Goal: Complete application form

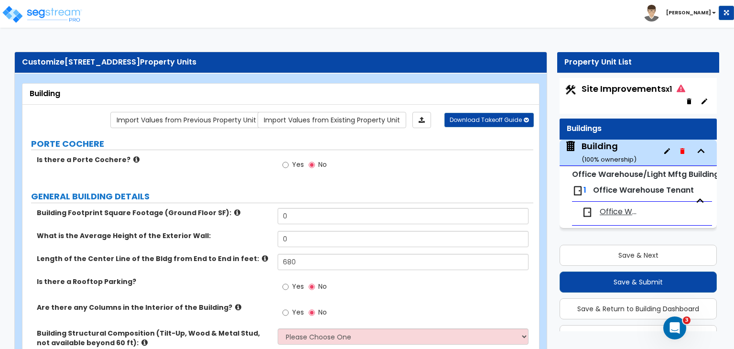
scroll to position [23, 0]
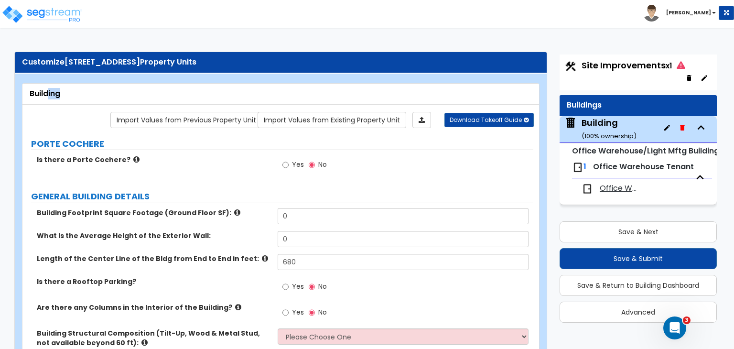
drag, startPoint x: 47, startPoint y: 93, endPoint x: 76, endPoint y: 94, distance: 29.1
click at [76, 94] on div "Building" at bounding box center [281, 93] width 502 height 11
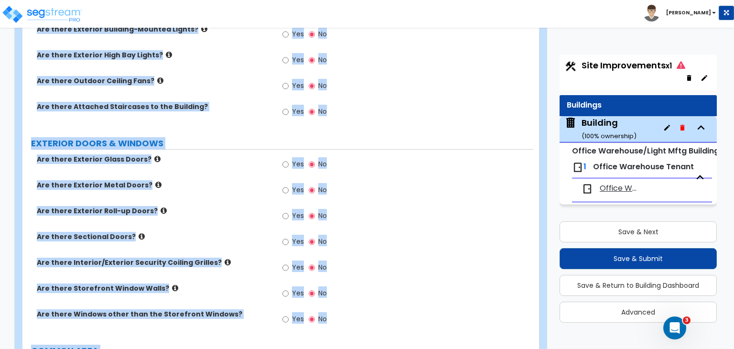
scroll to position [710, 0]
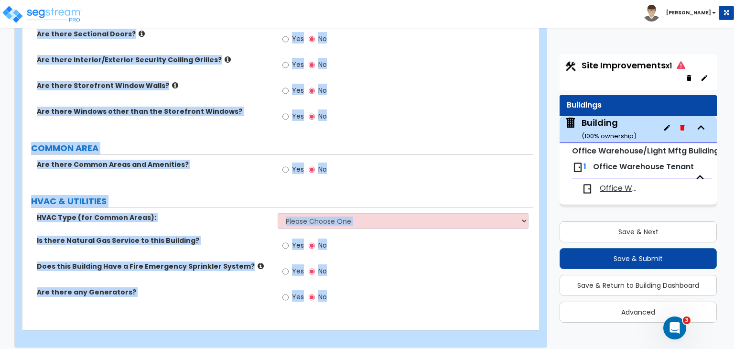
drag, startPoint x: 29, startPoint y: 89, endPoint x: 688, endPoint y: 371, distance: 716.7
copy div "Building Import Values from Previous Property Unit Import Values from Existing …"
click at [241, 142] on label "COMMON AREA" at bounding box center [282, 148] width 502 height 12
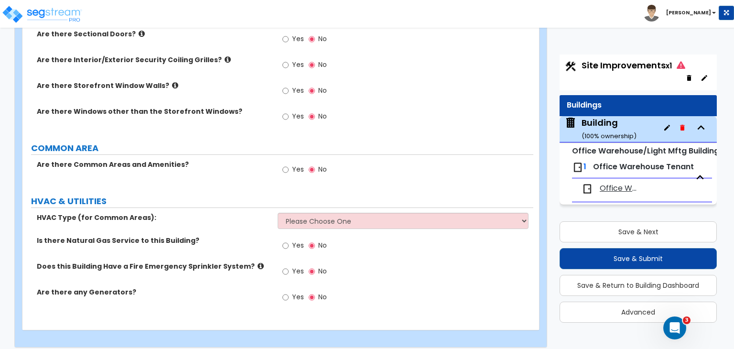
click at [250, 72] on div "Are there Interior/Exterior Security Coiling Grilles? Yes No" at bounding box center [277, 68] width 511 height 26
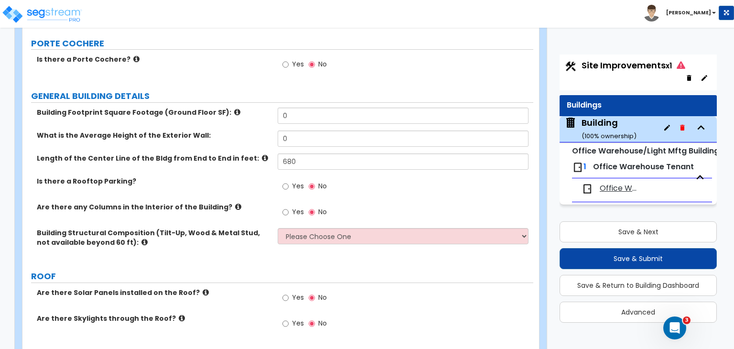
scroll to position [102, 0]
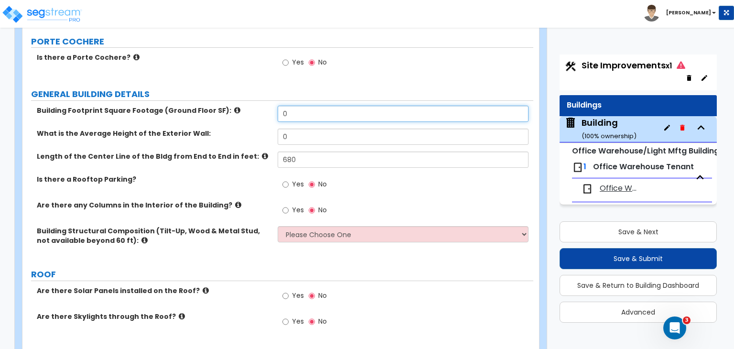
click at [301, 109] on input "0" at bounding box center [403, 114] width 250 height 16
drag, startPoint x: 301, startPoint y: 109, endPoint x: 243, endPoint y: 115, distance: 58.5
click at [243, 115] on div "Building Footprint Square Footage (Ground Floor SF): 0" at bounding box center [277, 117] width 511 height 23
type input "203,250"
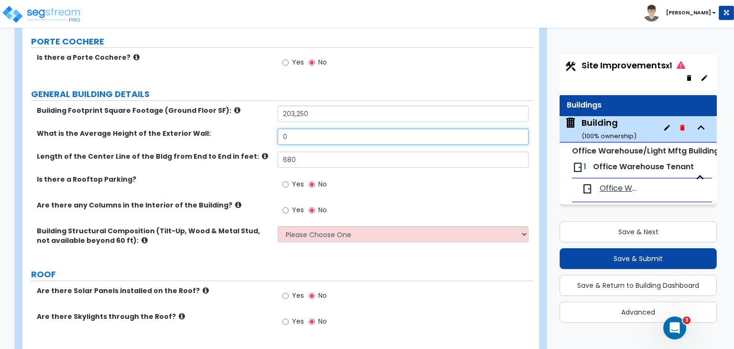
click at [246, 127] on div "Building Footprint Square Footage (Ground Floor SF): 203,250 What is the Averag…" at bounding box center [278, 182] width 496 height 153
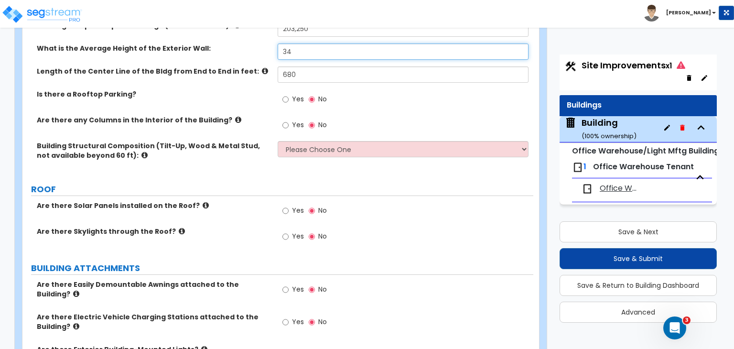
scroll to position [195, 0]
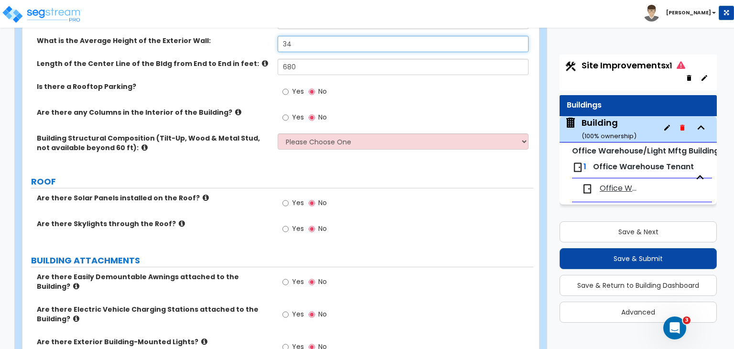
type input "34"
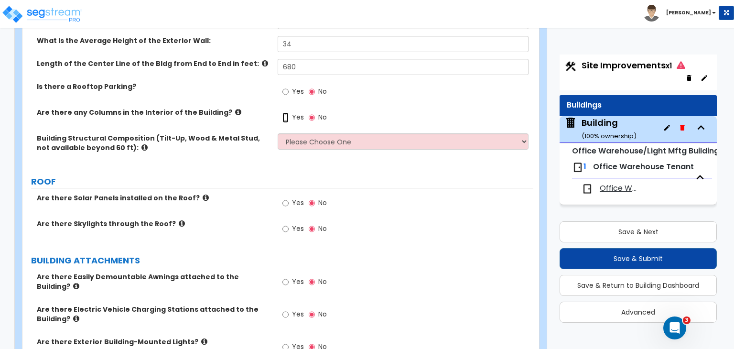
click at [284, 115] on input "Yes" at bounding box center [285, 117] width 6 height 11
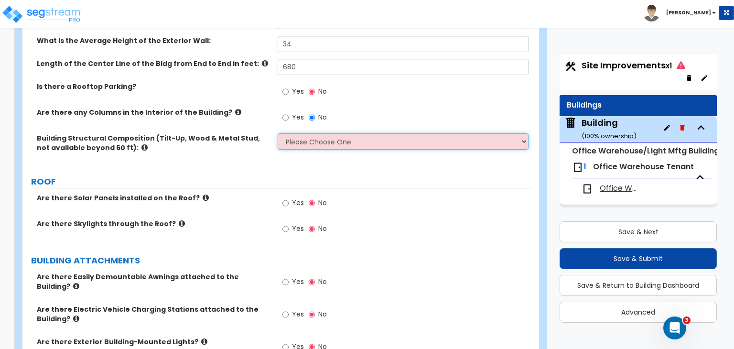
click at [300, 143] on select "Please Choose One Pre-Engineered Metal Building Tilt-up Wall Construction Reinf…" at bounding box center [403, 141] width 250 height 16
select select "2"
click at [278, 133] on select "Please Choose One Pre-Engineered Metal Building Tilt-up Wall Construction Reinf…" at bounding box center [403, 141] width 250 height 16
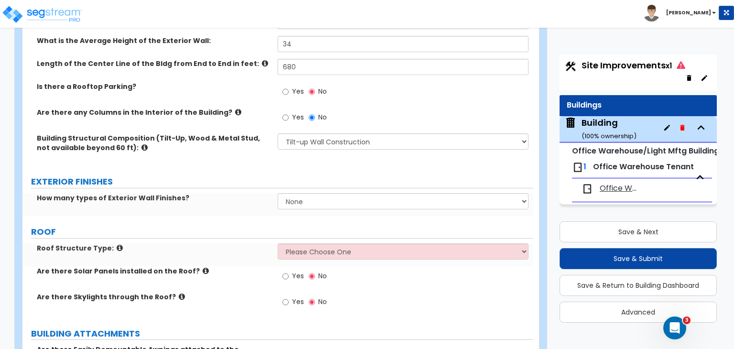
click at [250, 159] on div "Building Structural Composition (Tilt-Up, Wood & Metal Stud, not available beyo…" at bounding box center [277, 149] width 511 height 32
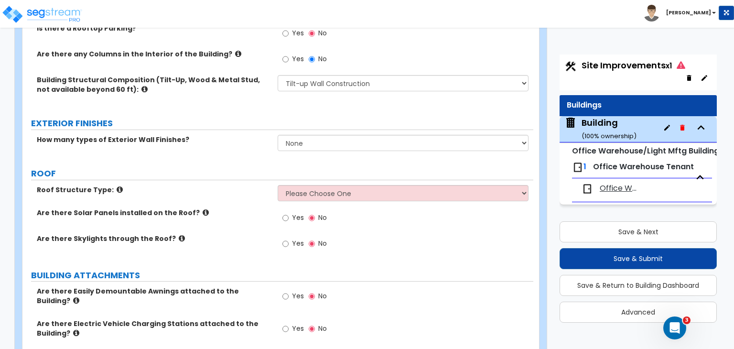
scroll to position [254, 0]
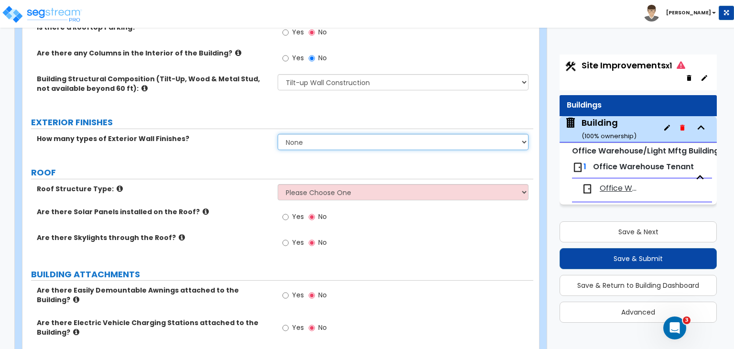
click at [302, 137] on select "None 1 2 3" at bounding box center [403, 142] width 250 height 16
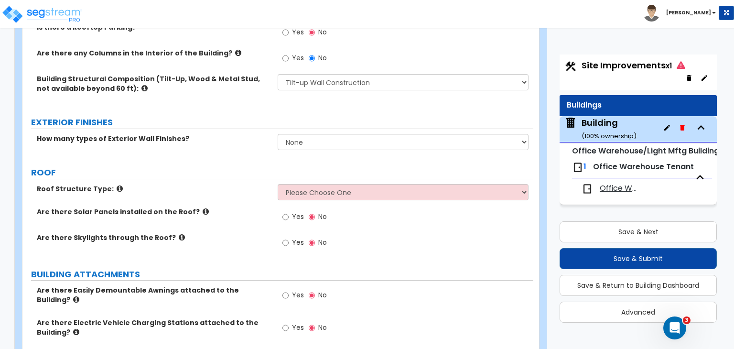
click at [231, 142] on div "How many types of Exterior Wall Finishes? None 1 2 3" at bounding box center [277, 145] width 511 height 23
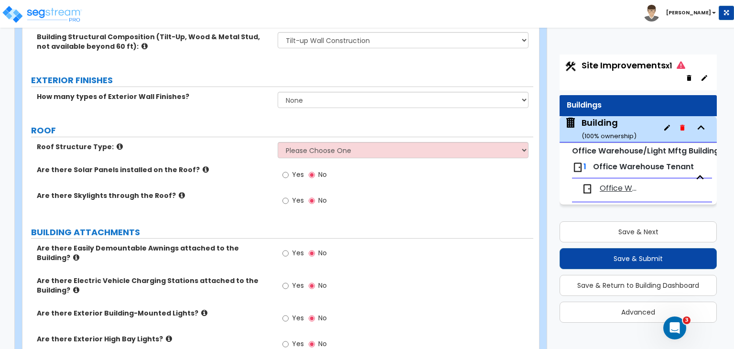
scroll to position [296, 0]
click at [312, 147] on select "Please Choose One Gable Roof Flat Roof Hybrid Gable & Flat Roof" at bounding box center [403, 150] width 250 height 16
select select "2"
click at [278, 142] on select "Please Choose One Gable Roof Flat Roof Hybrid Gable & Flat Roof" at bounding box center [403, 150] width 250 height 16
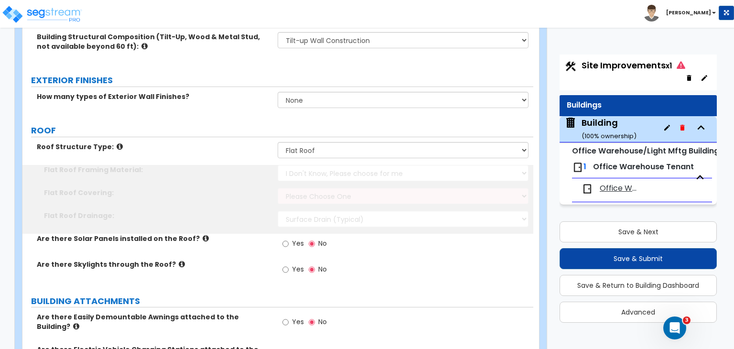
click at [320, 192] on div "Roof Structure Type: Please Choose One Gable Roof Flat Roof Hybrid Gable & Flat…" at bounding box center [278, 213] width 496 height 143
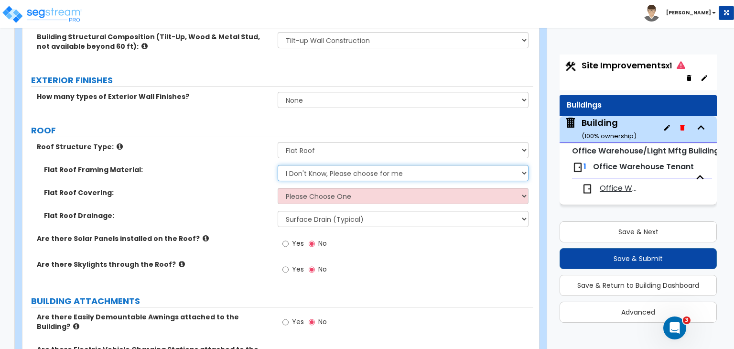
click at [319, 171] on select "I Don't Know, Please choose for me Metal Wood" at bounding box center [403, 173] width 250 height 16
select select "1"
click at [278, 165] on select "I Don't Know, Please choose for me Metal Wood" at bounding box center [403, 173] width 250 height 16
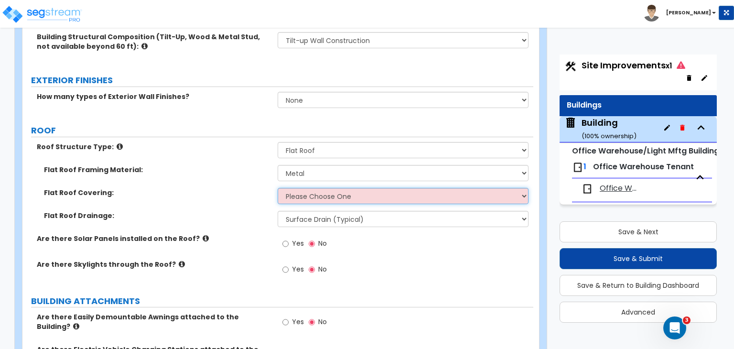
click at [318, 197] on select "Please Choose One Rolled Asphalt PVC Membrane Plastic (EPDM) Membrane Asphalt F…" at bounding box center [403, 196] width 250 height 16
select select "1"
click at [278, 188] on select "Please Choose One Rolled Asphalt PVC Membrane Plastic (EPDM) Membrane Asphalt F…" at bounding box center [403, 196] width 250 height 16
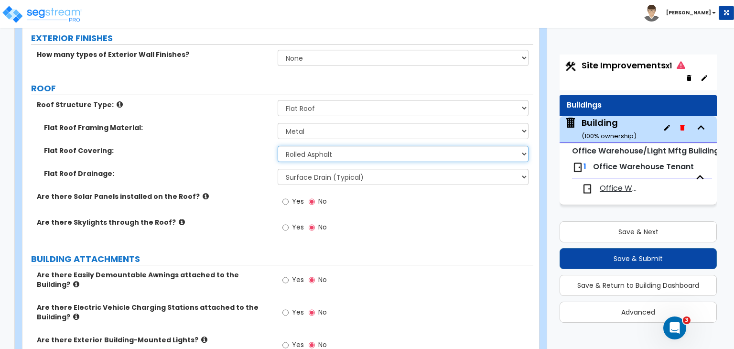
scroll to position [340, 0]
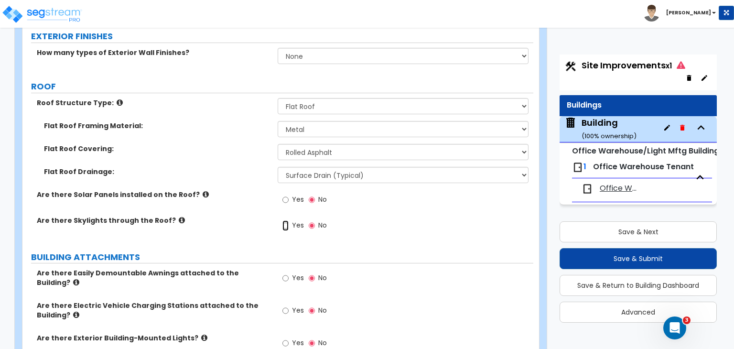
click at [286, 223] on input "Yes" at bounding box center [285, 225] width 6 height 11
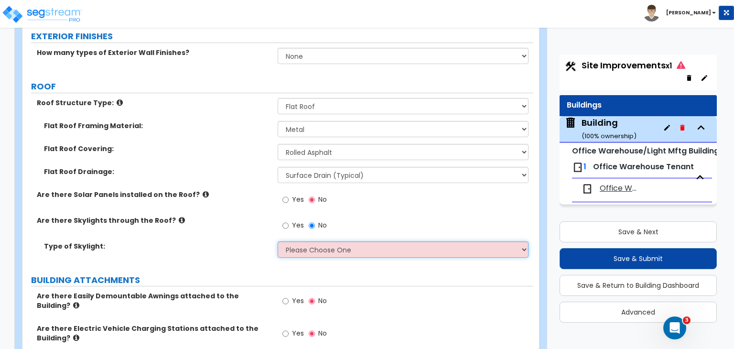
click at [286, 246] on select "Please Choose One Sandwich Panels Fixed Rectangular Glass Barrel Vault Dome Squ…" at bounding box center [403, 249] width 250 height 16
select select "4"
click at [278, 241] on select "Please Choose One Sandwich Panels Fixed Rectangular Glass Barrel Vault Dome Squ…" at bounding box center [403, 249] width 250 height 16
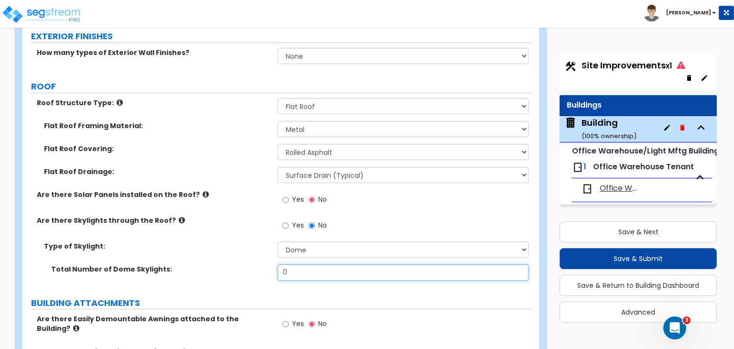
drag, startPoint x: 303, startPoint y: 277, endPoint x: 244, endPoint y: 255, distance: 63.6
click at [244, 255] on div "Type of Skylight: Please Choose One Sandwich Panels Fixed Rectangular Glass Bar…" at bounding box center [278, 264] width 496 height 46
type input "63"
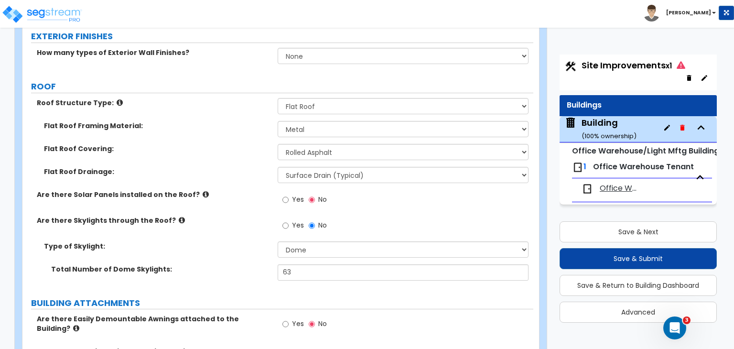
click at [244, 255] on div "Type of Skylight: Please Choose One Sandwich Panels Fixed Rectangular Glass Bar…" at bounding box center [277, 252] width 511 height 23
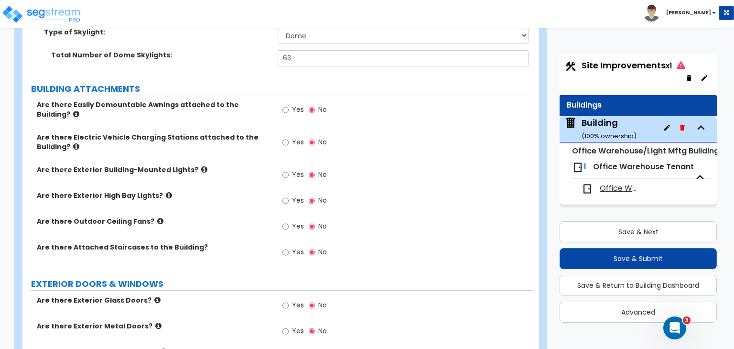
scroll to position [554, 0]
click at [288, 111] on input "Yes" at bounding box center [285, 110] width 6 height 11
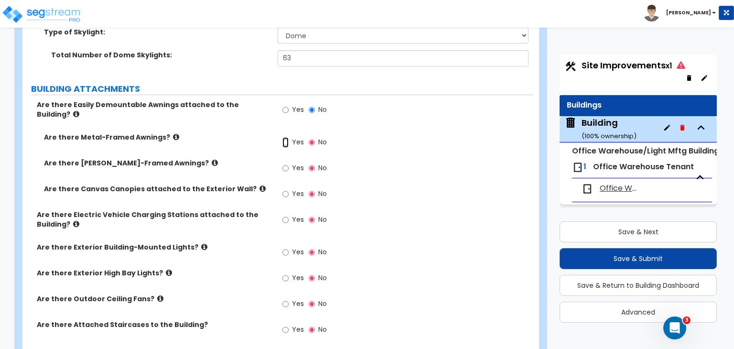
click at [283, 137] on input "Yes" at bounding box center [285, 142] width 6 height 11
radio input "true"
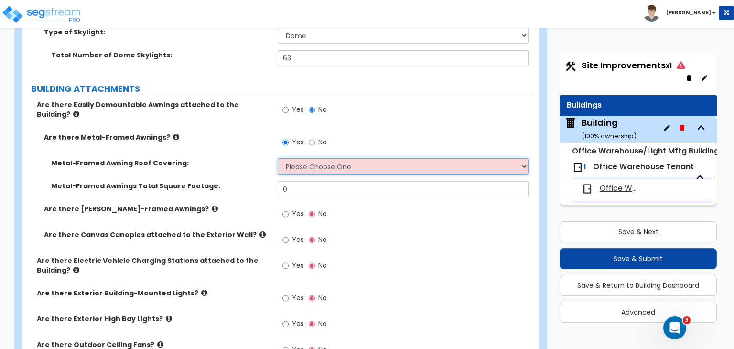
click at [297, 160] on select "Please Choose One Plastic Metal Glass" at bounding box center [403, 166] width 250 height 16
select select "2"
click at [278, 158] on select "Please Choose One Plastic Metal Glass" at bounding box center [403, 166] width 250 height 16
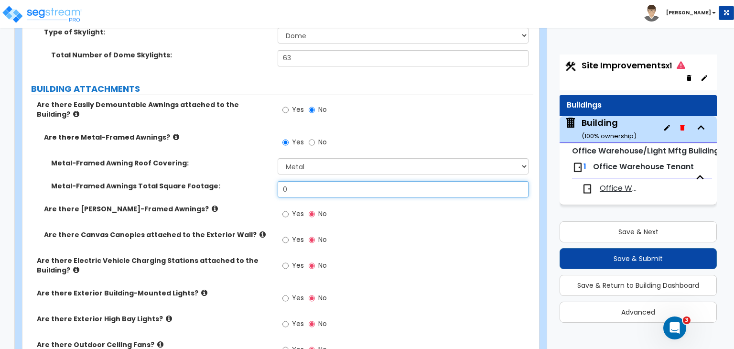
drag, startPoint x: 289, startPoint y: 178, endPoint x: 212, endPoint y: 178, distance: 77.4
click at [212, 181] on div "Metal-Framed Awnings Total Square Footage: 0" at bounding box center [277, 192] width 511 height 23
type input "125"
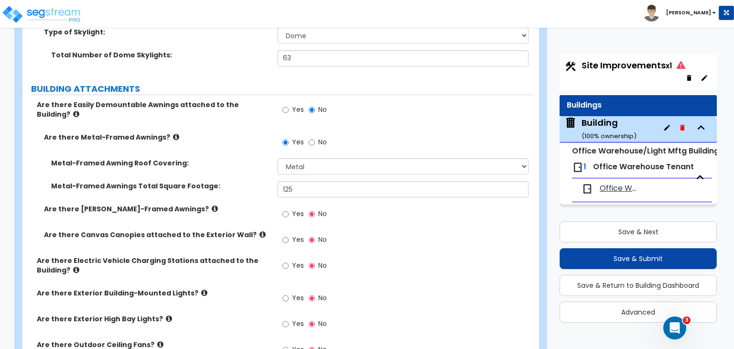
click at [218, 186] on div "Metal-Framed Awnings Total Square Footage: 125" at bounding box center [277, 192] width 511 height 23
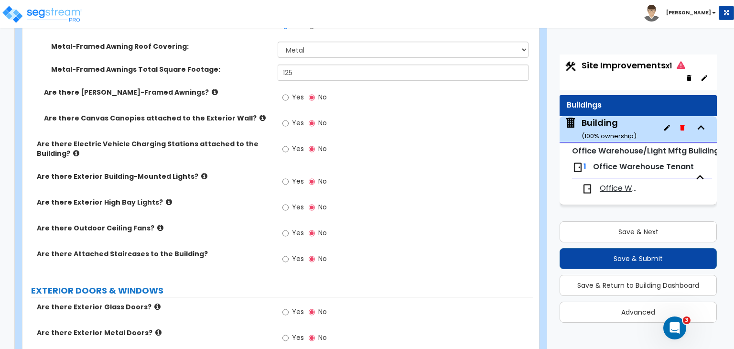
scroll to position [697, 0]
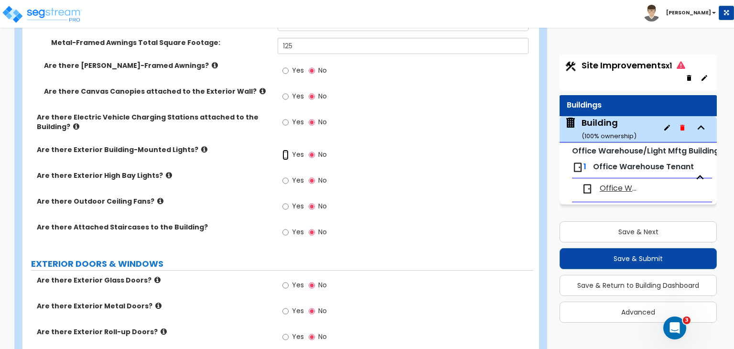
click at [284, 150] on input "Yes" at bounding box center [285, 155] width 6 height 11
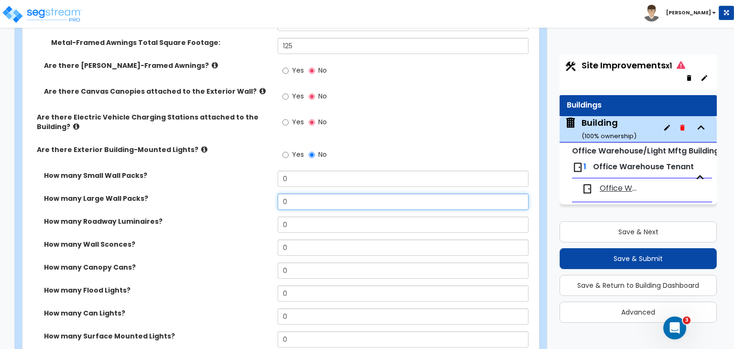
drag, startPoint x: 292, startPoint y: 196, endPoint x: 254, endPoint y: 193, distance: 38.3
click at [254, 193] on div "How many Large Wall Packs? 0" at bounding box center [277, 204] width 511 height 23
type input "10"
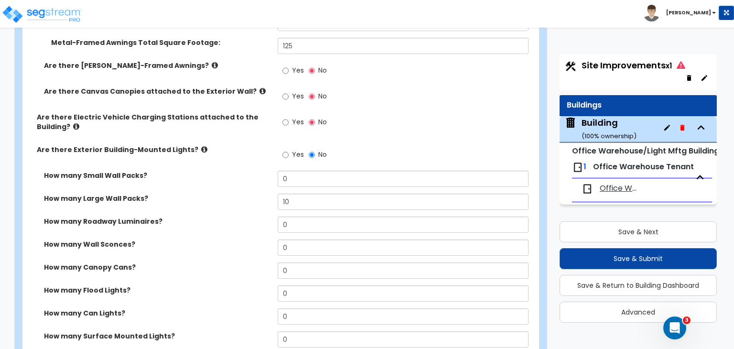
click at [254, 193] on label "How many Large Wall Packs?" at bounding box center [157, 198] width 226 height 10
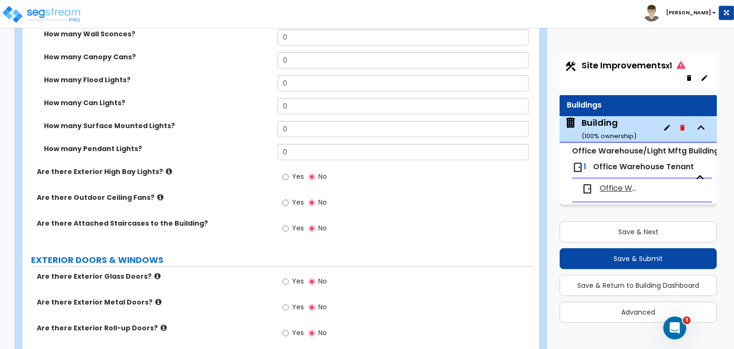
scroll to position [936, 0]
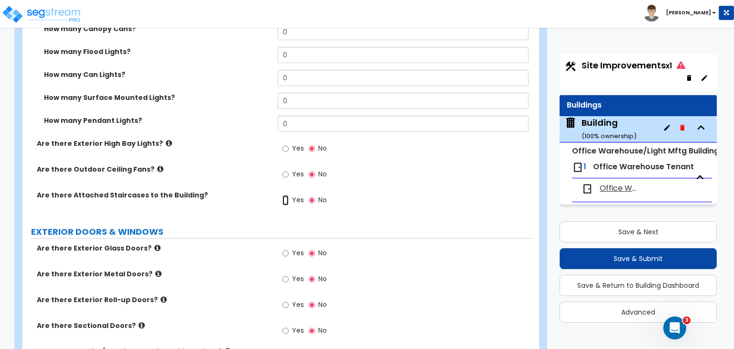
click at [286, 195] on input "Yes" at bounding box center [285, 200] width 6 height 11
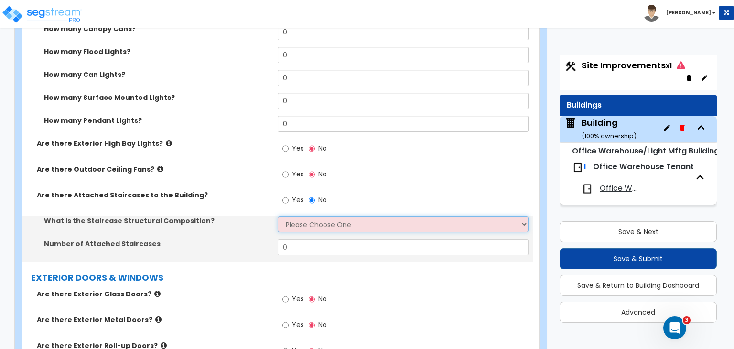
click at [301, 216] on select "Please Choose One Reinforced Concrete Structural Steel Wood" at bounding box center [403, 224] width 250 height 16
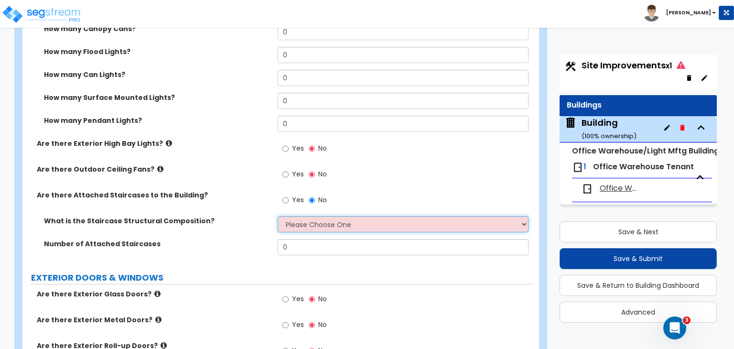
select select "4"
click at [278, 216] on select "Please Choose One Reinforced Concrete Structural Steel Wood" at bounding box center [403, 224] width 250 height 16
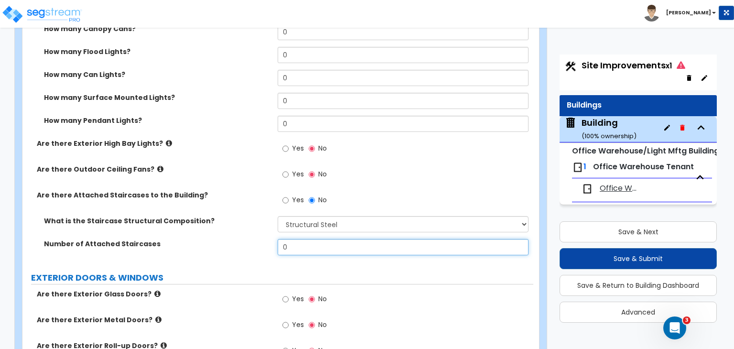
drag, startPoint x: 306, startPoint y: 238, endPoint x: 241, endPoint y: 249, distance: 65.9
click at [241, 249] on div "Number of Attached Staircases 0" at bounding box center [277, 250] width 511 height 23
type input "2"
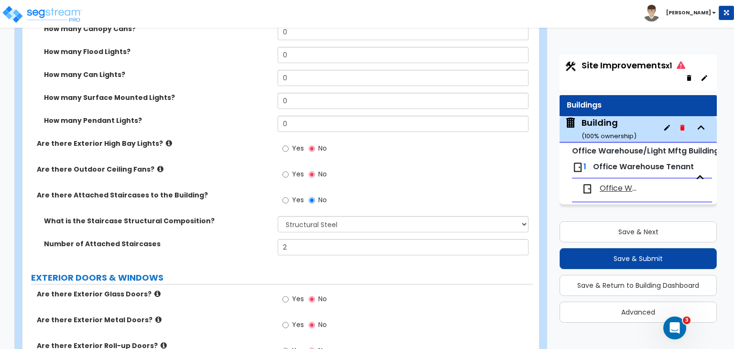
click at [241, 249] on div "Number of Attached Staircases 2" at bounding box center [277, 250] width 511 height 23
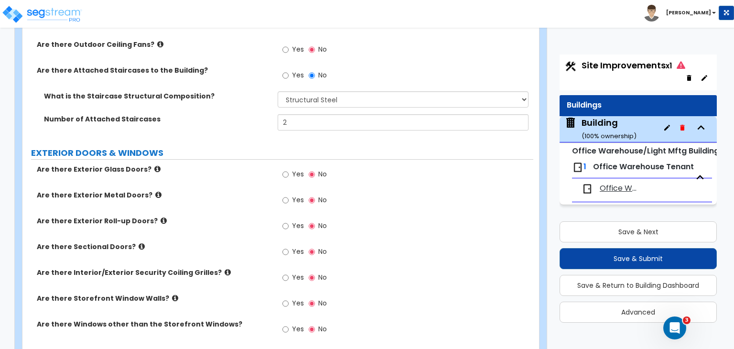
scroll to position [1099, 0]
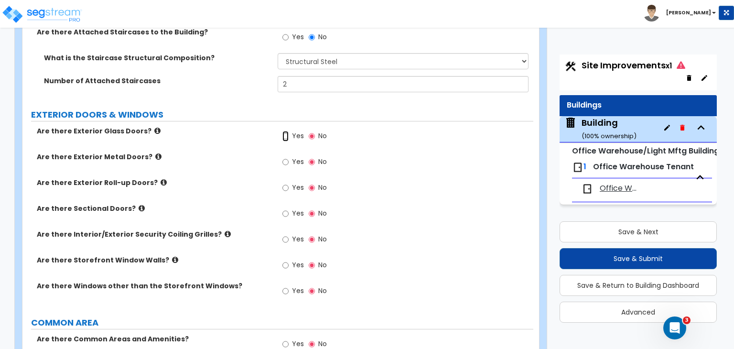
click at [288, 131] on input "Yes" at bounding box center [285, 136] width 6 height 11
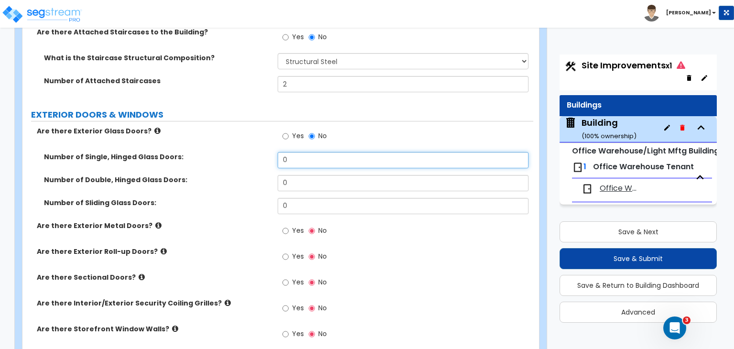
drag, startPoint x: 289, startPoint y: 150, endPoint x: 246, endPoint y: 156, distance: 43.8
click at [246, 156] on div "Number of Single, Hinged Glass Doors: 0" at bounding box center [277, 163] width 511 height 23
type input "1"
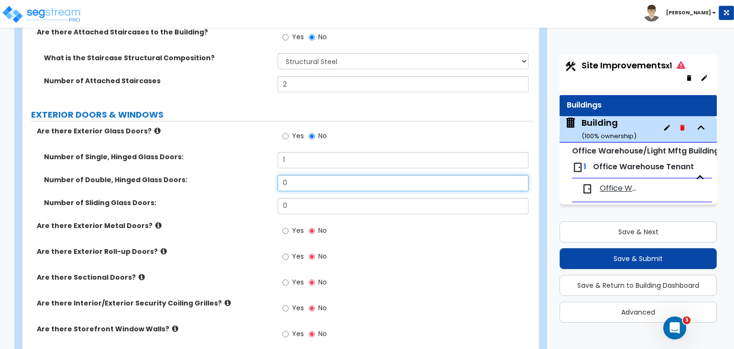
click at [259, 176] on div "Number of Double, Hinged Glass Doors: 0" at bounding box center [277, 186] width 511 height 23
type input "1"
click at [259, 176] on div "Number of Double, Hinged Glass Doors: 1" at bounding box center [277, 186] width 511 height 23
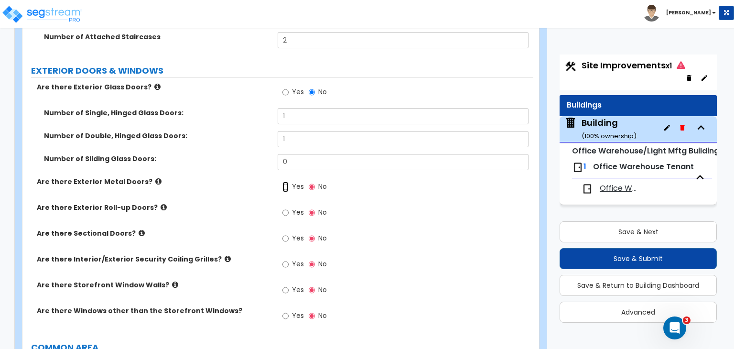
click at [285, 182] on input "Yes" at bounding box center [285, 187] width 6 height 11
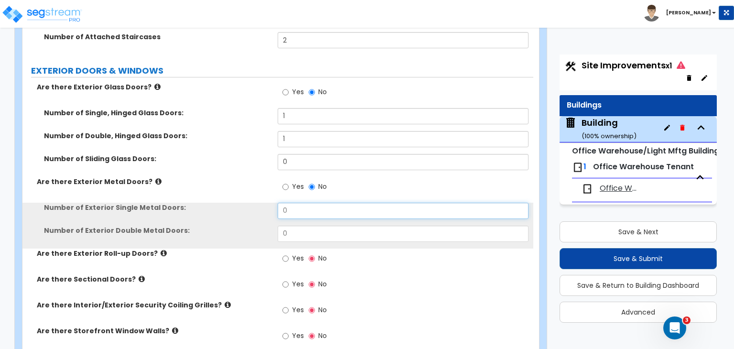
drag, startPoint x: 305, startPoint y: 207, endPoint x: 198, endPoint y: 213, distance: 107.2
click at [198, 213] on div "Number of Exterior Single Metal Doors: 0" at bounding box center [277, 214] width 511 height 23
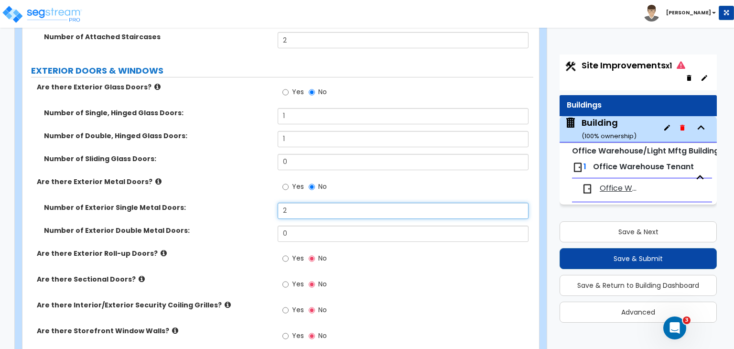
type input "2"
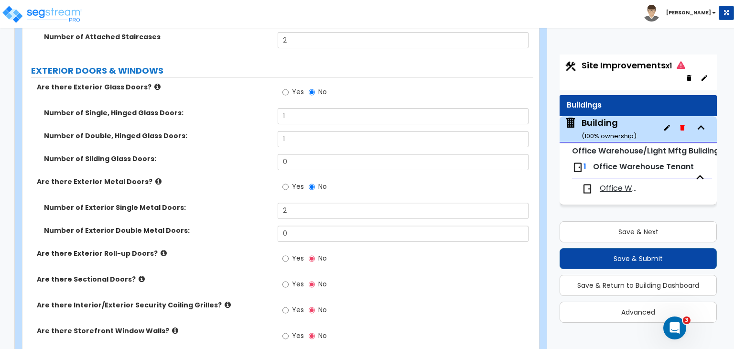
click at [228, 214] on div "Number of Exterior Single Metal Doors: 2" at bounding box center [277, 214] width 511 height 23
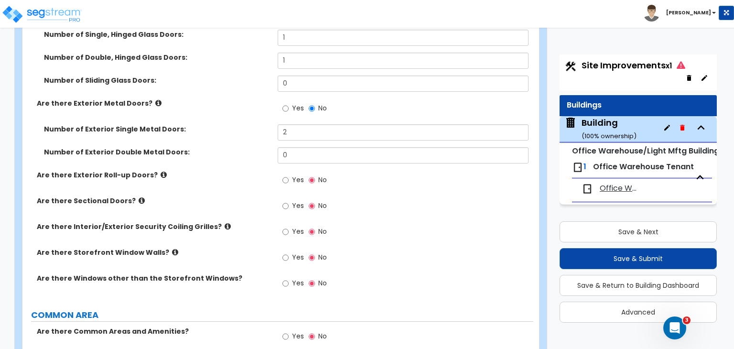
scroll to position [1222, 0]
click at [284, 174] on input "Yes" at bounding box center [285, 179] width 6 height 11
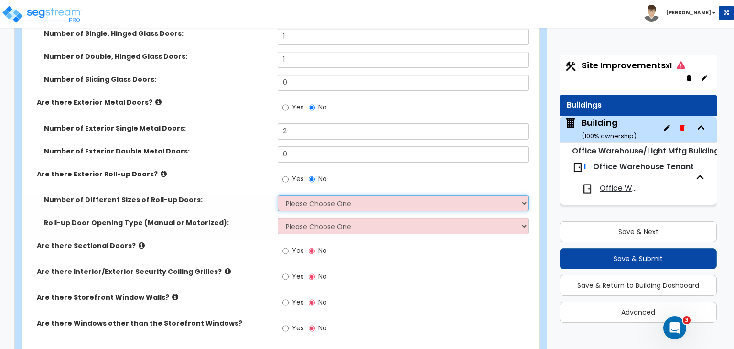
click at [293, 195] on select "Please Choose One 1 2 3" at bounding box center [403, 203] width 250 height 16
click at [278, 195] on select "Please Choose One 1 2 3" at bounding box center [403, 203] width 250 height 16
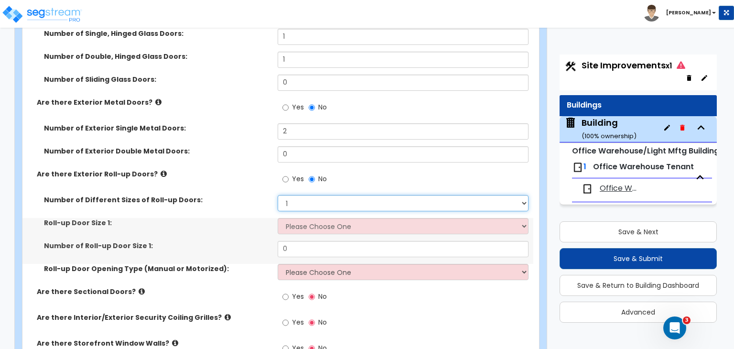
click at [295, 195] on select "Please Choose One 1 2 3" at bounding box center [403, 203] width 250 height 16
select select "2"
click at [278, 195] on select "Please Choose One 1 2 3" at bounding box center [403, 203] width 250 height 16
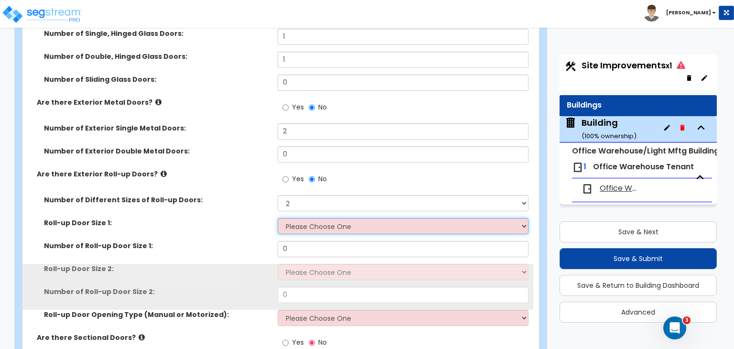
click at [306, 221] on select "Please Choose One 8' x 8' 10' x 10' 12' x 12' 14' x 14' 20' x 12' 20' x 16'" at bounding box center [403, 226] width 250 height 16
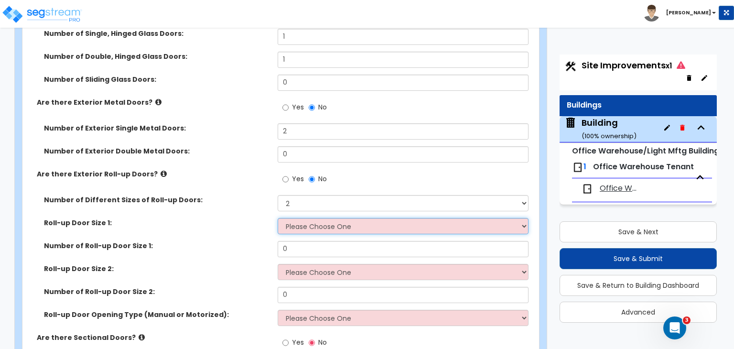
select select "2"
click at [278, 218] on select "Please Choose One 8' x 8' 10' x 10' 12' x 12' 14' x 14' 20' x 12' 20' x 16'" at bounding box center [403, 226] width 250 height 16
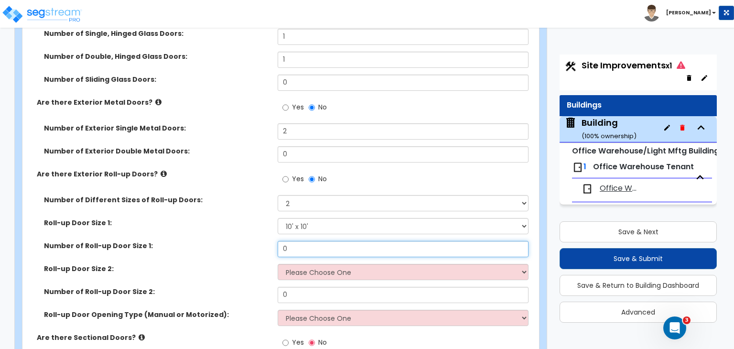
drag, startPoint x: 303, startPoint y: 240, endPoint x: 208, endPoint y: 239, distance: 94.6
click at [208, 241] on div "Number of Roll-up Door Size 1: 0" at bounding box center [277, 252] width 511 height 23
type input "65"
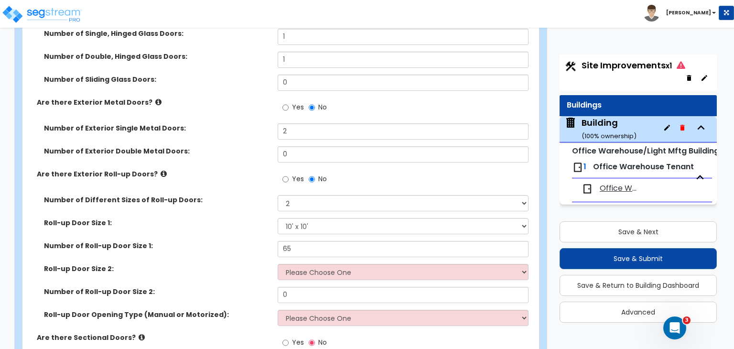
click at [209, 241] on label "Number of Roll-up Door Size 1:" at bounding box center [157, 246] width 226 height 10
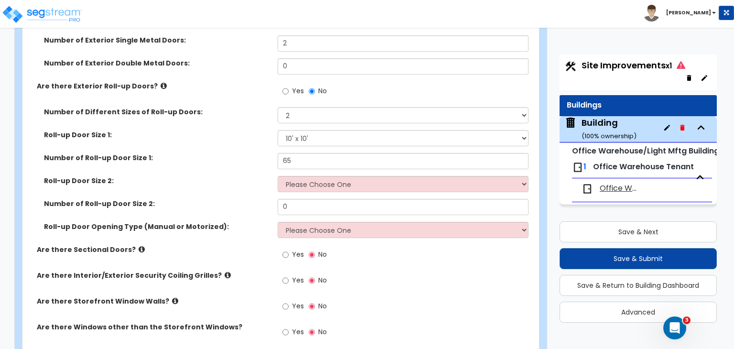
scroll to position [1310, 0]
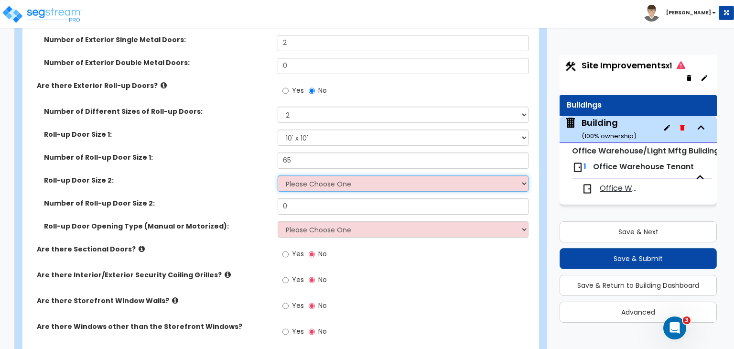
click at [309, 175] on select "Please Choose One 8' x 8' 10' x 10' 12' x 12' 14' x 14' 20' x 12' 20' x 16'" at bounding box center [403, 183] width 250 height 16
select select "5"
click at [278, 175] on select "Please Choose One 8' x 8' 10' x 10' 12' x 12' 14' x 14' 20' x 12' 20' x 16'" at bounding box center [403, 183] width 250 height 16
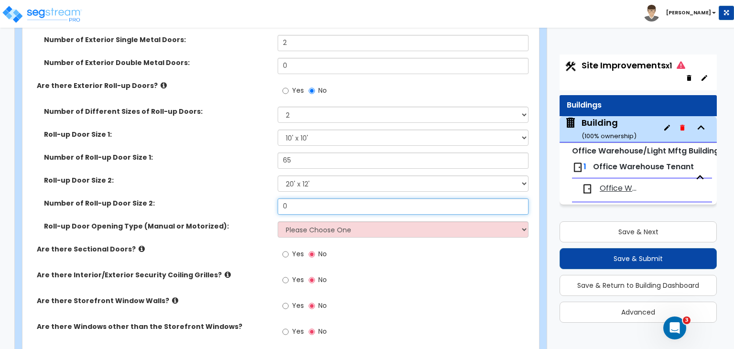
drag, startPoint x: 294, startPoint y: 201, endPoint x: 256, endPoint y: 193, distance: 38.9
click at [256, 198] on div "Number of Roll-up Door Size 2: 0" at bounding box center [277, 209] width 511 height 23
type input "1"
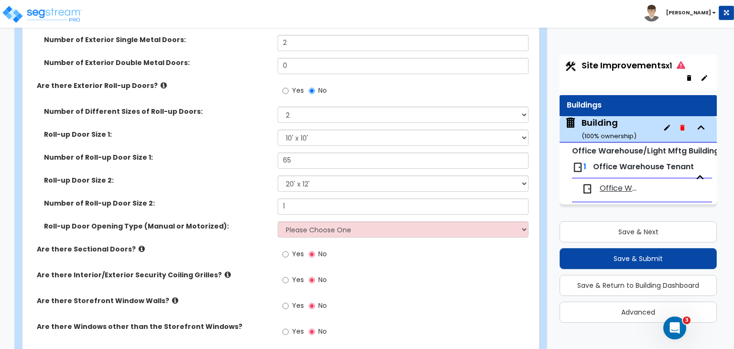
click at [256, 198] on label "Number of Roll-up Door Size 2:" at bounding box center [157, 203] width 226 height 10
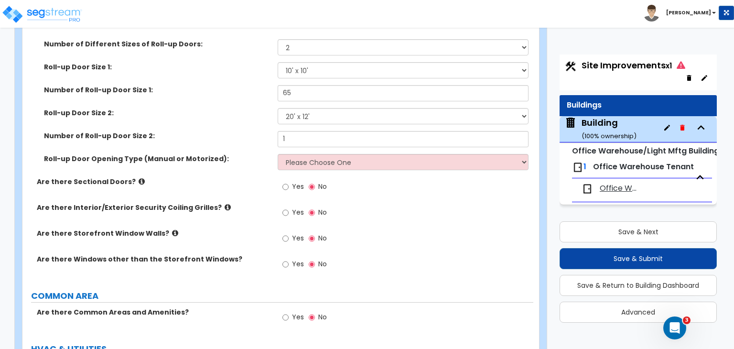
scroll to position [1400, 0]
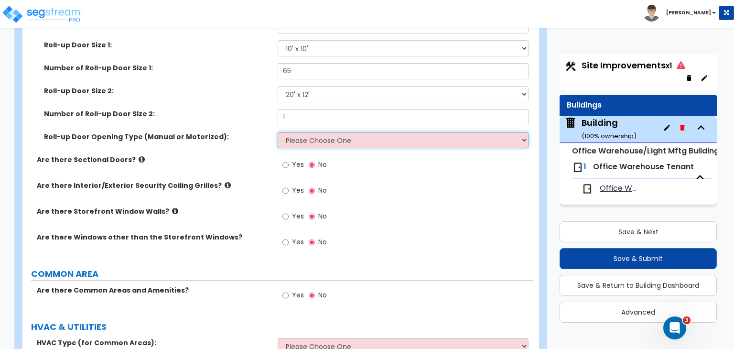
click at [294, 134] on select "Please Choose One All Manual All Motorized Some are Motorized" at bounding box center [403, 140] width 250 height 16
select select "2"
click at [278, 132] on select "Please Choose One All Manual All Motorized Some are Motorized" at bounding box center [403, 140] width 250 height 16
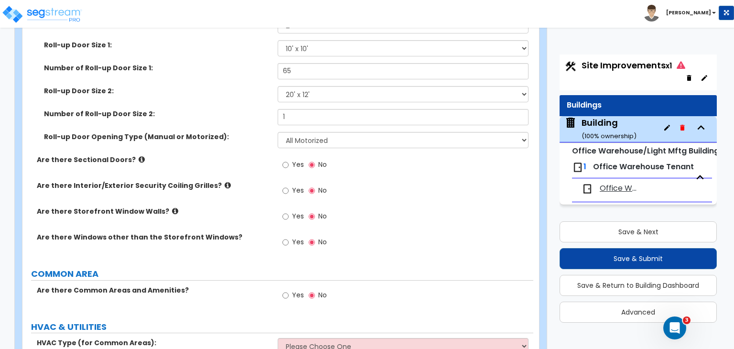
click at [251, 158] on div "Are there Sectional Doors? Yes No" at bounding box center [277, 168] width 511 height 26
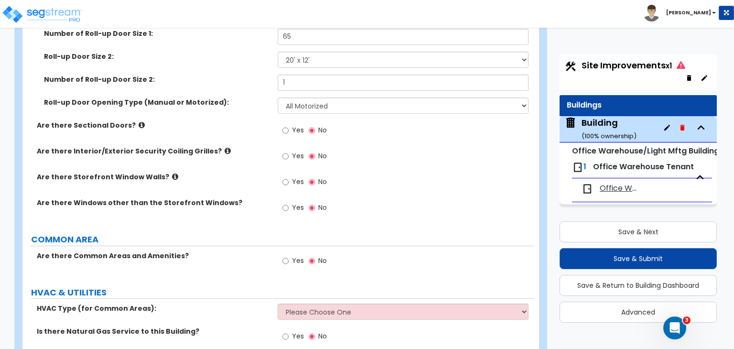
click at [245, 146] on label "Are there Interior/Exterior Security Coiling Grilles?" at bounding box center [154, 151] width 234 height 10
click at [286, 203] on input "Yes" at bounding box center [285, 208] width 6 height 11
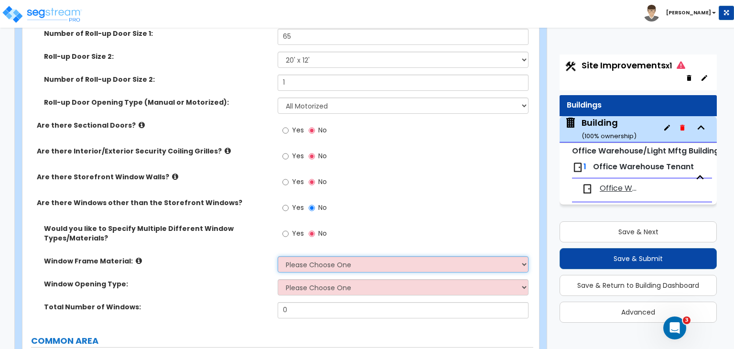
click at [310, 256] on select "Please Choose One Vinyl Aluminum Wood" at bounding box center [403, 264] width 250 height 16
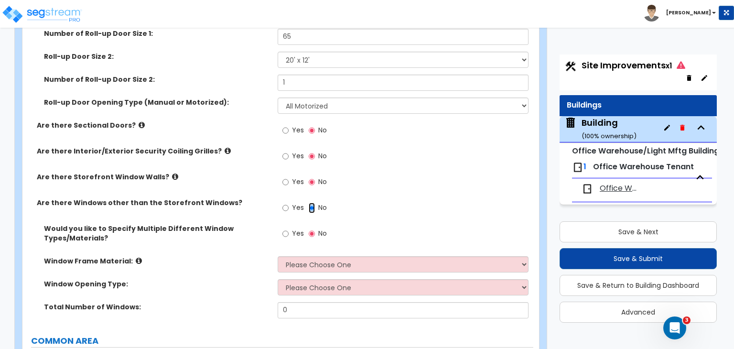
click at [311, 203] on input "No" at bounding box center [312, 208] width 6 height 11
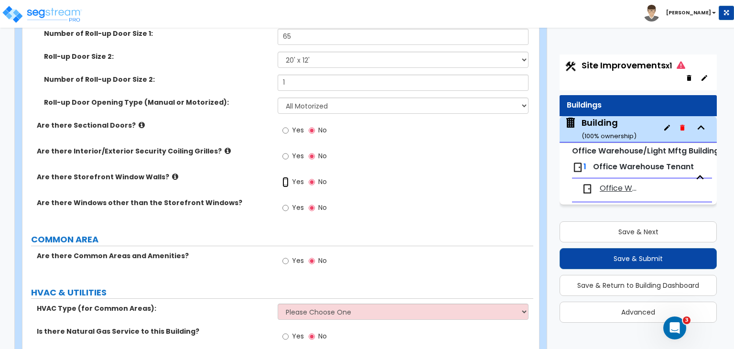
click at [287, 177] on input "Yes" at bounding box center [285, 182] width 6 height 11
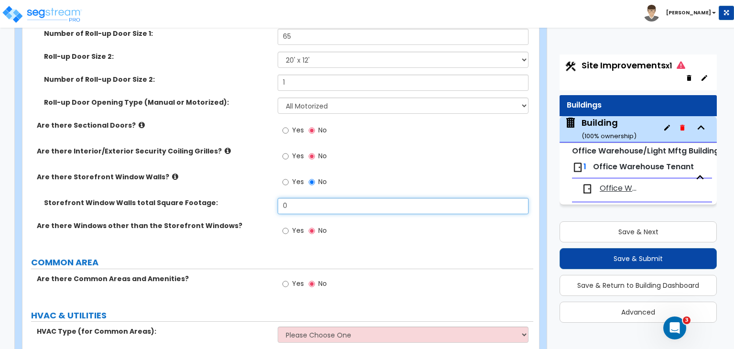
drag, startPoint x: 300, startPoint y: 196, endPoint x: 197, endPoint y: 197, distance: 103.2
click at [197, 198] on div "Storefront Window Walls total Square Footage: 0" at bounding box center [277, 209] width 511 height 23
type input "400"
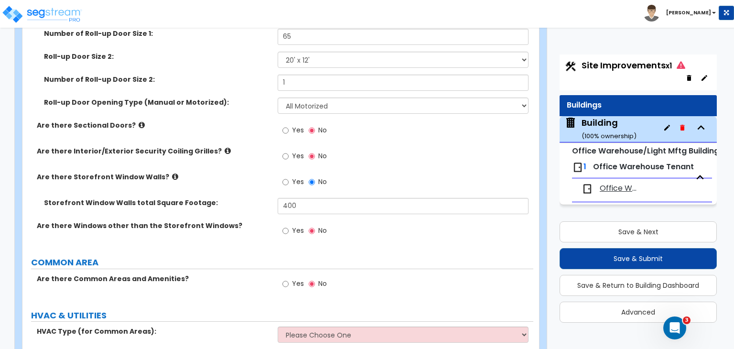
click at [197, 198] on label "Storefront Window Walls total Square Footage:" at bounding box center [157, 203] width 226 height 10
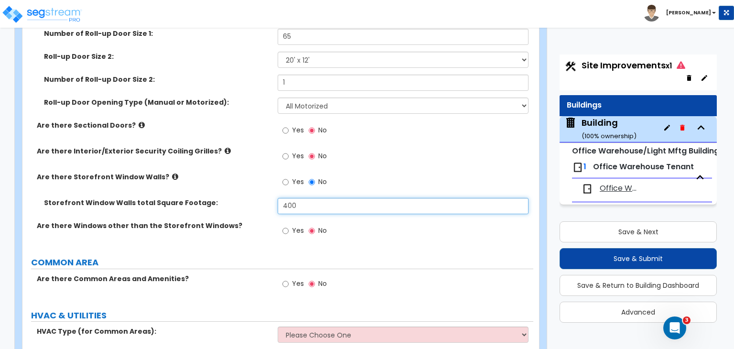
click at [302, 198] on input "400" at bounding box center [403, 206] width 250 height 16
drag, startPoint x: 302, startPoint y: 198, endPoint x: 193, endPoint y: 202, distance: 109.0
click at [193, 202] on div "Storefront Window Walls total Square Footage: 400" at bounding box center [277, 209] width 511 height 23
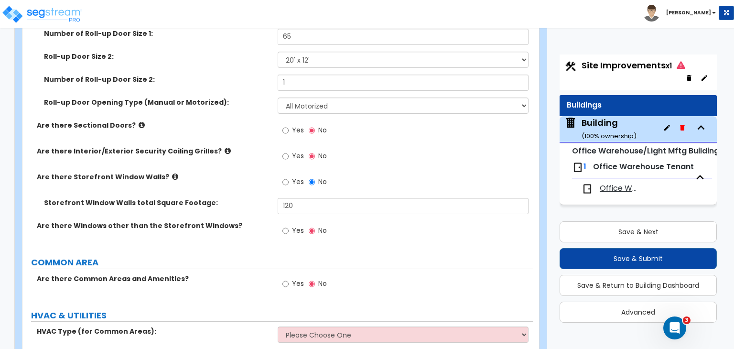
click at [238, 198] on label "Storefront Window Walls total Square Footage:" at bounding box center [157, 203] width 226 height 10
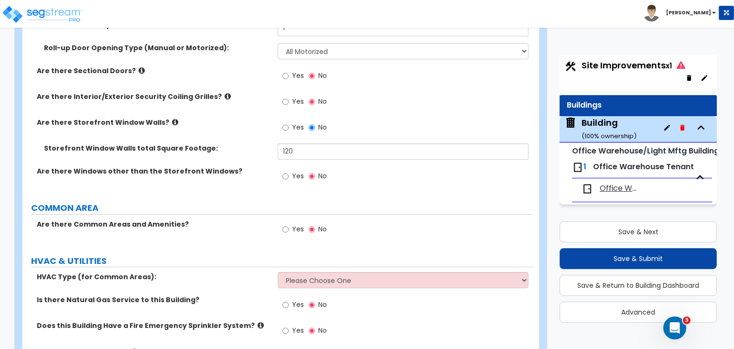
scroll to position [1488, 0]
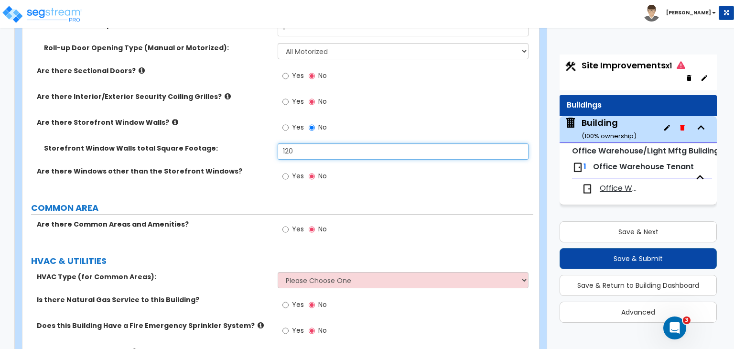
drag, startPoint x: 303, startPoint y: 142, endPoint x: 219, endPoint y: 148, distance: 84.3
click at [219, 148] on div "Storefront Window Walls total Square Footage: 120" at bounding box center [277, 154] width 511 height 23
type input "150"
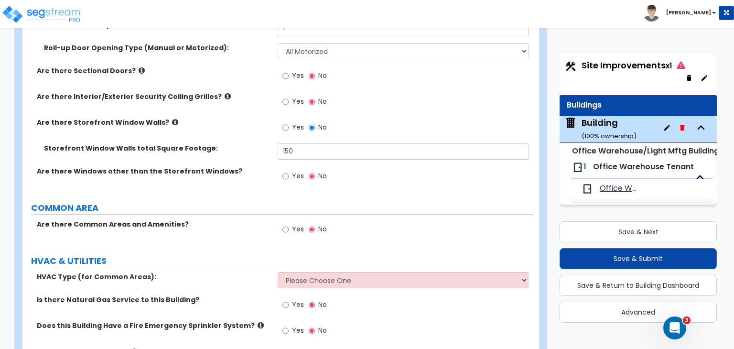
click at [219, 148] on div "Storefront Window Walls total Square Footage: 150" at bounding box center [277, 154] width 511 height 23
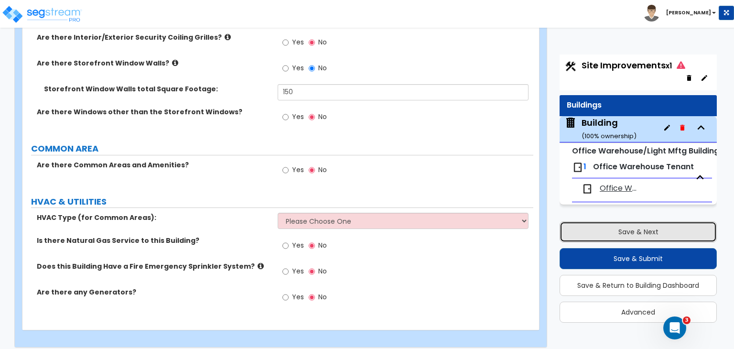
click at [590, 229] on button "Save & Next" at bounding box center [637, 231] width 157 height 21
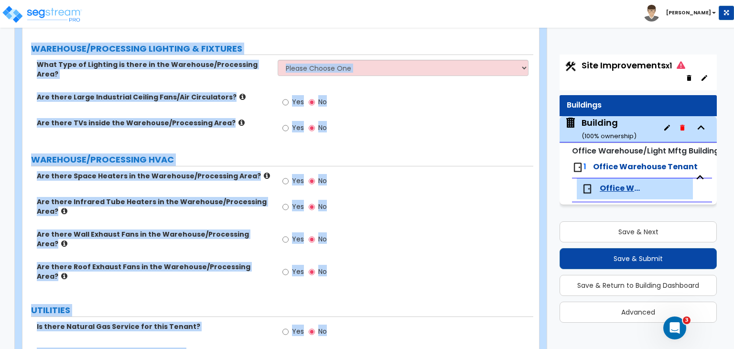
scroll to position [1655, 0]
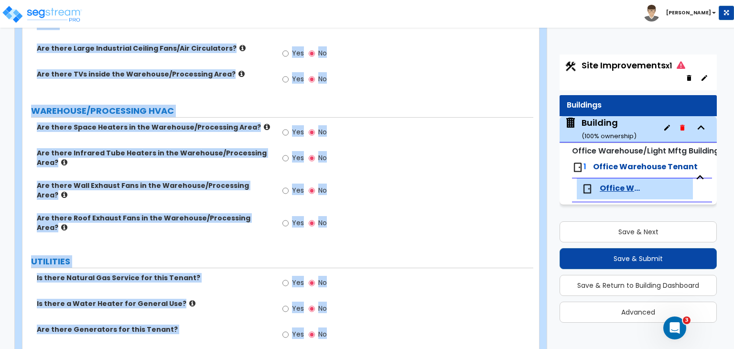
drag, startPoint x: 27, startPoint y: 89, endPoint x: 391, endPoint y: 371, distance: 460.0
copy div "Office Warehouse Tenant Import Values from Previous Property Unit Import Values…"
click at [378, 255] on label "UTILITIES" at bounding box center [282, 261] width 502 height 12
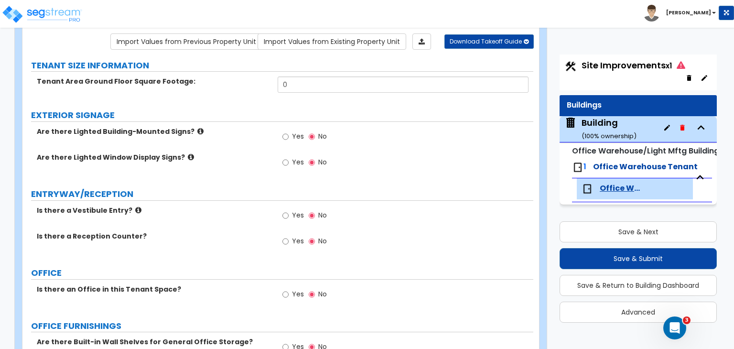
scroll to position [81, 0]
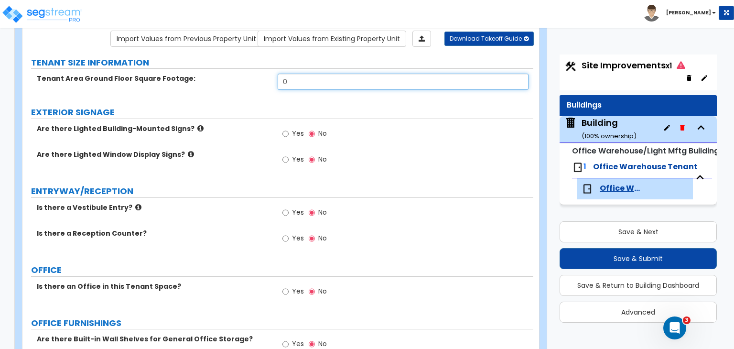
drag, startPoint x: 300, startPoint y: 83, endPoint x: 241, endPoint y: 73, distance: 59.5
click at [241, 74] on div "Tenant Area Ground Floor Square Footage: 0" at bounding box center [277, 85] width 511 height 23
type input "203,250"
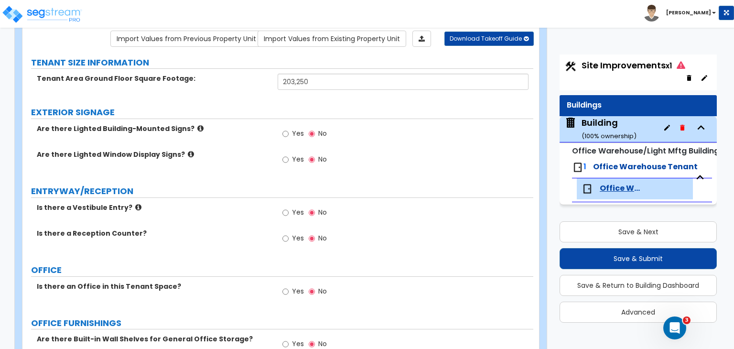
click at [261, 115] on label "EXTERIOR SIGNAGE" at bounding box center [282, 112] width 502 height 12
click at [283, 237] on input "Yes" at bounding box center [285, 238] width 6 height 11
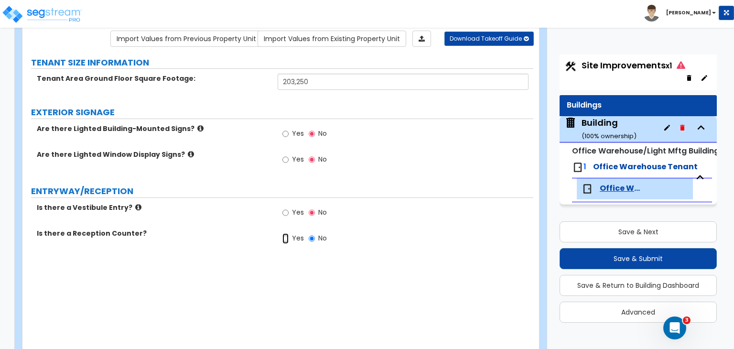
radio input "true"
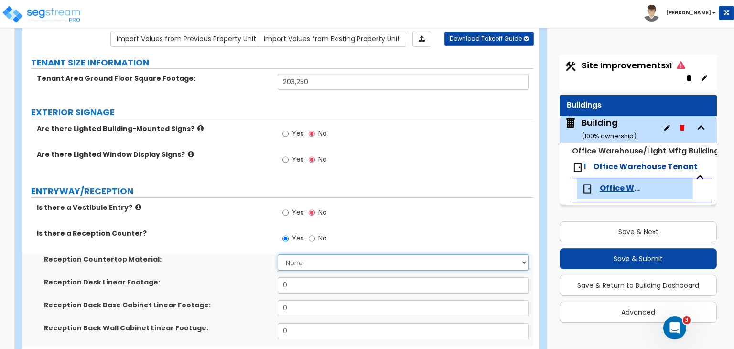
click at [295, 264] on select "None Plastic Laminate Solid Surface Stone Quartz Marble Tile Wood Stainless Ste…" at bounding box center [403, 262] width 250 height 16
select select "1"
click at [278, 254] on select "None Plastic Laminate Solid Surface Stone Quartz Marble Tile Wood Stainless Ste…" at bounding box center [403, 262] width 250 height 16
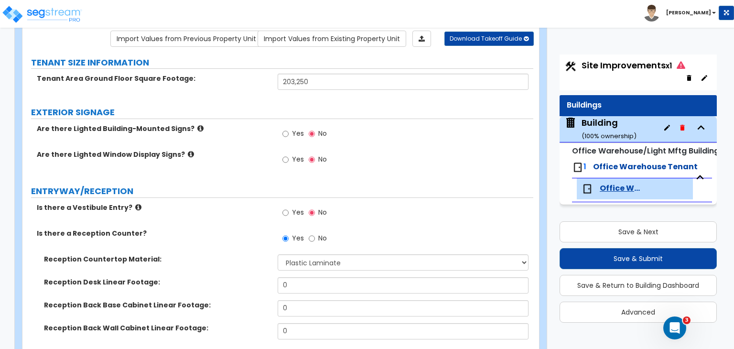
click at [252, 235] on label "Is there a Reception Counter?" at bounding box center [154, 233] width 234 height 10
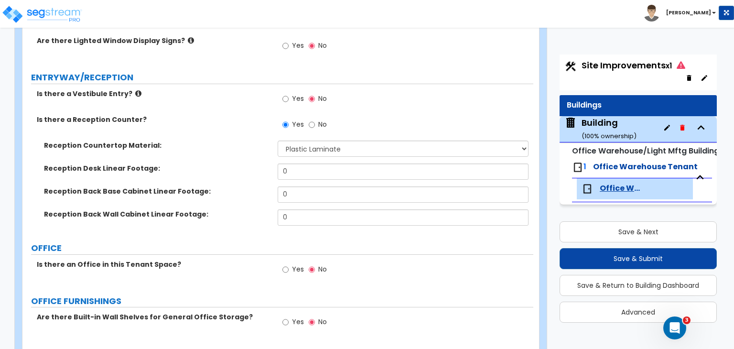
scroll to position [197, 0]
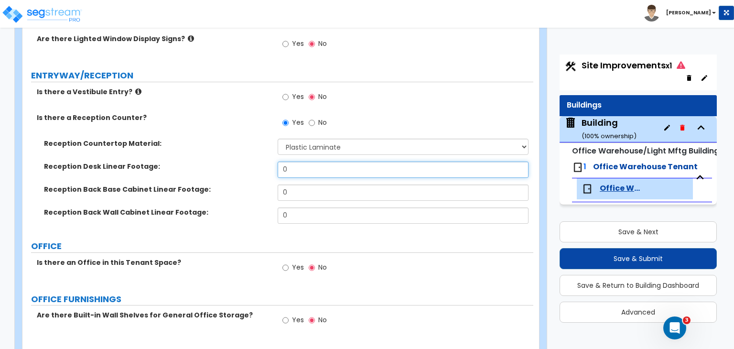
drag, startPoint x: 292, startPoint y: 162, endPoint x: 201, endPoint y: 176, distance: 92.8
click at [201, 176] on div "Reception Desk Linear Footage: 0" at bounding box center [277, 172] width 511 height 23
type input "4"
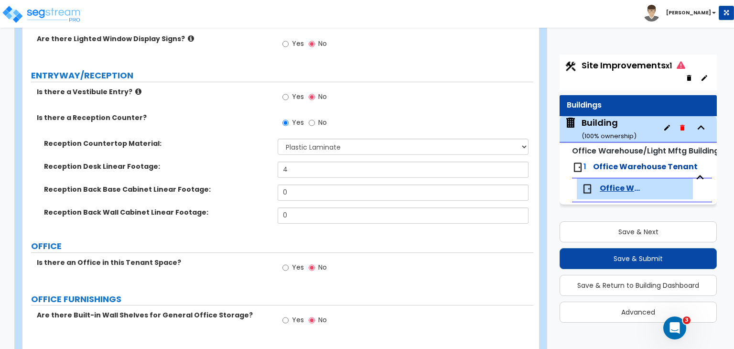
click at [201, 176] on div "Reception Desk Linear Footage: 4" at bounding box center [277, 172] width 511 height 23
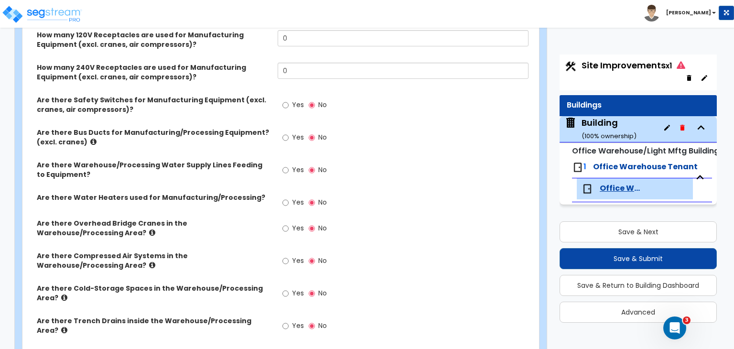
scroll to position [927, 0]
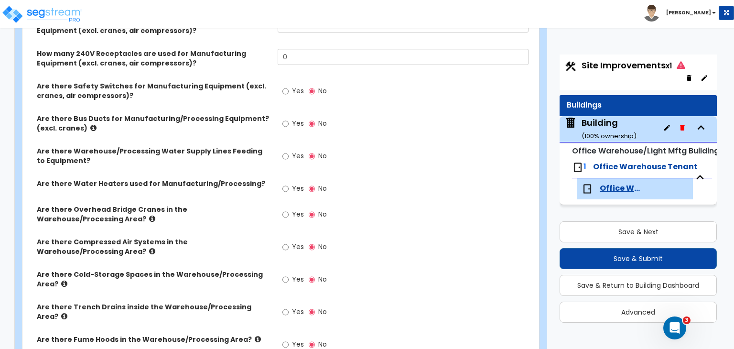
click at [274, 116] on div "Are there Bus Ducts for Manufacturing/Processing Equipment? (excl. cranes)" at bounding box center [149, 123] width 255 height 19
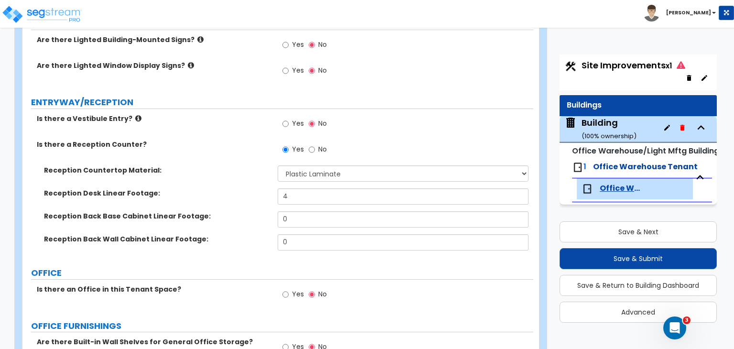
scroll to position [173, 0]
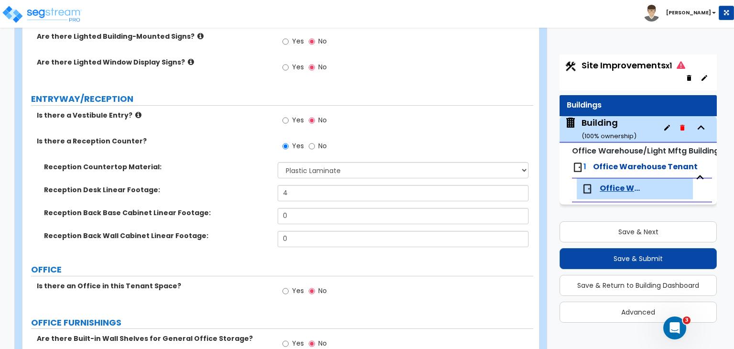
click at [197, 162] on label "Reception Countertop Material:" at bounding box center [157, 167] width 226 height 10
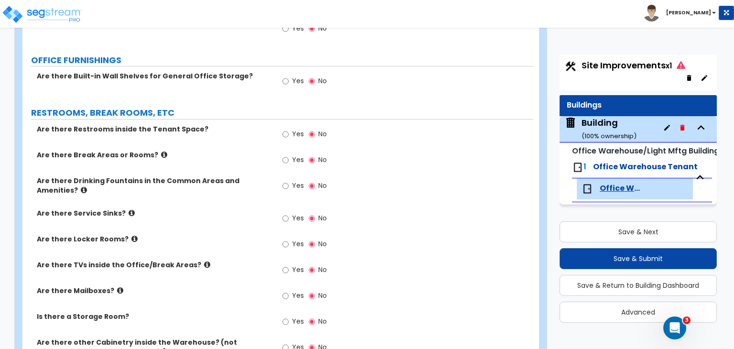
scroll to position [437, 0]
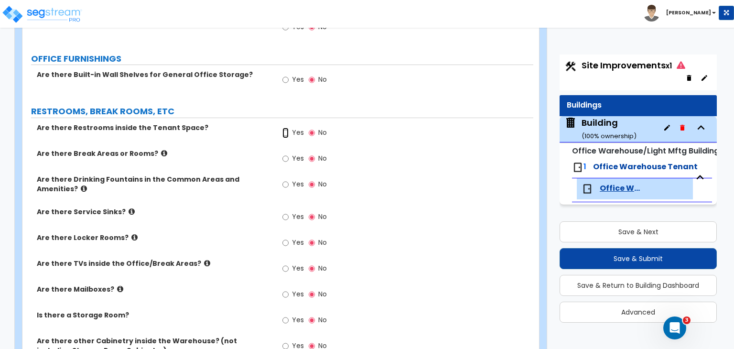
click at [286, 130] on input "Yes" at bounding box center [285, 133] width 6 height 11
radio input "true"
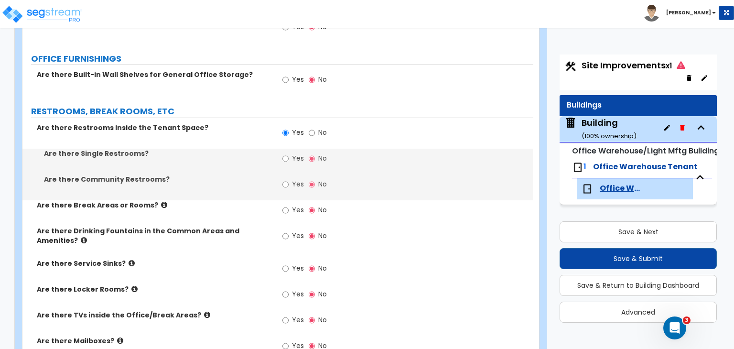
click at [238, 125] on label "Are there Restrooms inside the Tenant Space?" at bounding box center [154, 128] width 234 height 10
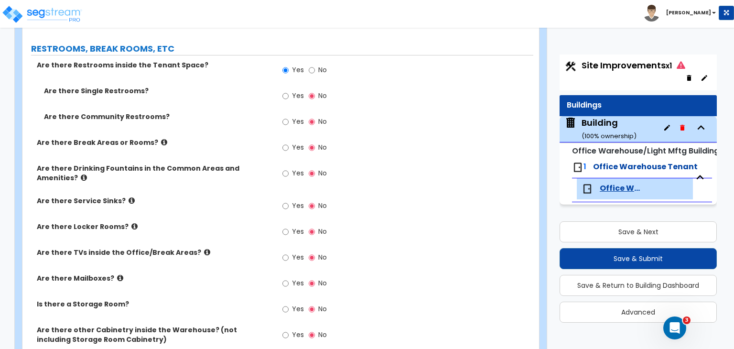
scroll to position [500, 0]
click at [286, 93] on input "Yes" at bounding box center [285, 95] width 6 height 11
radio input "true"
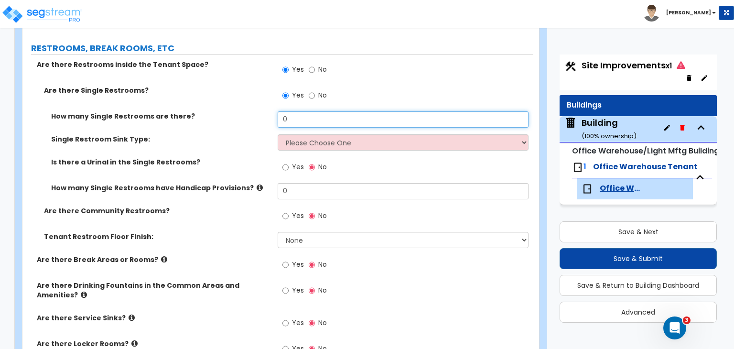
click at [264, 114] on div "How many Single Restrooms are there? 0" at bounding box center [277, 122] width 511 height 23
type input "1"
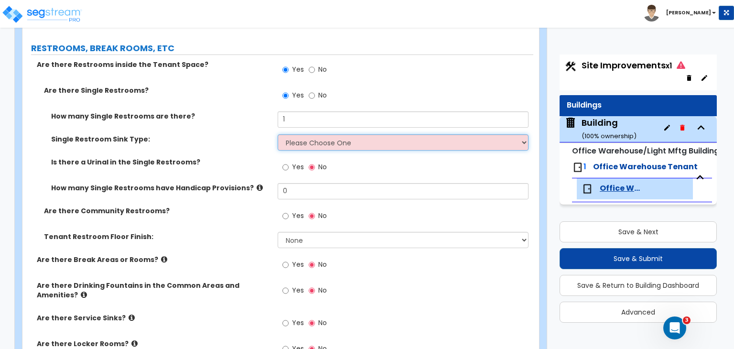
click at [305, 141] on select "Please Choose One Wall-mounted Vanity-mounted" at bounding box center [403, 142] width 250 height 16
select select "1"
click at [278, 134] on select "Please Choose One Wall-mounted Vanity-mounted" at bounding box center [403, 142] width 250 height 16
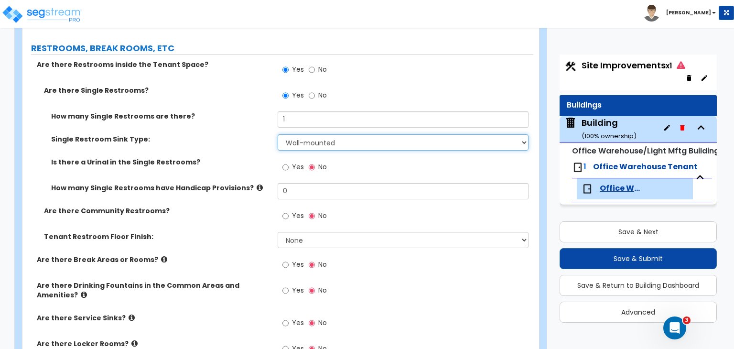
scroll to position [525, 0]
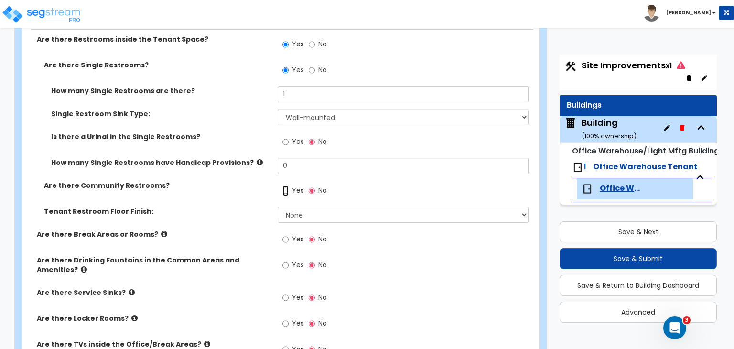
click at [283, 189] on input "Yes" at bounding box center [285, 190] width 6 height 11
radio input "true"
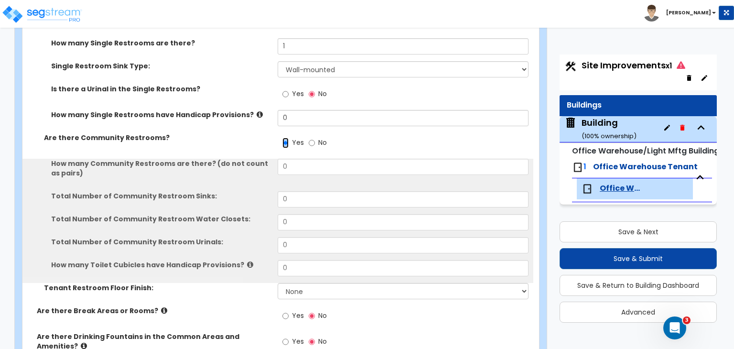
scroll to position [578, 0]
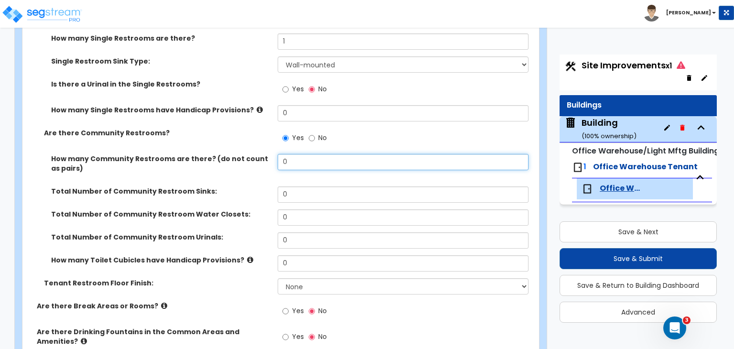
drag, startPoint x: 303, startPoint y: 159, endPoint x: 247, endPoint y: 160, distance: 55.4
click at [247, 160] on div "How many Community Restrooms are there? (do not count as pairs) 0" at bounding box center [277, 170] width 511 height 32
type input "2"
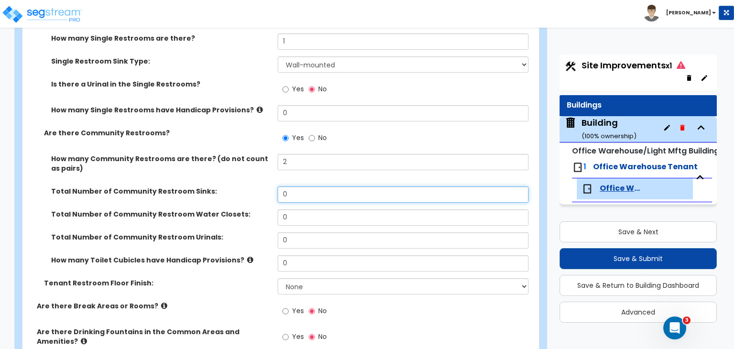
drag, startPoint x: 300, startPoint y: 195, endPoint x: 261, endPoint y: 189, distance: 40.2
click at [261, 189] on div "Total Number of Community Restroom Sinks: 0" at bounding box center [277, 197] width 511 height 23
type input "4"
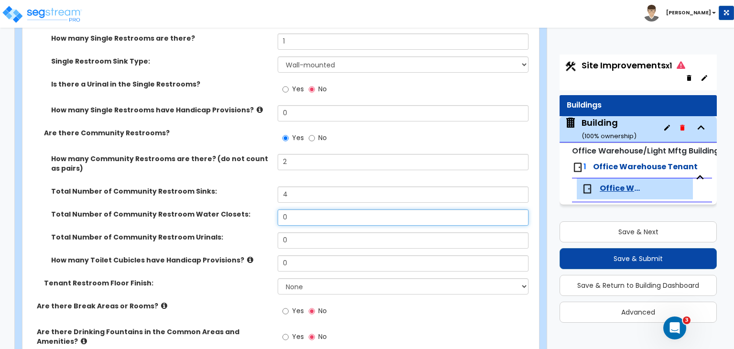
click at [304, 218] on input "0" at bounding box center [403, 217] width 250 height 16
drag, startPoint x: 304, startPoint y: 218, endPoint x: 226, endPoint y: 214, distance: 78.0
click at [226, 214] on div "Total Number of Community Restroom Water Closets: 0" at bounding box center [277, 220] width 511 height 23
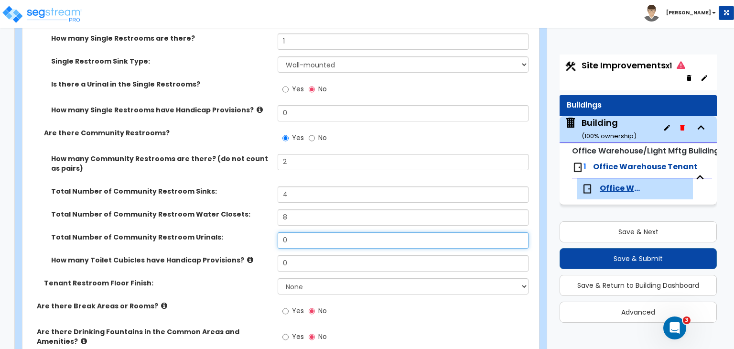
drag, startPoint x: 301, startPoint y: 237, endPoint x: 240, endPoint y: 237, distance: 60.7
click at [240, 237] on div "Total Number of Community Restroom Urinals: 0" at bounding box center [277, 243] width 511 height 23
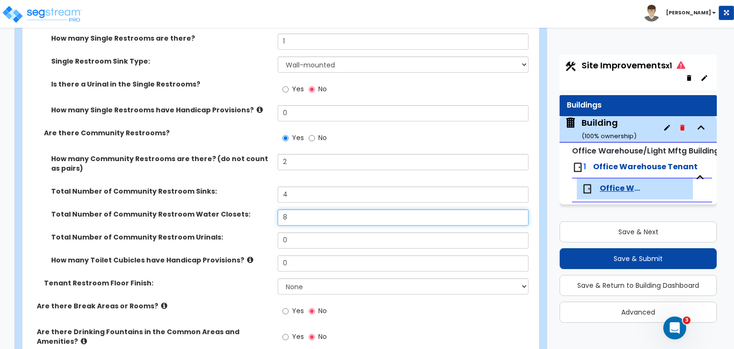
click at [297, 214] on input "8" at bounding box center [403, 217] width 250 height 16
drag, startPoint x: 297, startPoint y: 214, endPoint x: 239, endPoint y: 215, distance: 57.8
click at [239, 215] on div "Total Number of Community Restroom Water Closets: 8" at bounding box center [277, 220] width 511 height 23
type input "10"
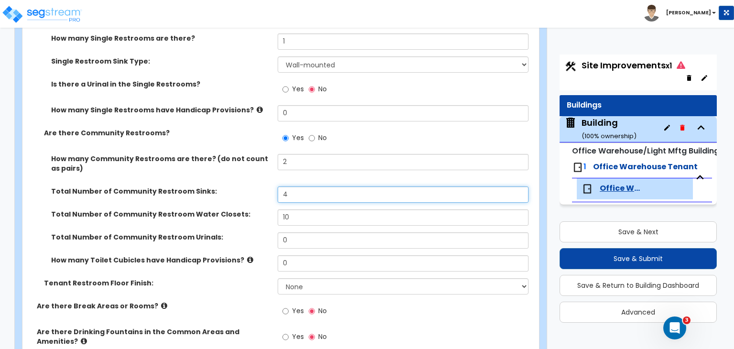
drag, startPoint x: 295, startPoint y: 195, endPoint x: 261, endPoint y: 186, distance: 35.6
click at [261, 186] on div "Total Number of Community Restroom Sinks: 4" at bounding box center [277, 197] width 511 height 23
type input "5"
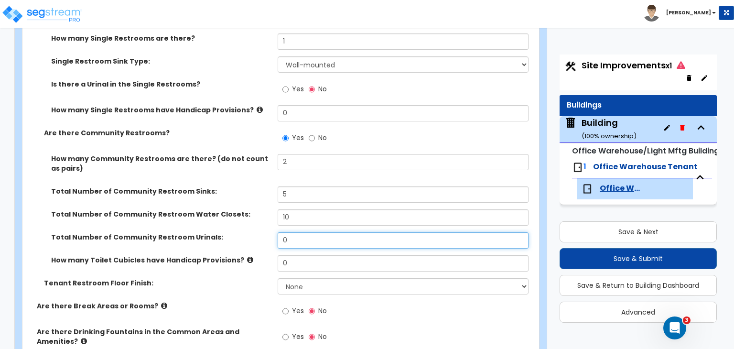
click at [299, 236] on input "0" at bounding box center [403, 240] width 250 height 16
drag, startPoint x: 299, startPoint y: 236, endPoint x: 270, endPoint y: 236, distance: 29.1
click at [270, 236] on div "Total Number of Community Restroom Urinals: 0" at bounding box center [277, 243] width 511 height 23
type input "5"
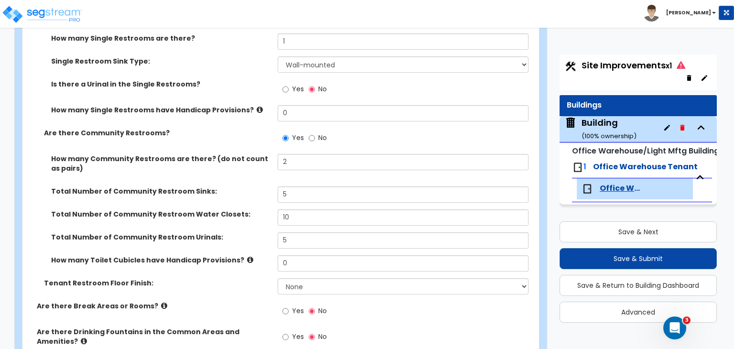
click at [270, 236] on div "Total Number of Community Restroom Urinals:" at bounding box center [149, 237] width 255 height 10
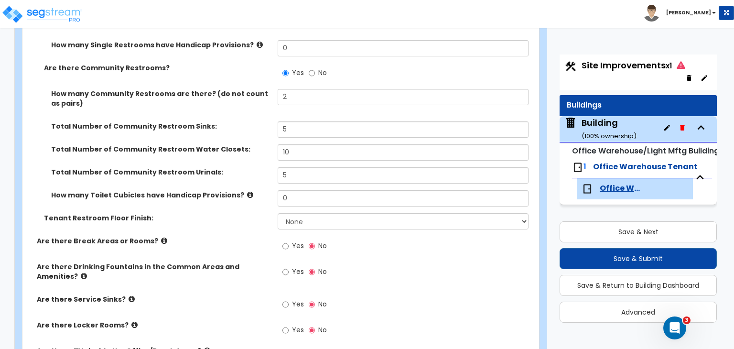
scroll to position [657, 0]
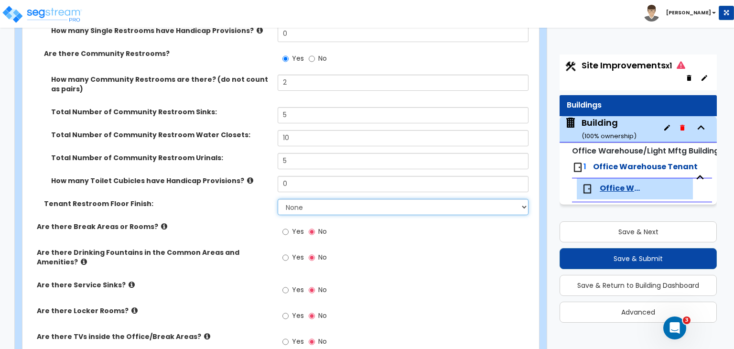
click at [306, 204] on select "None Tile Flooring Resilient Laminate Flooring VCT Flooring Sheet Vinyl Flooring" at bounding box center [403, 207] width 250 height 16
select select "1"
click at [278, 199] on select "None Tile Flooring Resilient Laminate Flooring VCT Flooring Sheet Vinyl Flooring" at bounding box center [403, 207] width 250 height 16
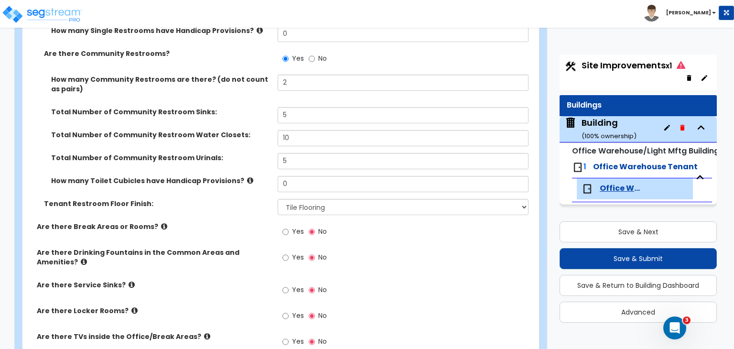
click at [231, 203] on label "Tenant Restroom Floor Finish:" at bounding box center [157, 204] width 226 height 10
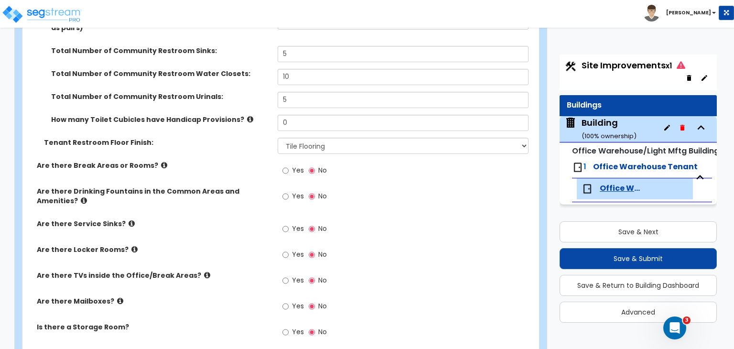
scroll to position [726, 0]
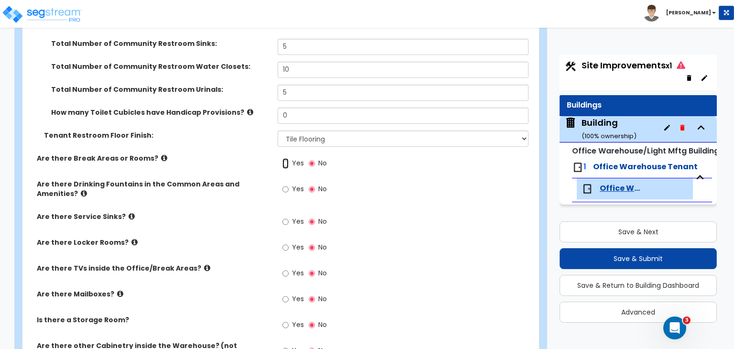
click at [285, 164] on input "Yes" at bounding box center [285, 163] width 6 height 11
radio input "true"
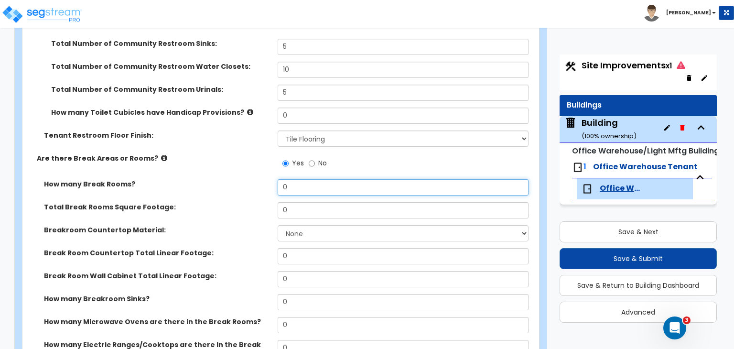
drag, startPoint x: 302, startPoint y: 188, endPoint x: 236, endPoint y: 187, distance: 65.9
click at [236, 187] on div "How many Break Rooms? 0" at bounding box center [277, 190] width 511 height 23
type input "2"
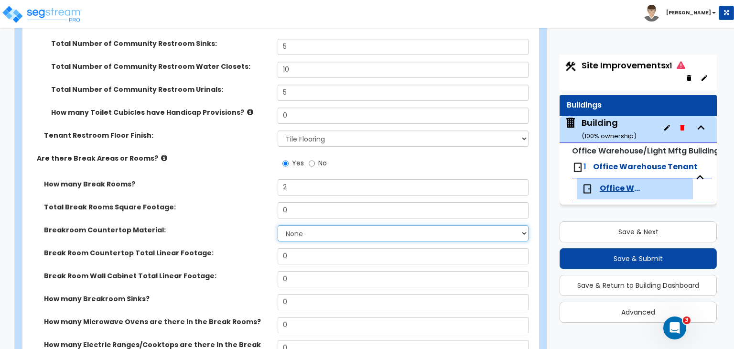
click at [304, 233] on select "None Plastic Laminate Solid Surface Stone Quartz Marble Tile Wood Stainless Ste…" at bounding box center [403, 233] width 250 height 16
select select "1"
click at [278, 225] on select "None Plastic Laminate Solid Surface Stone Quartz Marble Tile Wood Stainless Ste…" at bounding box center [403, 233] width 250 height 16
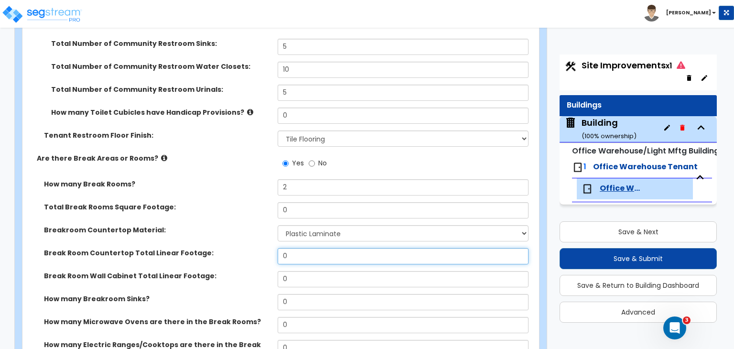
drag, startPoint x: 303, startPoint y: 255, endPoint x: 239, endPoint y: 240, distance: 66.3
click at [239, 240] on div "How many Break Rooms? 2 Total Break Rooms Square Footage: 0 Breakroom Counterto…" at bounding box center [278, 323] width 496 height 288
type input "1"
type input "22"
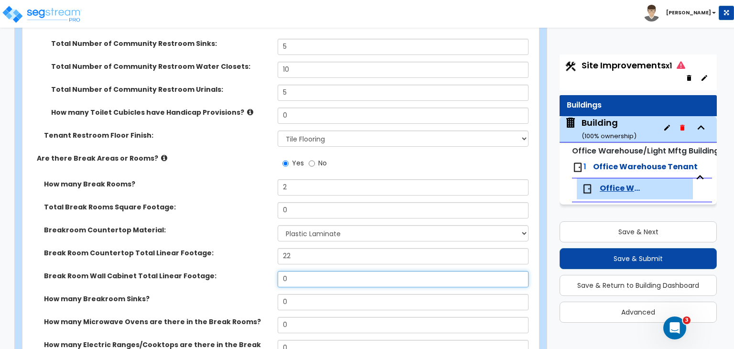
click at [248, 276] on div "Break Room Wall Cabinet Total Linear Footage: 0" at bounding box center [277, 282] width 511 height 23
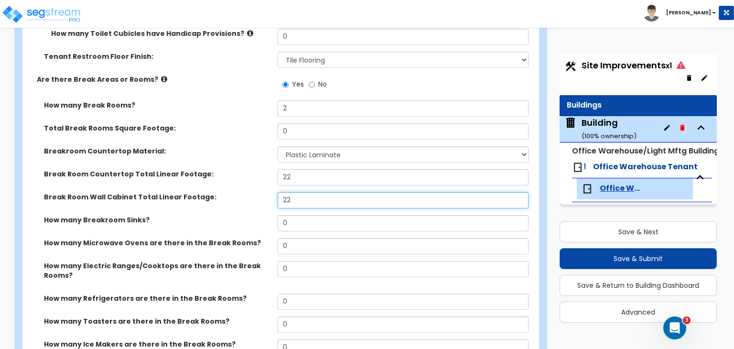
scroll to position [806, 0]
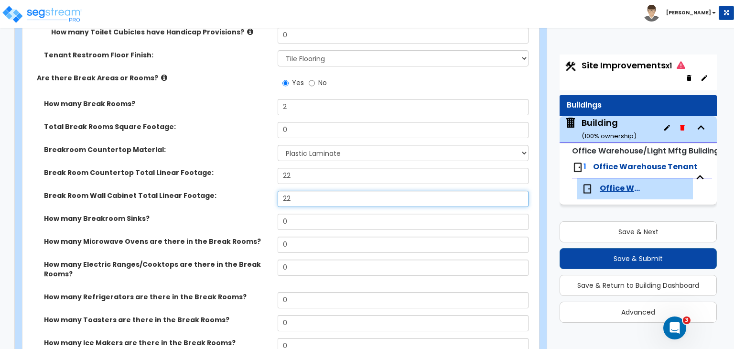
type input "22"
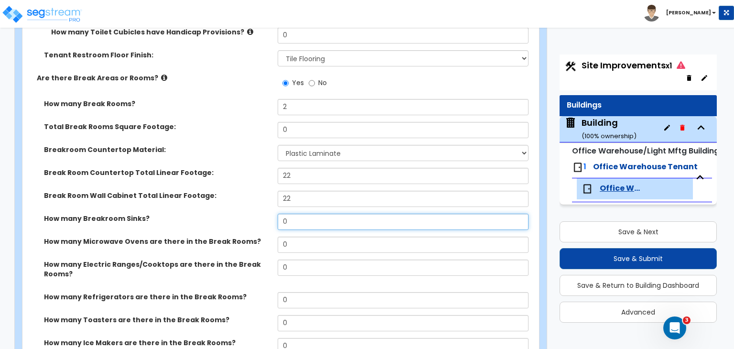
drag, startPoint x: 302, startPoint y: 218, endPoint x: 240, endPoint y: 224, distance: 61.8
click at [240, 224] on div "How many Breakroom Sinks? 0" at bounding box center [277, 225] width 511 height 23
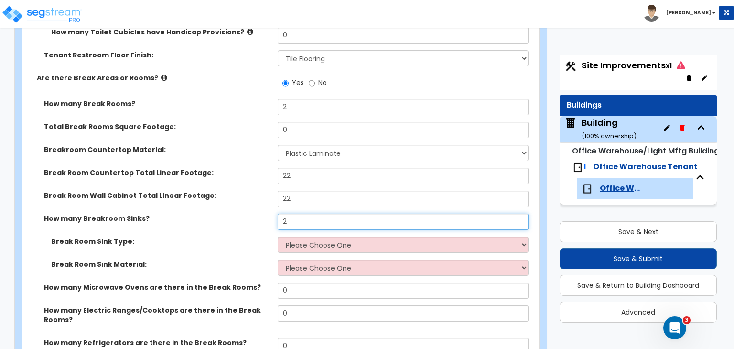
type input "2"
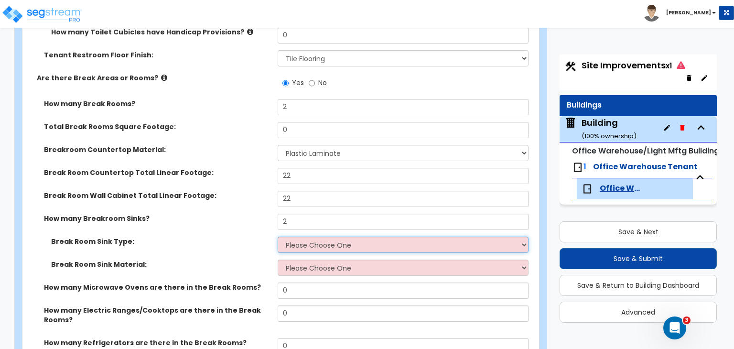
click at [302, 243] on select "Please Choose One Single Sink Double Sink" at bounding box center [403, 244] width 250 height 16
select select "2"
click at [278, 236] on select "Please Choose One Single Sink Double Sink" at bounding box center [403, 244] width 250 height 16
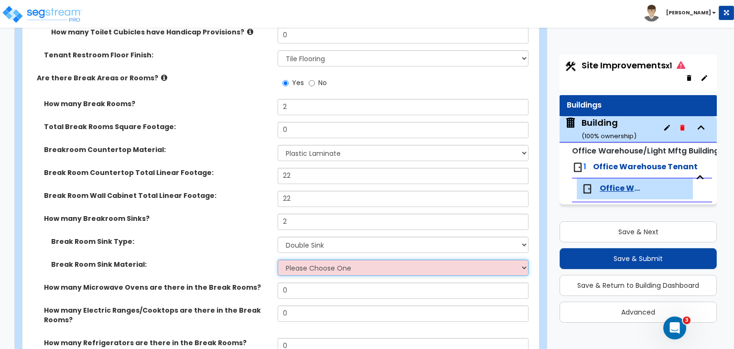
click at [307, 271] on select "Please Choose One Stainless Steel Porcelain Enamel Cast Iron" at bounding box center [403, 267] width 250 height 16
select select "1"
click at [278, 259] on select "Please Choose One Stainless Steel Porcelain Enamel Cast Iron" at bounding box center [403, 267] width 250 height 16
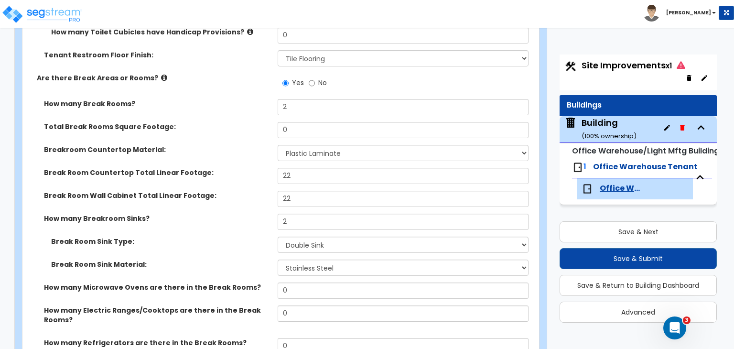
click at [245, 238] on label "Break Room Sink Type:" at bounding box center [160, 241] width 219 height 10
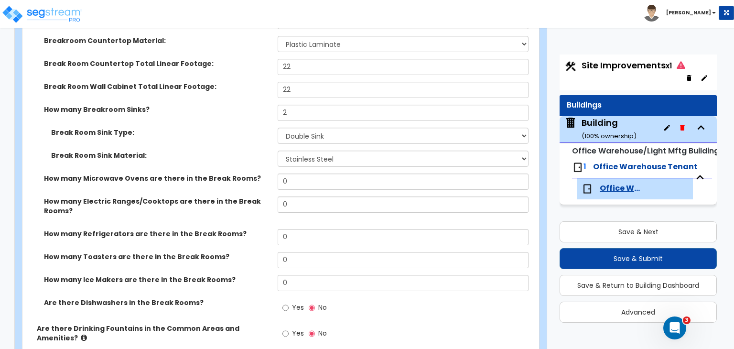
scroll to position [917, 0]
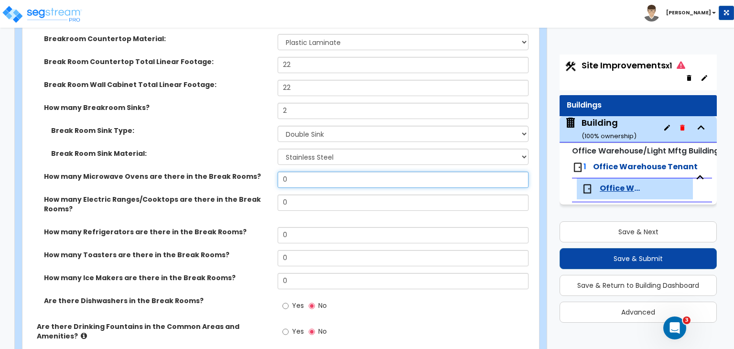
click at [185, 178] on div "How many Microwave Ovens are there in the Break Rooms? 0" at bounding box center [277, 182] width 511 height 23
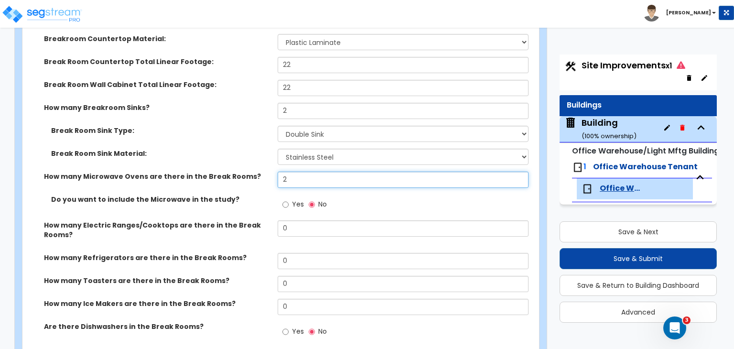
type input "2"
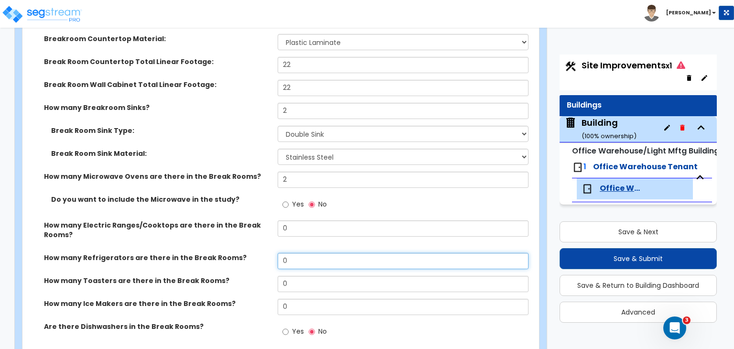
drag, startPoint x: 287, startPoint y: 257, endPoint x: 207, endPoint y: 262, distance: 79.9
click at [207, 262] on div "How many Refrigerators are there in the Break Rooms? 0" at bounding box center [277, 264] width 511 height 23
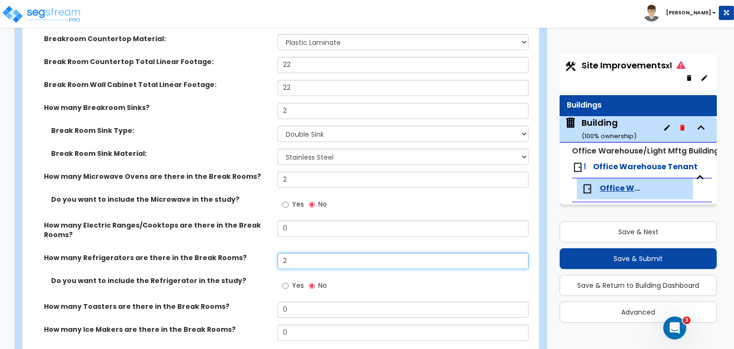
type input "2"
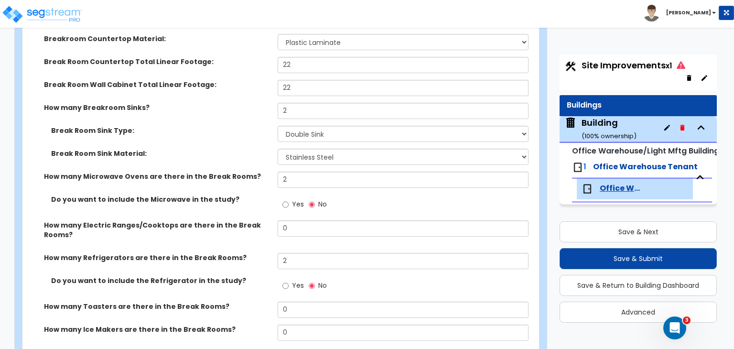
click at [233, 230] on label "How many Electric Ranges/Cooktops are there in the Break Rooms?" at bounding box center [157, 229] width 226 height 19
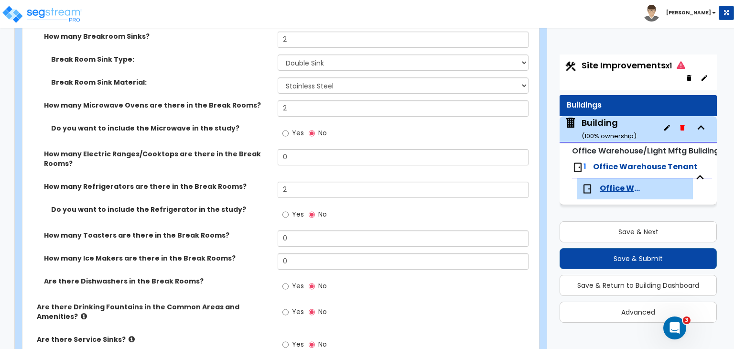
scroll to position [997, 0]
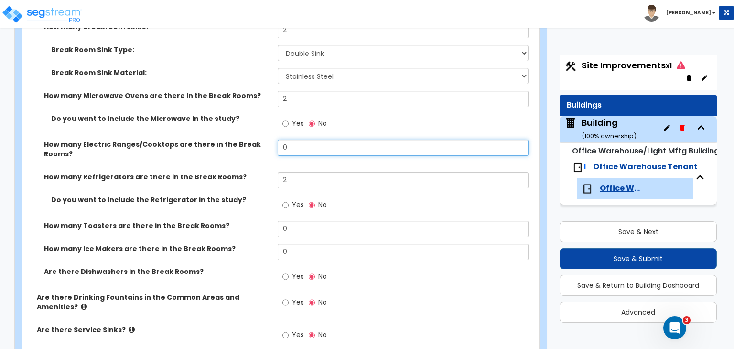
click at [282, 142] on input "0" at bounding box center [403, 147] width 250 height 16
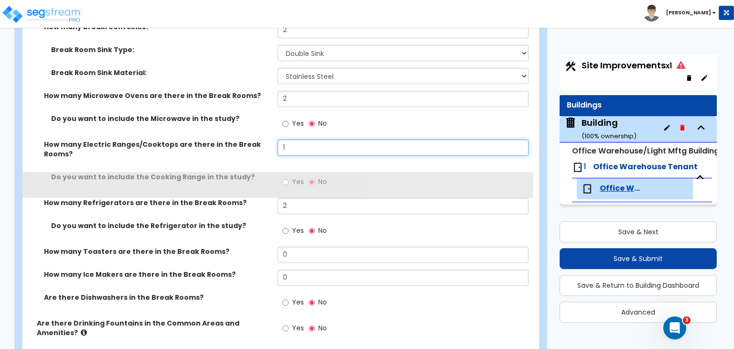
click at [282, 142] on input "1" at bounding box center [403, 147] width 250 height 16
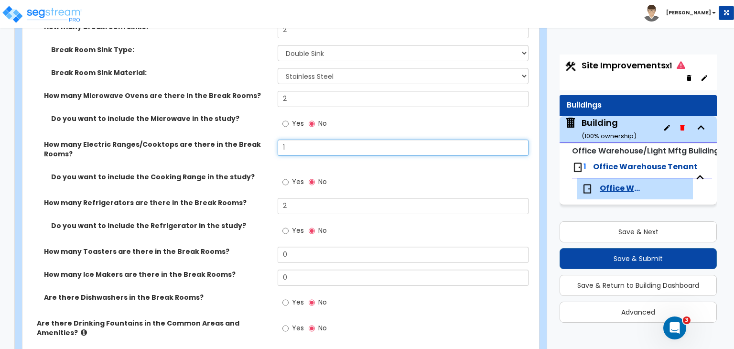
type input "1"
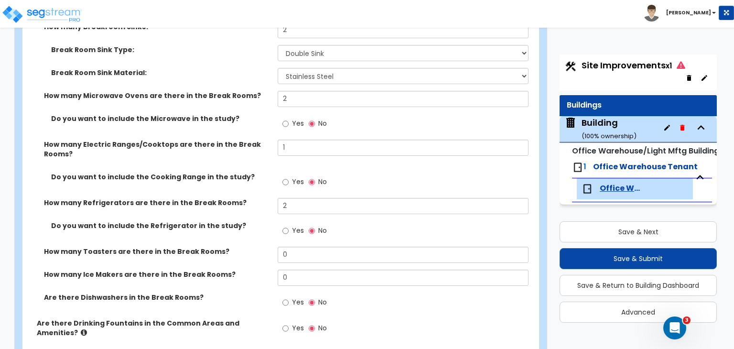
click at [260, 130] on div "Do you want to include the Microwave in the study? Yes No" at bounding box center [277, 127] width 511 height 26
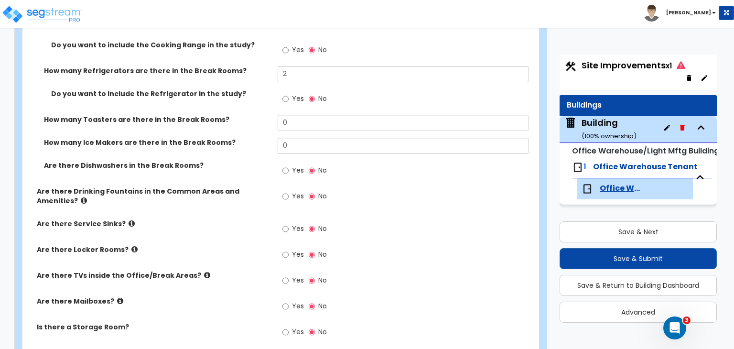
scroll to position [1131, 0]
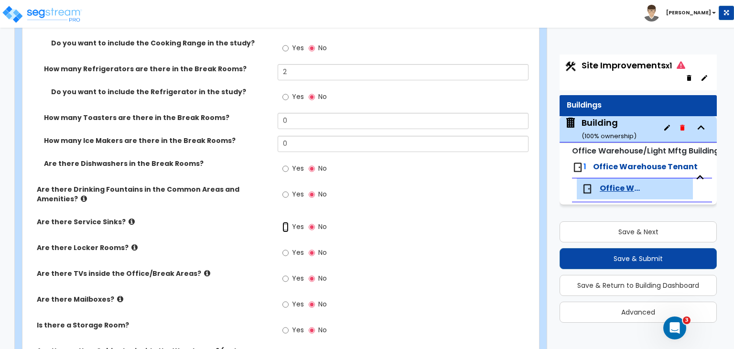
click at [285, 225] on input "Yes" at bounding box center [285, 227] width 6 height 11
radio input "true"
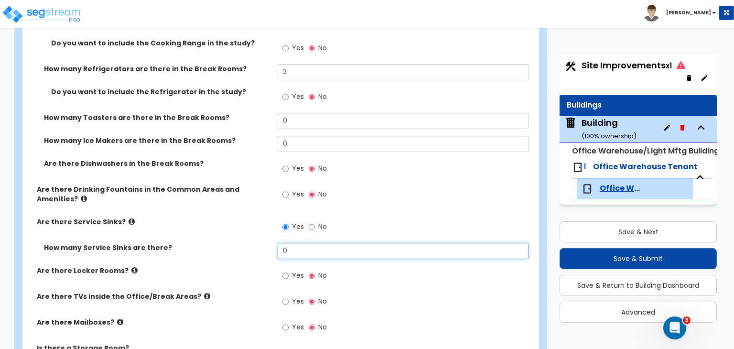
drag, startPoint x: 294, startPoint y: 244, endPoint x: 265, endPoint y: 247, distance: 28.8
click at [265, 247] on div "How many Service Sinks are there? 0" at bounding box center [277, 254] width 511 height 23
type input "1"
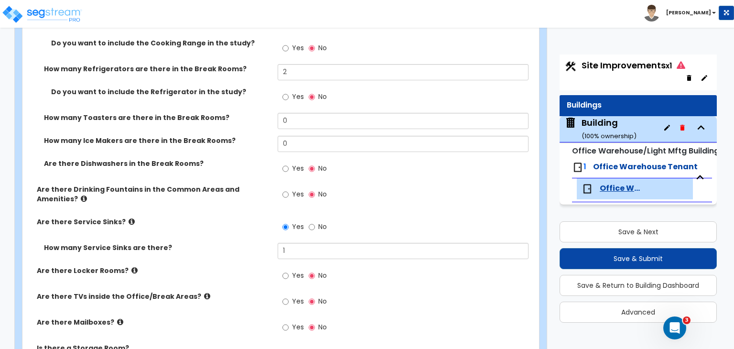
click at [265, 247] on label "How many Service Sinks are there?" at bounding box center [157, 248] width 226 height 10
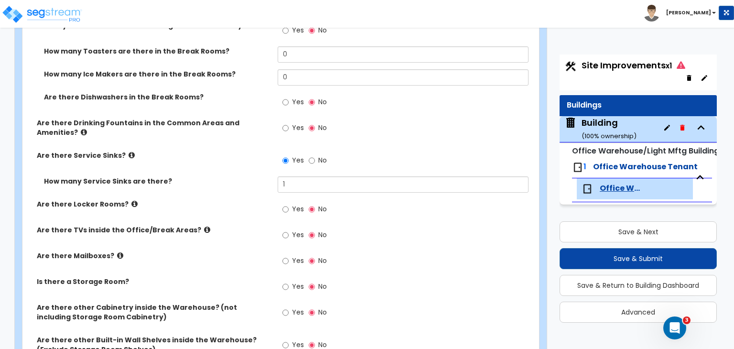
scroll to position [1199, 0]
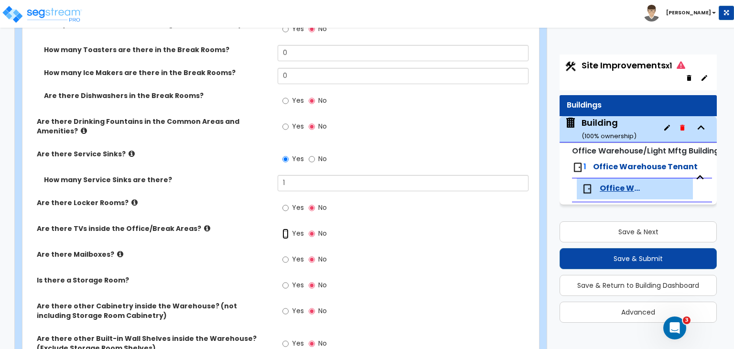
click at [285, 233] on input "Yes" at bounding box center [285, 233] width 6 height 11
radio input "true"
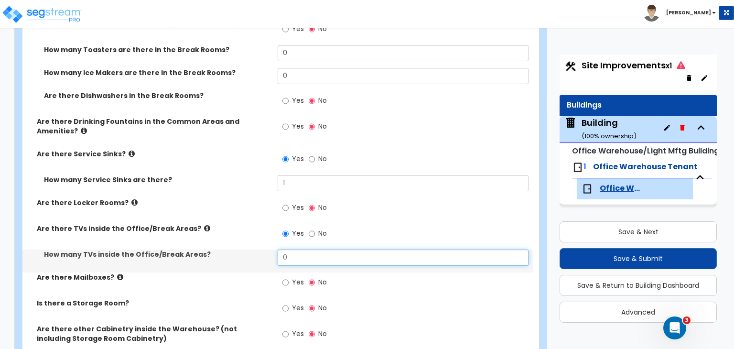
drag, startPoint x: 301, startPoint y: 251, endPoint x: 238, endPoint y: 261, distance: 63.8
click at [238, 261] on div "How many TVs inside the Office/Break Areas? 0" at bounding box center [277, 260] width 511 height 23
type input "1"
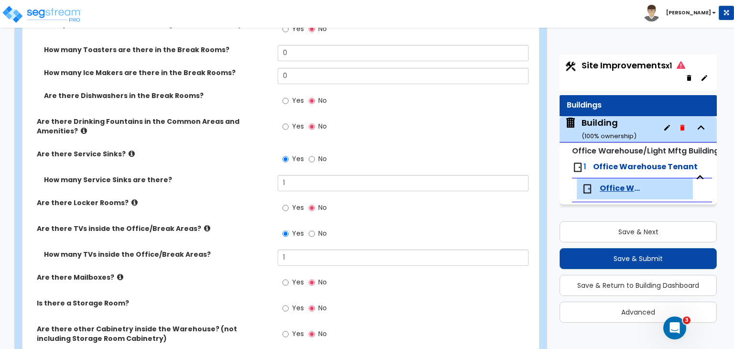
click at [238, 261] on div "How many TVs inside the Office/Break Areas? 1" at bounding box center [277, 260] width 511 height 23
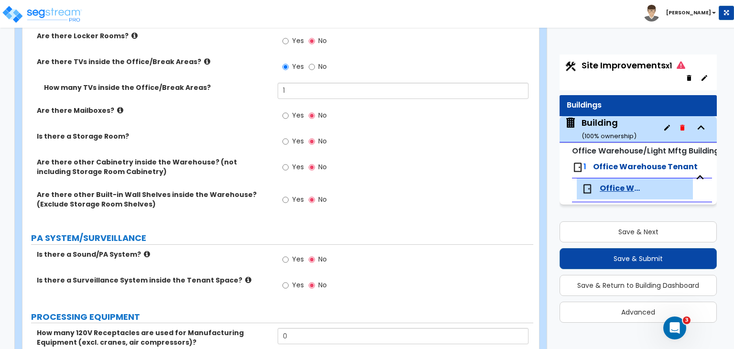
scroll to position [1366, 0]
click at [285, 282] on input "Yes" at bounding box center [285, 284] width 6 height 11
radio input "true"
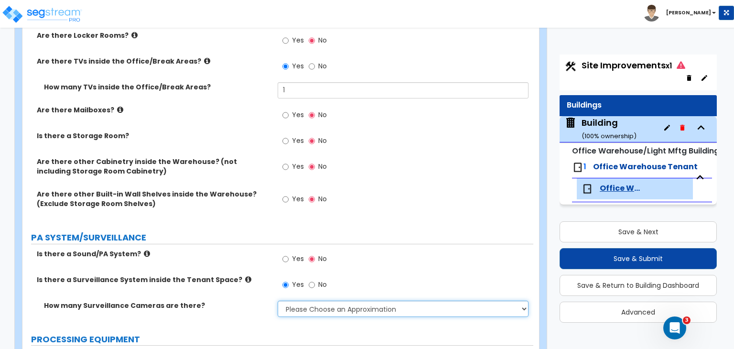
click at [300, 310] on select "Please Choose an Approximation Barely Noticed Any Noticed a Couple Frequently S…" at bounding box center [403, 308] width 250 height 16
select select "3"
click at [278, 300] on select "Please Choose an Approximation Barely Noticed Any Noticed a Couple Frequently S…" at bounding box center [403, 308] width 250 height 16
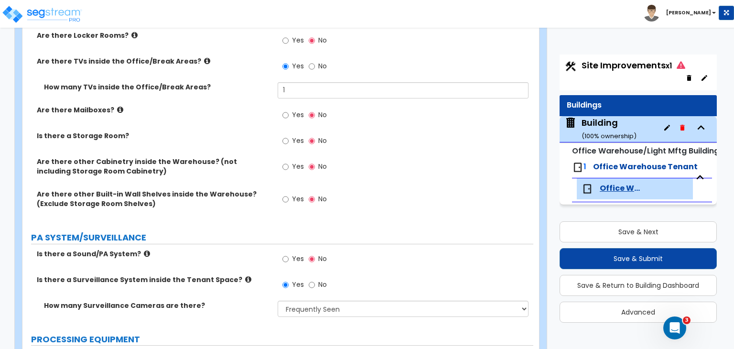
click at [223, 259] on div "Is there a Sound/PA System? Yes No" at bounding box center [277, 262] width 511 height 26
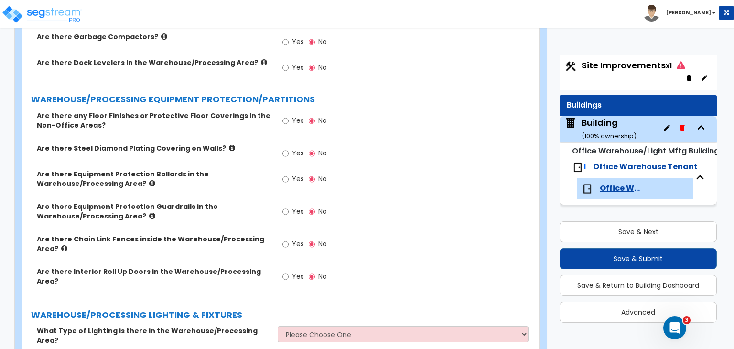
scroll to position [2212, 0]
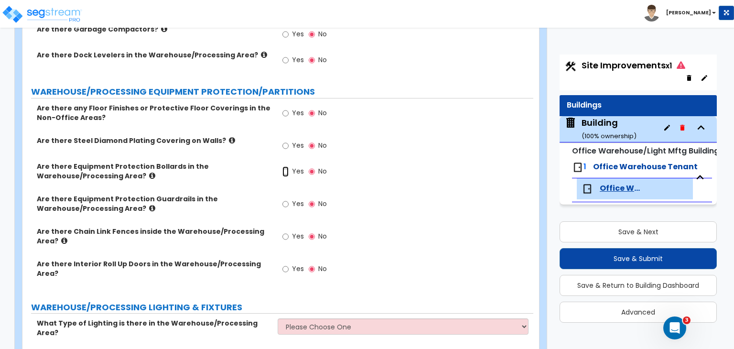
click at [285, 166] on input "Yes" at bounding box center [285, 171] width 6 height 11
radio input "true"
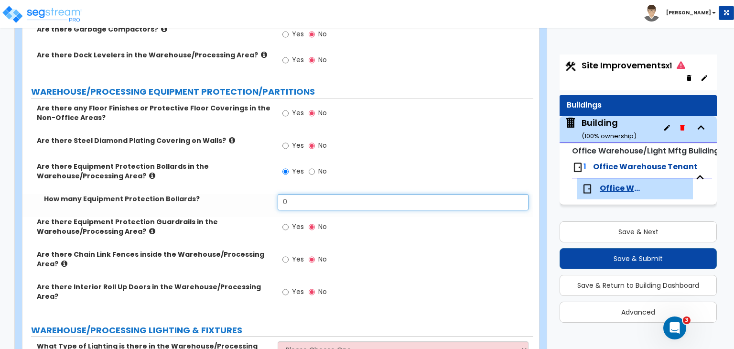
drag, startPoint x: 301, startPoint y: 191, endPoint x: 282, endPoint y: 192, distance: 18.7
click at [282, 194] on input "0" at bounding box center [403, 202] width 250 height 16
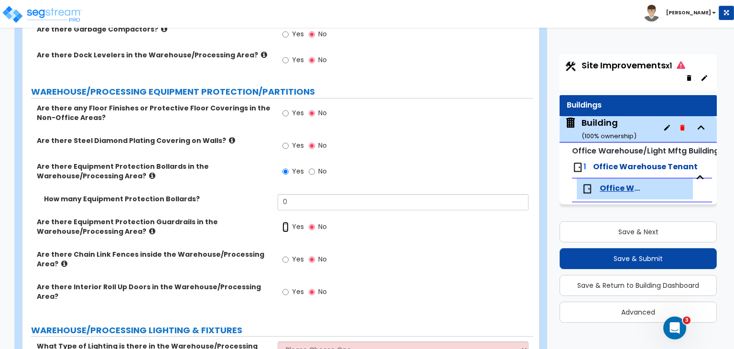
click at [284, 222] on input "Yes" at bounding box center [285, 227] width 6 height 11
radio input "true"
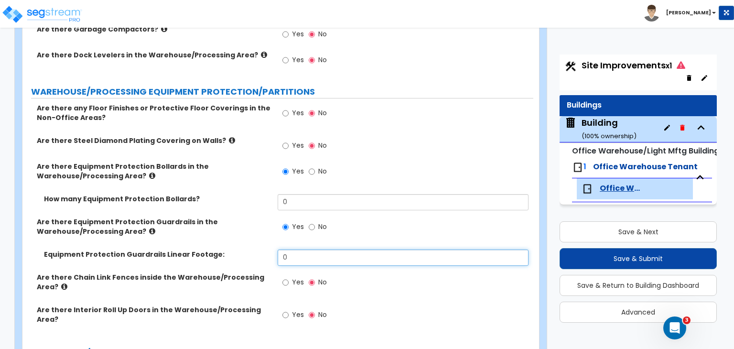
drag, startPoint x: 271, startPoint y: 245, endPoint x: 249, endPoint y: 239, distance: 22.7
click at [249, 249] on div "Equipment Protection Guardrails Linear Footage: 0" at bounding box center [277, 260] width 511 height 23
type input "160"
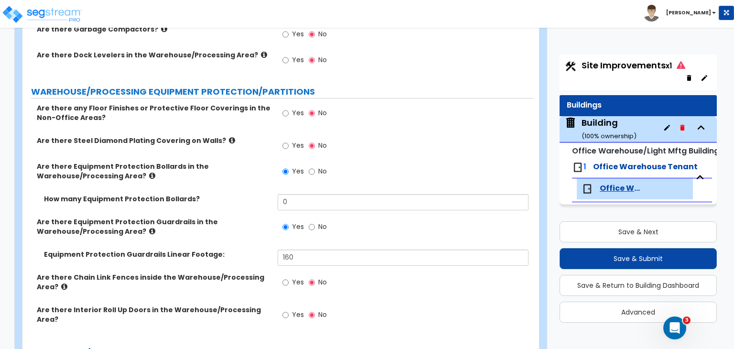
click at [249, 228] on div "Are there Equipment Protection Guardrails in the Warehouse/Processing Area? Yes…" at bounding box center [277, 233] width 511 height 32
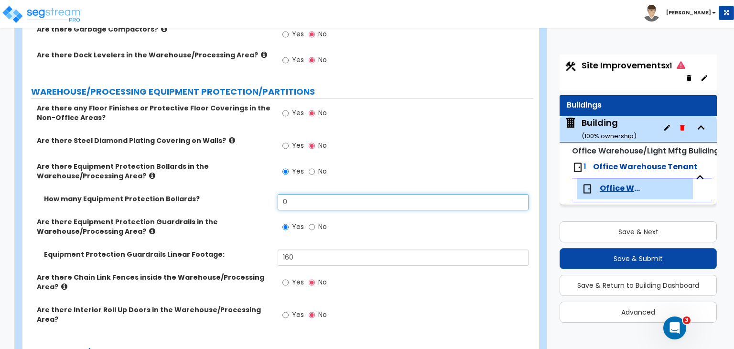
drag, startPoint x: 302, startPoint y: 189, endPoint x: 228, endPoint y: 185, distance: 74.1
click at [228, 194] on div "How many Equipment Protection Bollards? 0" at bounding box center [277, 205] width 511 height 23
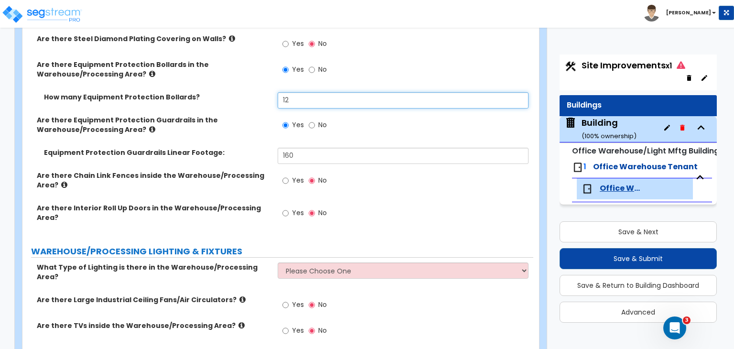
scroll to position [2320, 0]
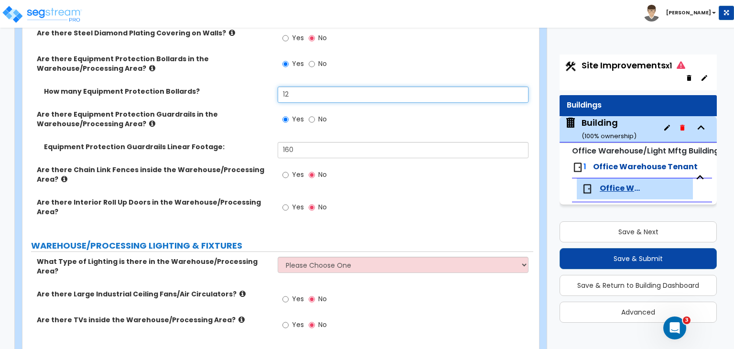
type input "12"
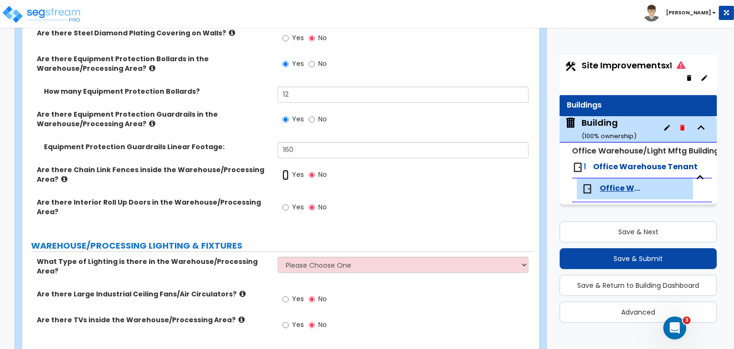
click at [287, 170] on input "Yes" at bounding box center [285, 175] width 6 height 11
radio input "true"
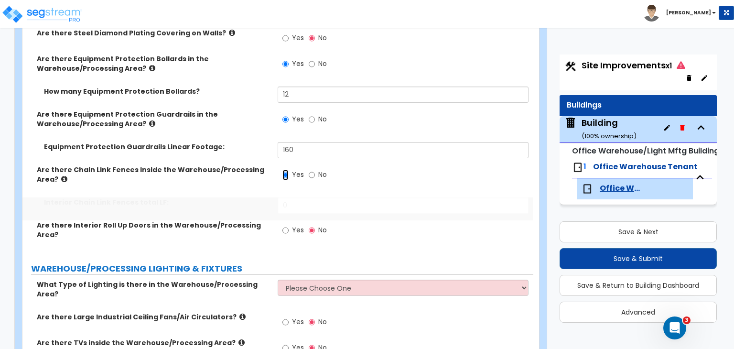
click at [287, 170] on input "Yes" at bounding box center [285, 175] width 6 height 11
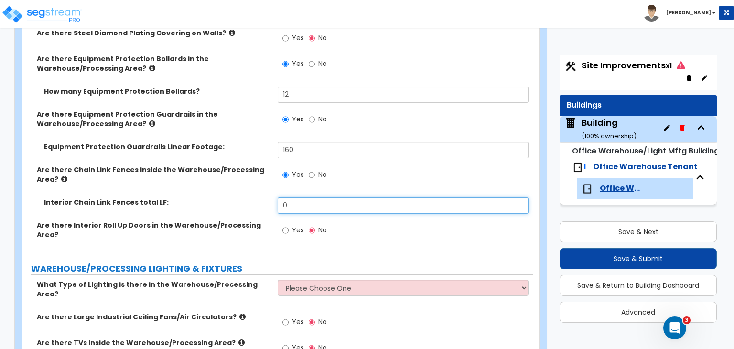
click at [227, 197] on div "Interior Chain Link Fences total LF: 0" at bounding box center [277, 208] width 511 height 23
type input "20"
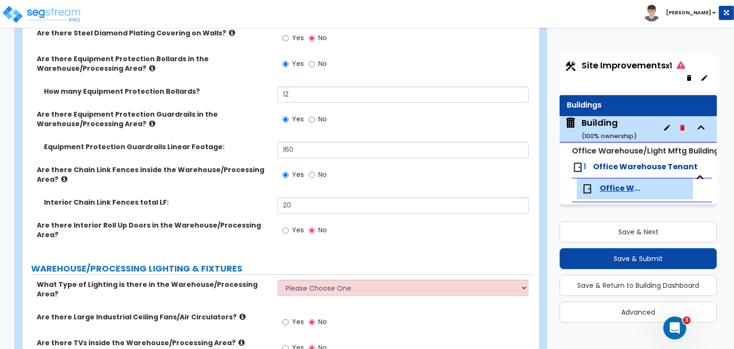
click at [227, 197] on div "Interior Chain Link Fences total LF: 20" at bounding box center [277, 208] width 511 height 23
click at [239, 197] on div "Interior Chain Link Fences total LF: 20" at bounding box center [277, 208] width 511 height 23
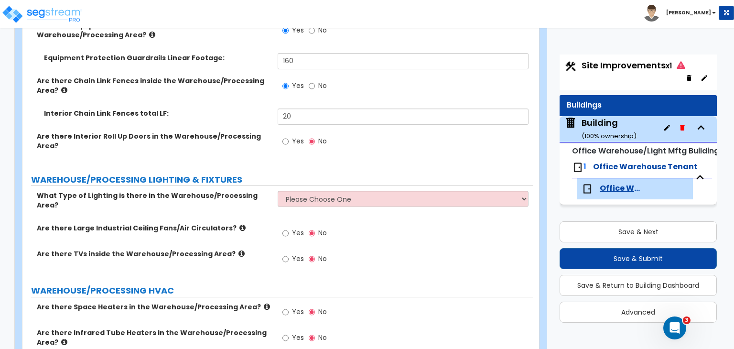
scroll to position [2409, 0]
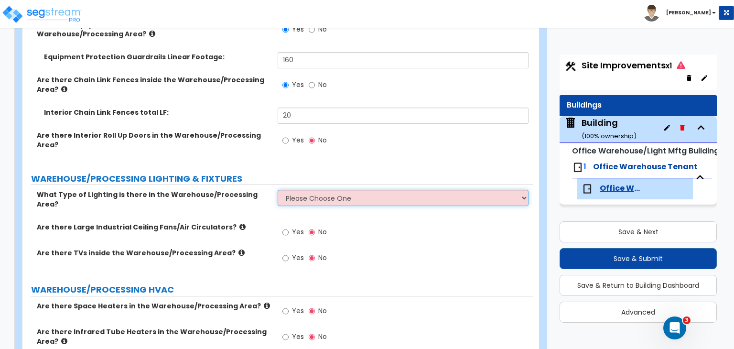
click at [285, 190] on select "Please Choose One High Bay Round Fixtures High Bay Fluorescent Tube Lighting Hi…" at bounding box center [403, 198] width 250 height 16
select select "2"
click at [278, 190] on select "Please Choose One High Bay Round Fixtures High Bay Fluorescent Tube Lighting Hi…" at bounding box center [403, 198] width 250 height 16
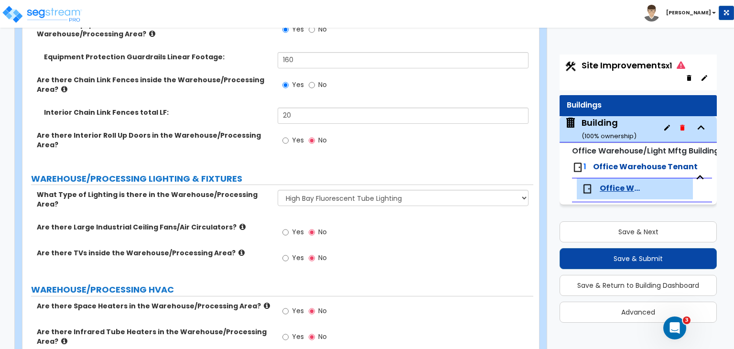
click at [264, 222] on label "Are there Large Industrial Ceiling Fans/Air Circulators?" at bounding box center [154, 227] width 234 height 10
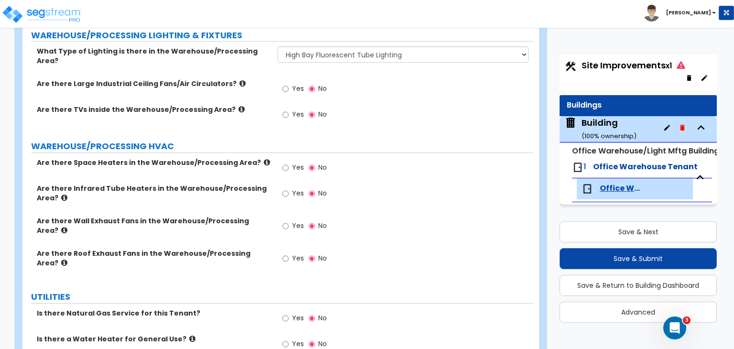
scroll to position [2555, 0]
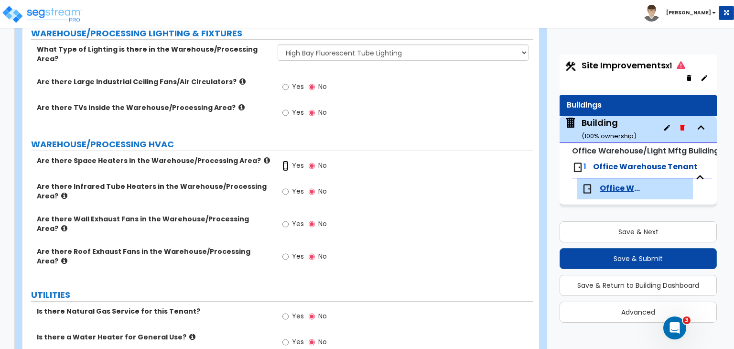
click at [289, 160] on input "Yes" at bounding box center [285, 165] width 6 height 11
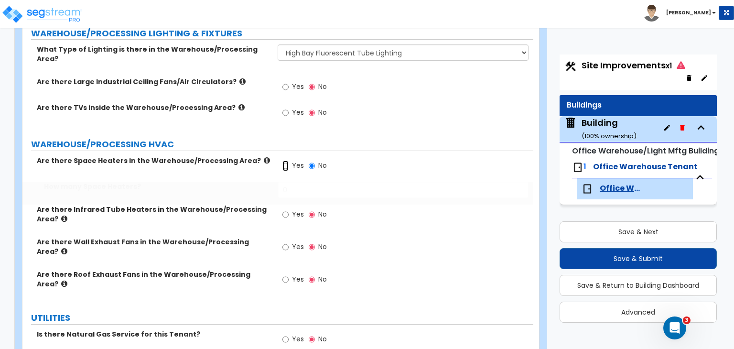
radio input "true"
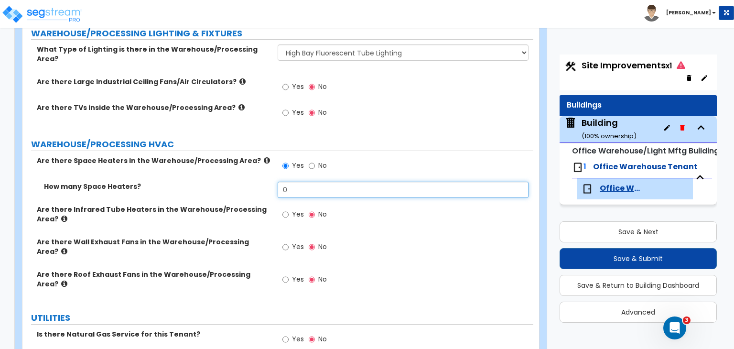
drag, startPoint x: 291, startPoint y: 154, endPoint x: 252, endPoint y: 156, distance: 39.7
click at [252, 182] on div "How many Space Heaters? 0" at bounding box center [277, 193] width 511 height 23
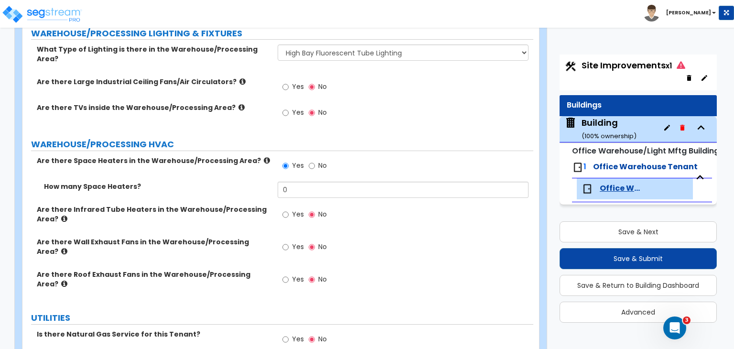
click at [221, 329] on label "Is there Natural Gas Service for this Tenant?" at bounding box center [154, 334] width 234 height 10
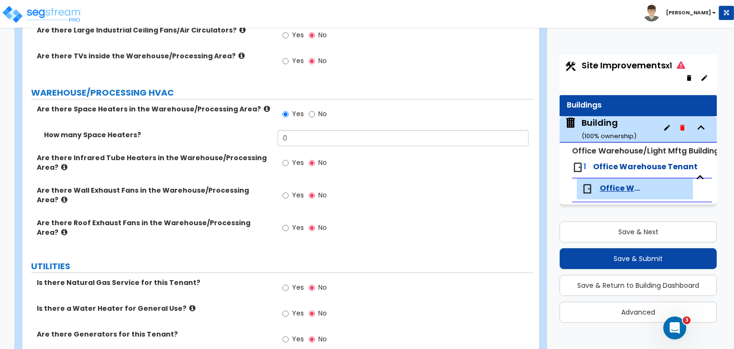
scroll to position [2607, 0]
click at [287, 307] on input "Yes" at bounding box center [285, 312] width 6 height 11
radio input "true"
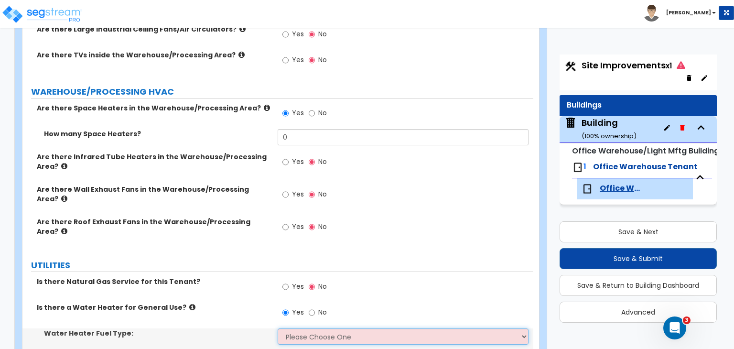
click at [306, 328] on select "Please Choose One Gas Electric" at bounding box center [403, 336] width 250 height 16
select select "2"
click at [278, 328] on select "Please Choose One Gas Electric" at bounding box center [403, 336] width 250 height 16
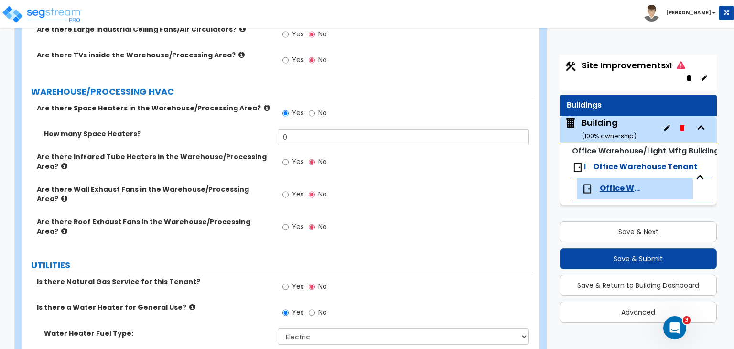
click at [251, 302] on div "Is there a Water Heater for General Use? Yes No" at bounding box center [277, 315] width 511 height 26
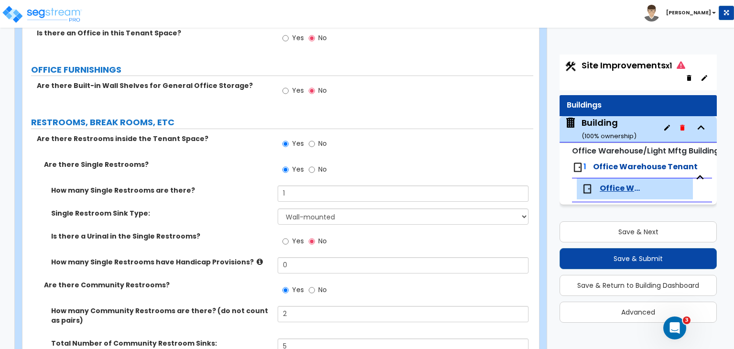
scroll to position [309, 0]
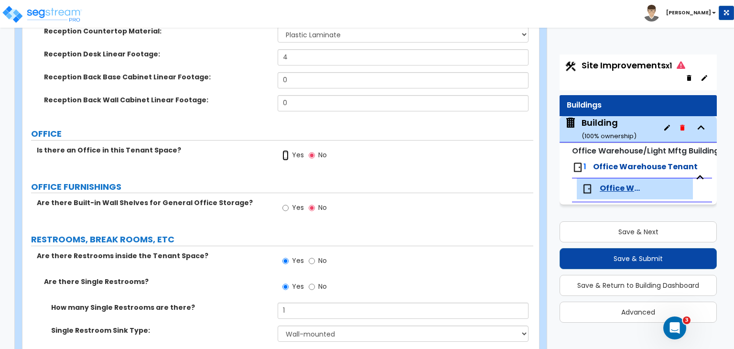
click at [285, 155] on input "Yes" at bounding box center [285, 155] width 6 height 11
radio input "true"
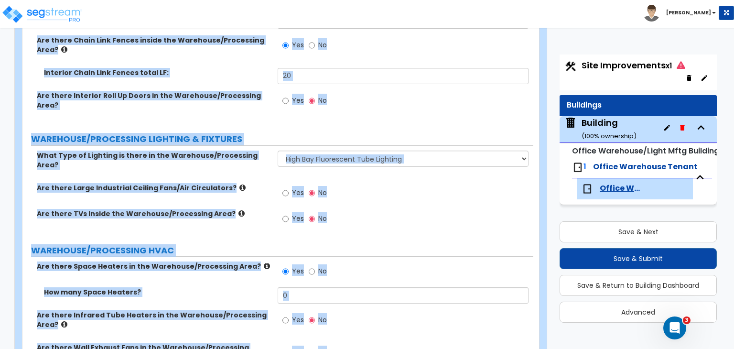
scroll to position [3275, 0]
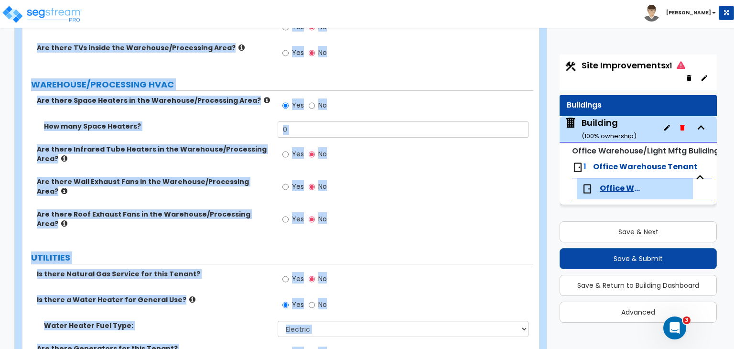
drag, startPoint x: 29, startPoint y: 91, endPoint x: 733, endPoint y: 371, distance: 757.9
copy div "Office Warehouse Tenant Import Values from Previous Property Unit Import Values…"
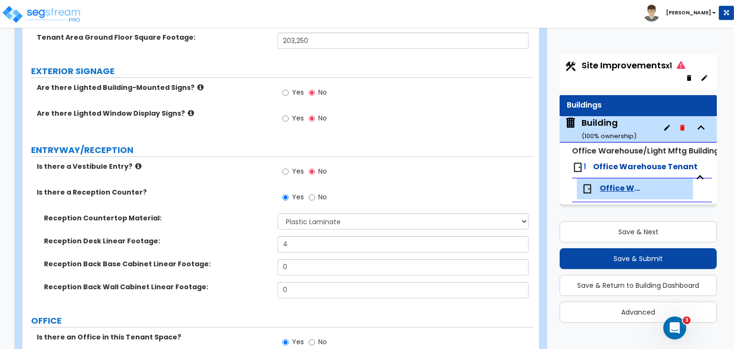
scroll to position [0, 0]
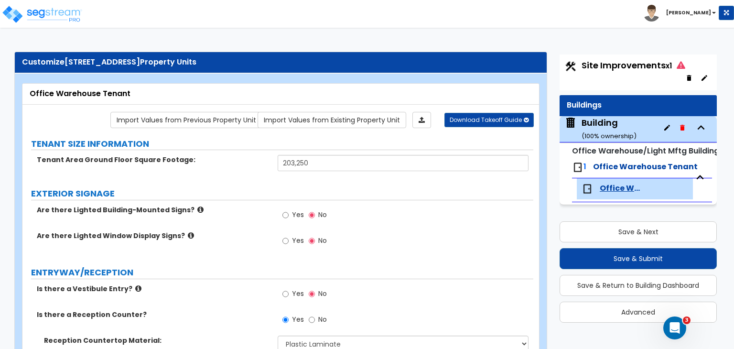
click at [221, 228] on div "Are there Lighted Building-Mounted Signs? Yes No" at bounding box center [277, 218] width 511 height 26
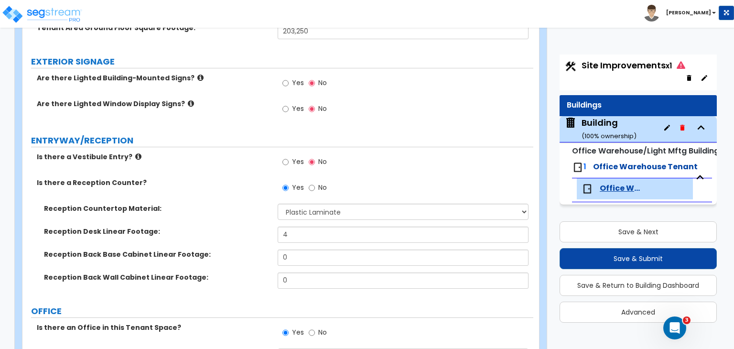
scroll to position [134, 0]
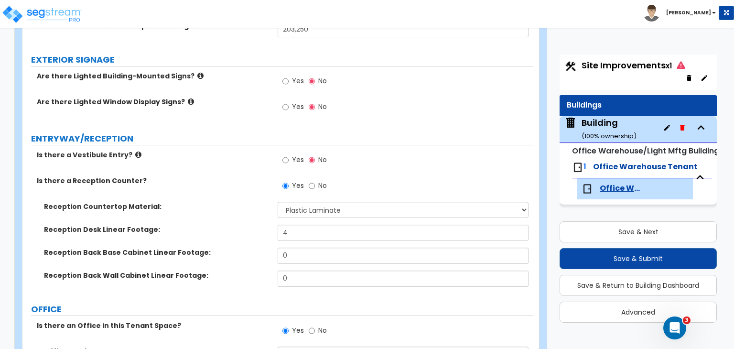
click at [212, 197] on div "Is there a Reception Counter? Yes No" at bounding box center [277, 189] width 511 height 26
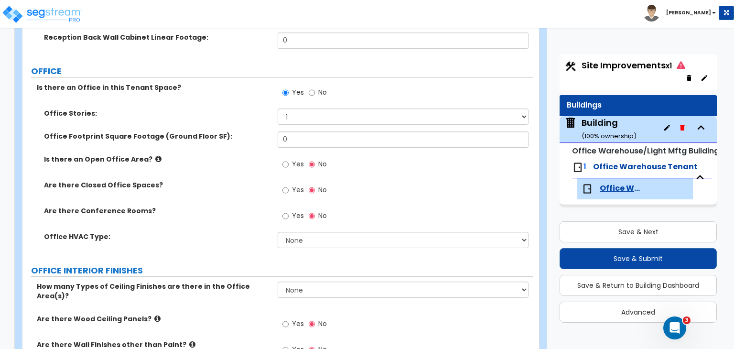
scroll to position [373, 0]
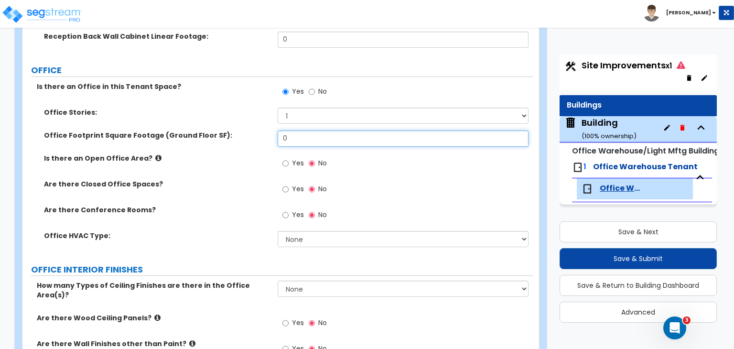
drag, startPoint x: 301, startPoint y: 131, endPoint x: 212, endPoint y: 133, distance: 89.3
click at [212, 133] on div "Office Footprint Square Footage (Ground Floor SF): 0" at bounding box center [277, 141] width 511 height 23
type input "10,000"
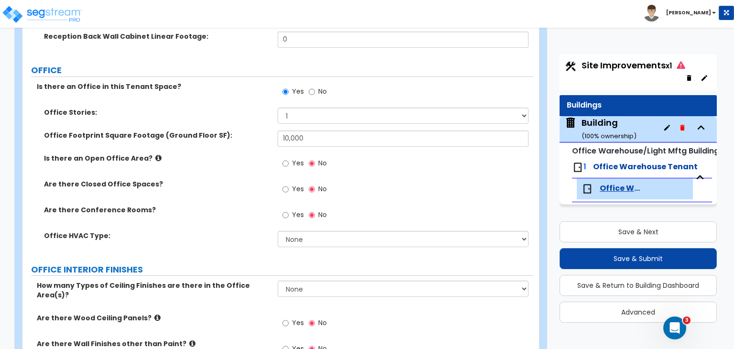
click at [229, 171] on div "Is there an Open Office Area? Yes No" at bounding box center [277, 166] width 511 height 26
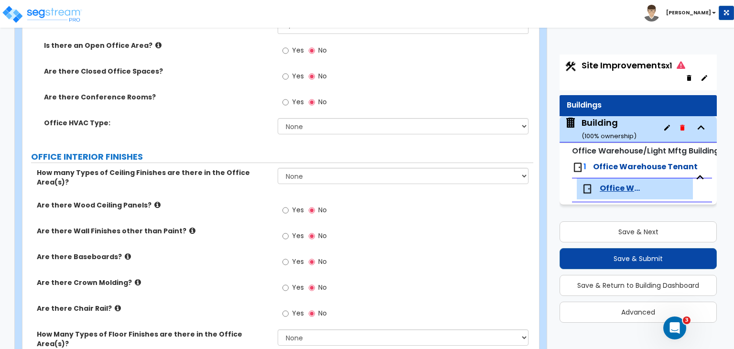
scroll to position [486, 0]
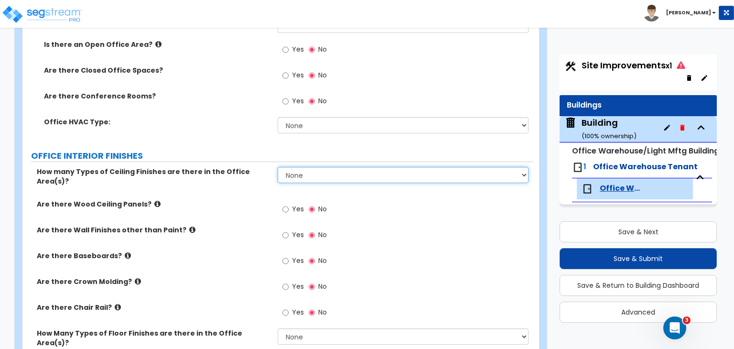
click at [298, 171] on select "None 1 2 3" at bounding box center [403, 175] width 250 height 16
select select "1"
click at [278, 167] on select "None 1 2 3" at bounding box center [403, 175] width 250 height 16
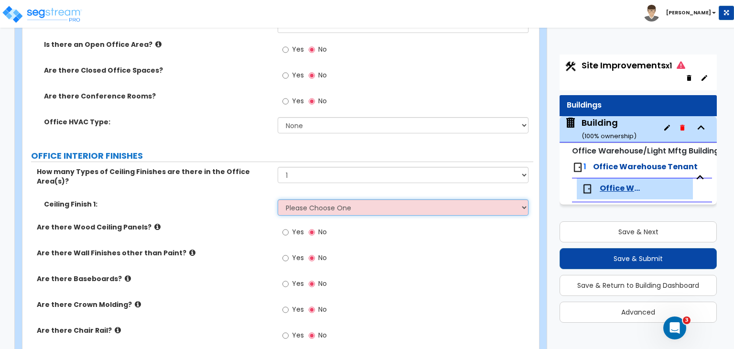
click at [310, 199] on select "Please Choose One Drop Ceiling Open Ceiling Drywall Ceiling" at bounding box center [403, 207] width 250 height 16
select select "1"
click at [278, 199] on select "Please Choose One Drop Ceiling Open Ceiling Drywall Ceiling" at bounding box center [403, 207] width 250 height 16
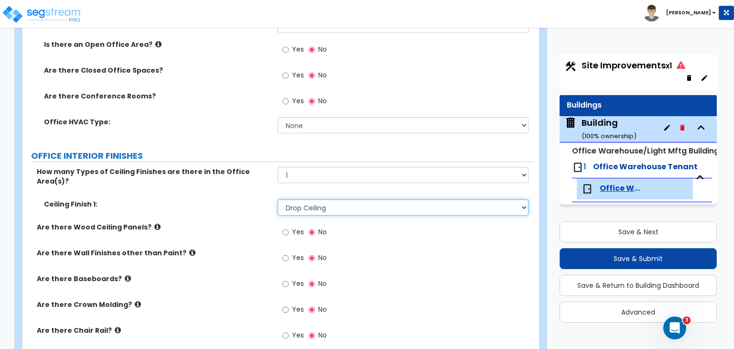
scroll to position [460, 0]
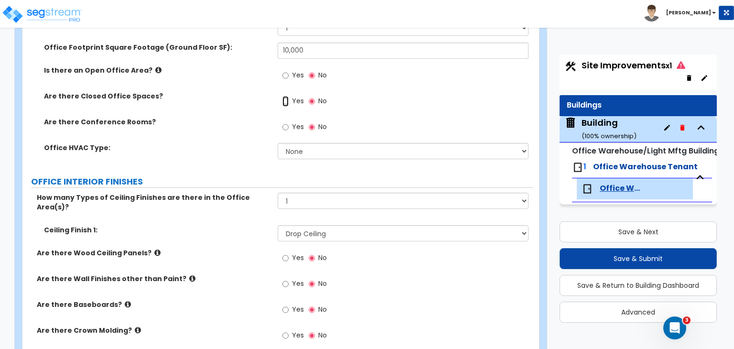
click at [287, 103] on input "Yes" at bounding box center [285, 101] width 6 height 11
radio input "true"
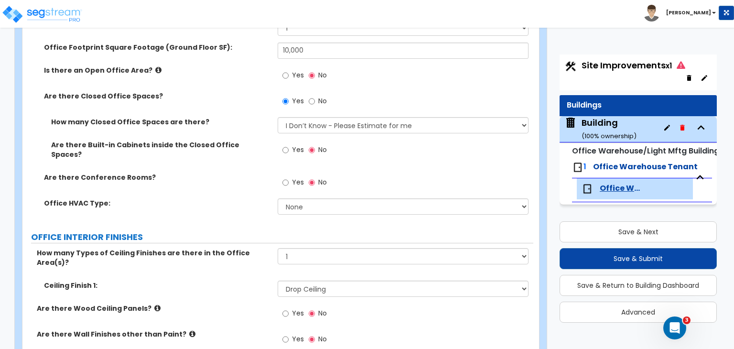
click at [301, 207] on div "Office HVAC Type: None Rooftop Unit Furnace-Condenser Forced Air Split Heating/…" at bounding box center [277, 209] width 511 height 23
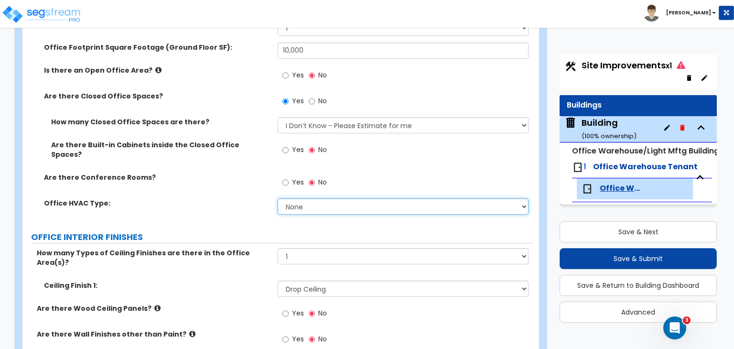
click at [310, 201] on select "None Rooftop Unit Furnace-Condenser Forced Air Split Heating/Cooling Systems He…" at bounding box center [403, 206] width 250 height 16
select select "2"
click at [278, 198] on select "None Rooftop Unit Furnace-Condenser Forced Air Split Heating/Cooling Systems He…" at bounding box center [403, 206] width 250 height 16
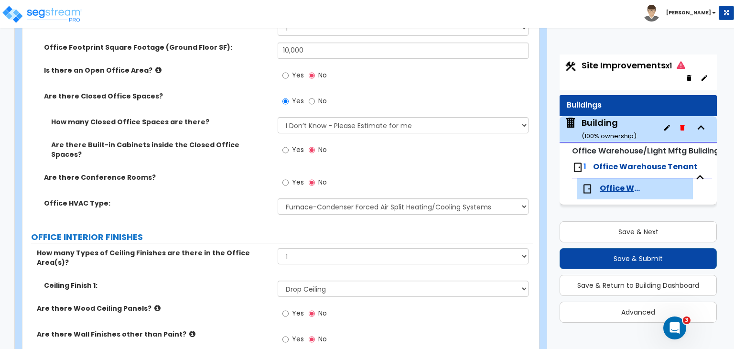
click at [254, 198] on label "Office HVAC Type:" at bounding box center [157, 203] width 226 height 10
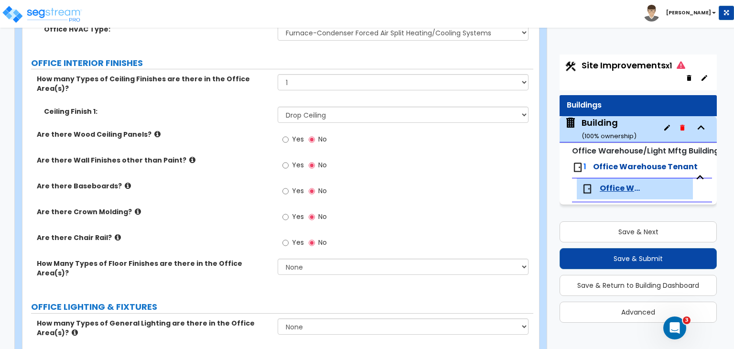
scroll to position [651, 0]
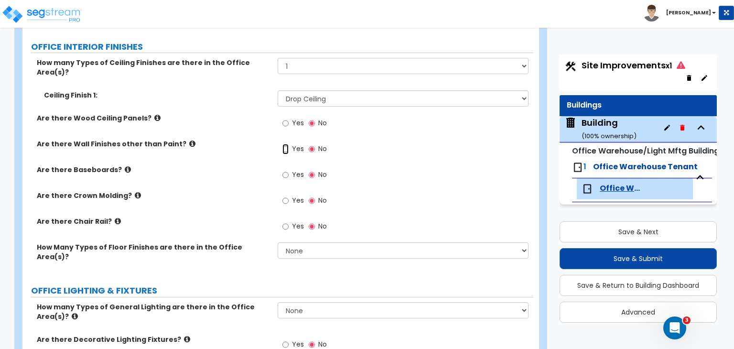
click at [285, 144] on input "Yes" at bounding box center [285, 149] width 6 height 11
radio input "true"
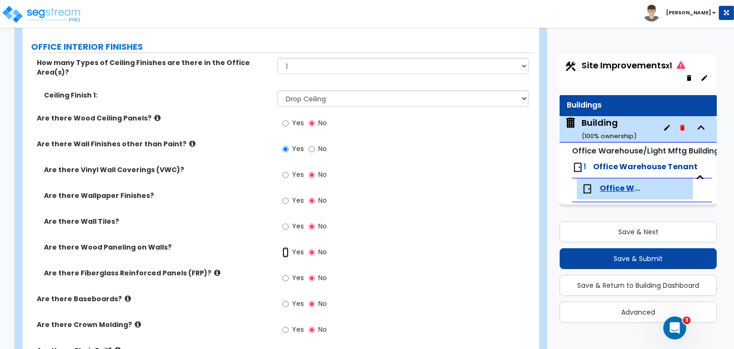
click at [285, 247] on input "Yes" at bounding box center [285, 252] width 6 height 11
radio input "true"
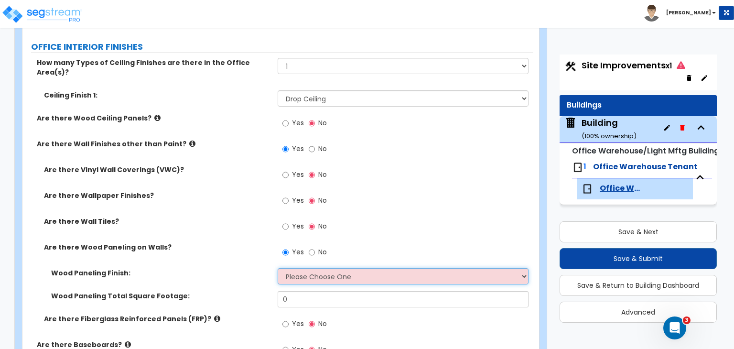
click at [303, 268] on select "Please Choose One Birch Mahogany Oak or Cherry Rosewood Teak I Don't Know, Plea…" at bounding box center [403, 276] width 250 height 16
select select "6"
click at [278, 268] on select "Please Choose One Birch Mahogany Oak or Cherry Rosewood Teak I Don't Know, Plea…" at bounding box center [403, 276] width 250 height 16
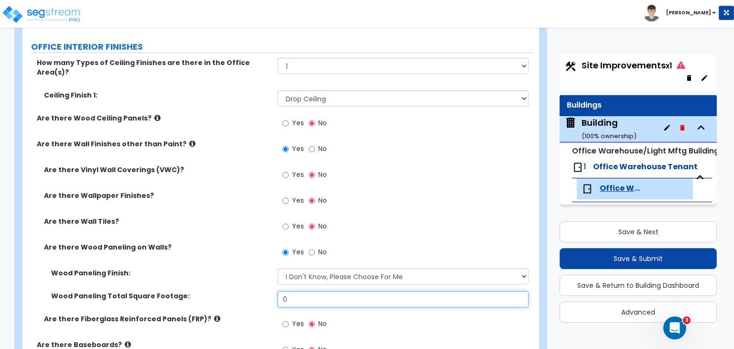
drag, startPoint x: 311, startPoint y: 281, endPoint x: 225, endPoint y: 284, distance: 86.0
click at [225, 291] on div "Wood Paneling Total Square Footage: 0" at bounding box center [277, 302] width 511 height 23
type input "200"
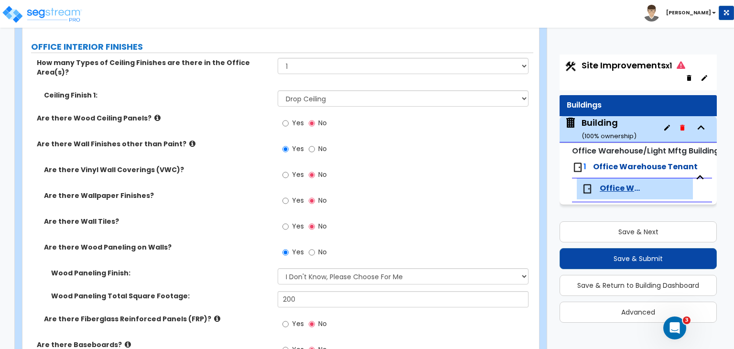
click at [225, 291] on div "Wood Paneling Total Square Footage: 200" at bounding box center [277, 302] width 511 height 23
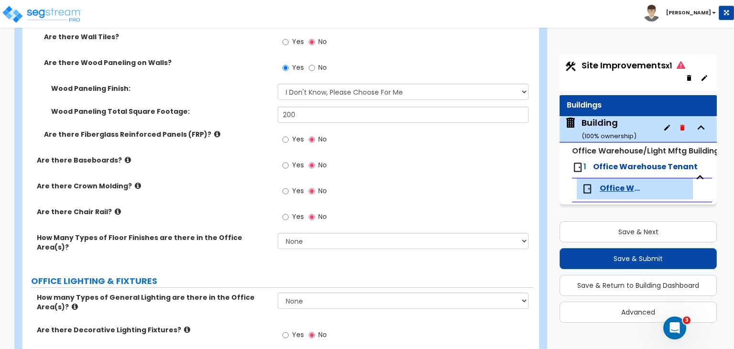
scroll to position [839, 0]
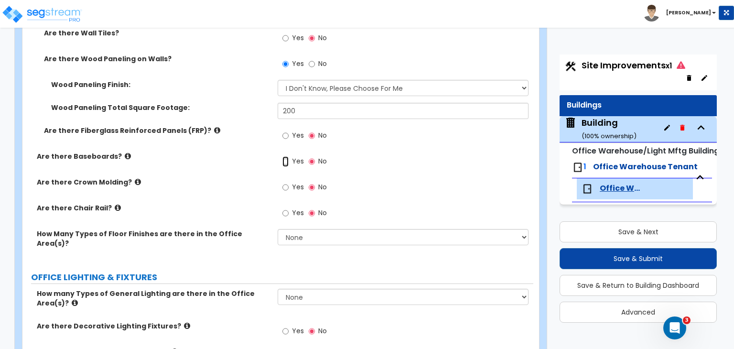
click at [285, 156] on input "Yes" at bounding box center [285, 161] width 6 height 11
radio input "true"
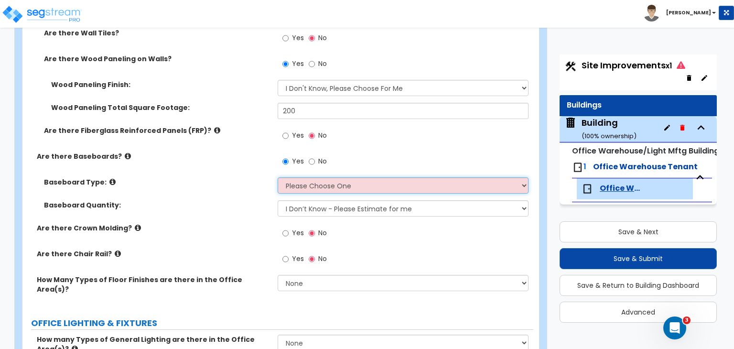
click at [292, 177] on select "Please Choose One Wood Vinyl Carpet Tile" at bounding box center [403, 185] width 250 height 16
select select "1"
click at [278, 177] on select "Please Choose One Wood Vinyl Carpet Tile" at bounding box center [403, 185] width 250 height 16
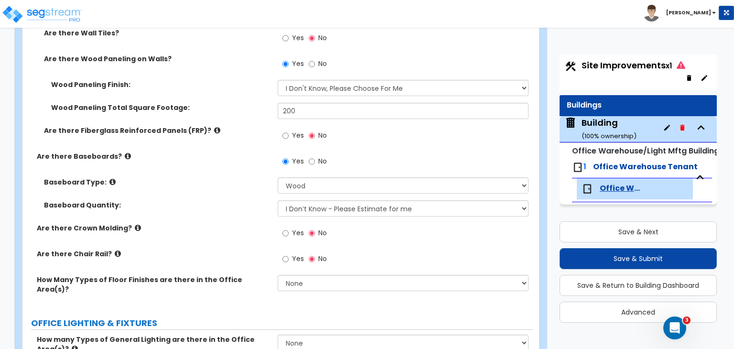
click at [263, 200] on label "Baseboard Quantity:" at bounding box center [157, 205] width 226 height 10
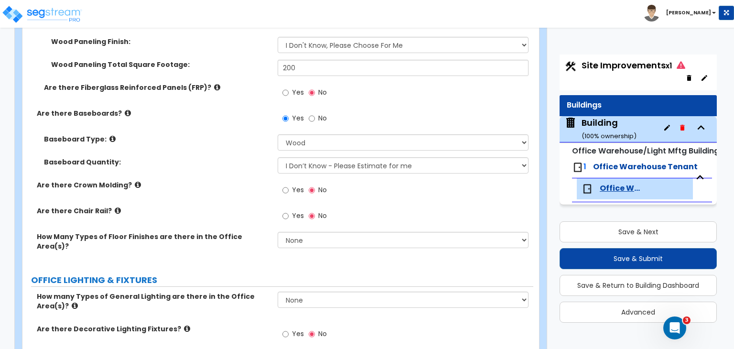
scroll to position [890, 0]
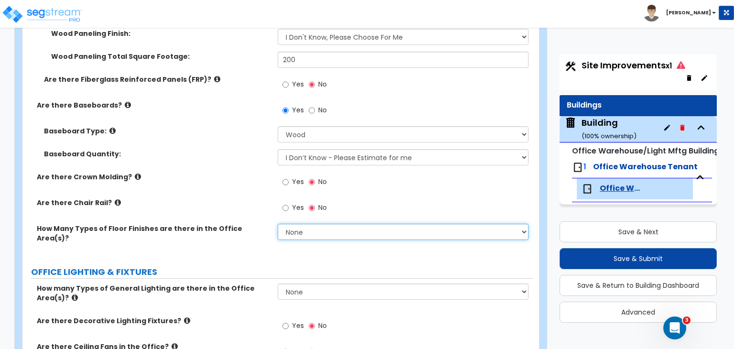
click at [320, 224] on select "None 1 2 3" at bounding box center [403, 232] width 250 height 16
select select "3"
click at [278, 224] on select "None 1 2 3" at bounding box center [403, 232] width 250 height 16
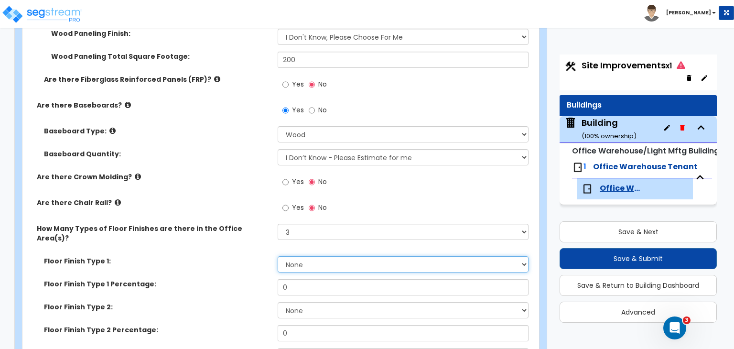
click at [308, 256] on select "None Tile Flooring Hardwood Flooring Resilient Laminate Flooring VCT Flooring S…" at bounding box center [403, 264] width 250 height 16
select select "5"
click at [278, 256] on select "None Tile Flooring Hardwood Flooring Resilient Laminate Flooring VCT Flooring S…" at bounding box center [403, 264] width 250 height 16
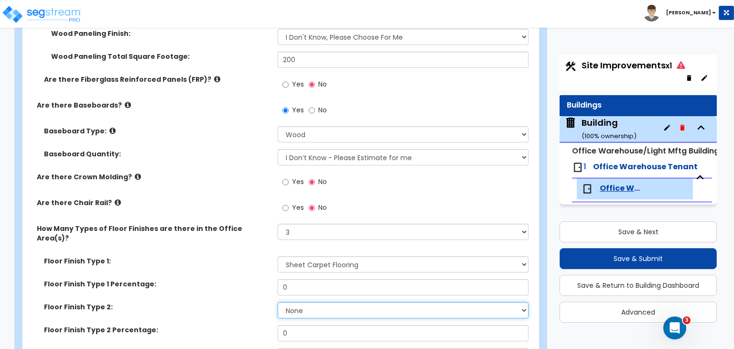
click at [313, 302] on select "None Tile Flooring Hardwood Flooring Resilient Laminate Flooring VCT Flooring S…" at bounding box center [403, 310] width 250 height 16
select select "3"
click at [278, 302] on select "None Tile Flooring Hardwood Flooring Resilient Laminate Flooring VCT Flooring S…" at bounding box center [403, 310] width 250 height 16
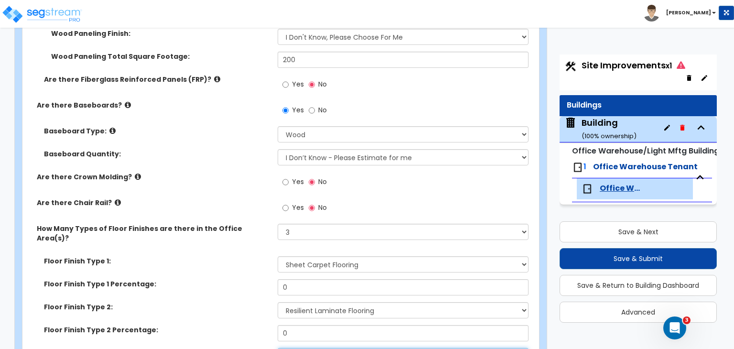
select select "1"
click at [246, 279] on div "Floor Finish Type 1 Percentage: 0" at bounding box center [277, 290] width 511 height 23
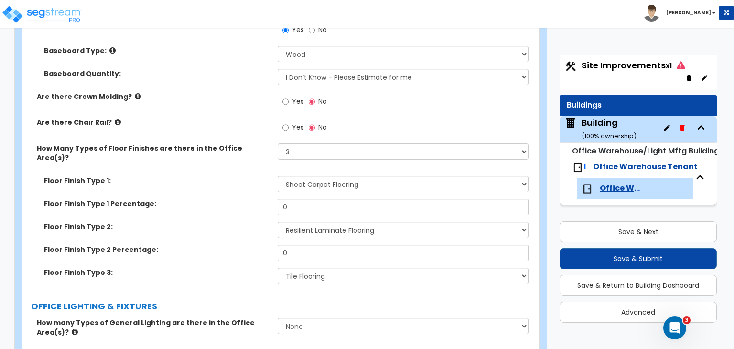
scroll to position [972, 0]
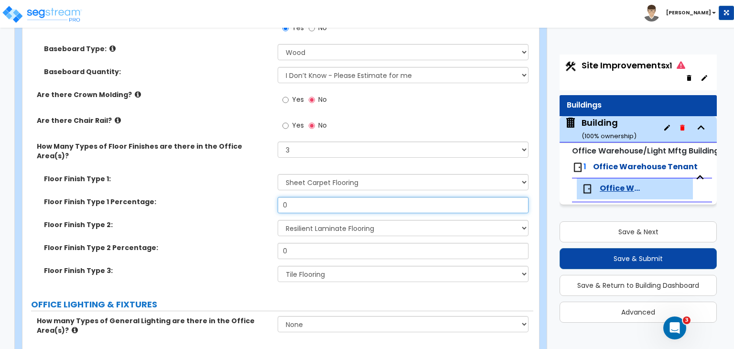
drag, startPoint x: 299, startPoint y: 178, endPoint x: 214, endPoint y: 180, distance: 84.6
click at [214, 197] on div "Floor Finish Type 1 Percentage: 0" at bounding box center [277, 208] width 511 height 23
type input "40"
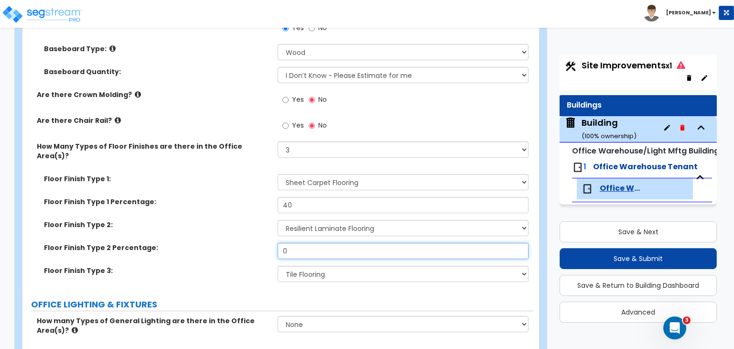
drag, startPoint x: 295, startPoint y: 225, endPoint x: 262, endPoint y: 227, distance: 33.0
click at [262, 243] on div "Floor Finish Type 2 Percentage: 0" at bounding box center [277, 254] width 511 height 23
type input "30"
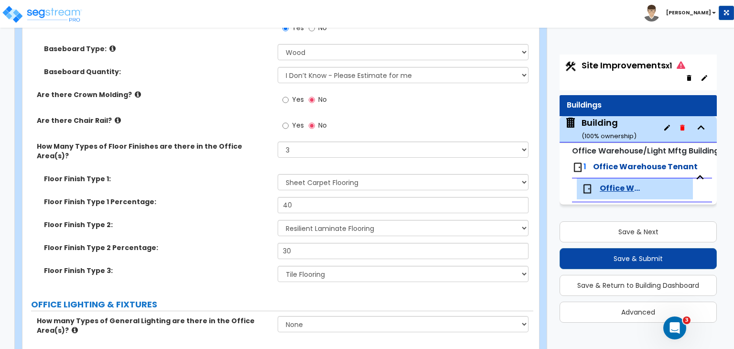
click at [256, 243] on div "Floor Finish Type 2 Percentage: 30" at bounding box center [277, 254] width 511 height 23
click at [262, 243] on label "Floor Finish Type 2 Percentage:" at bounding box center [157, 248] width 226 height 10
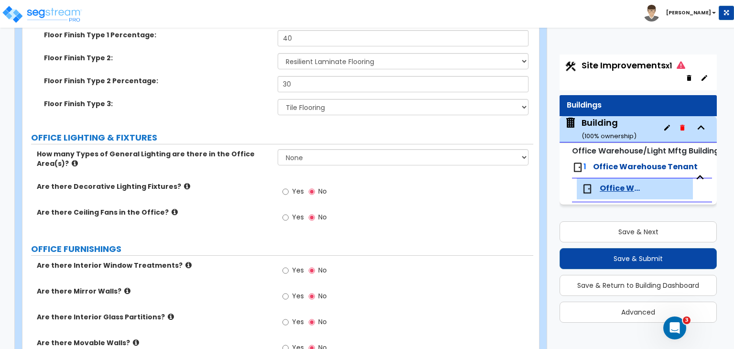
scroll to position [1140, 0]
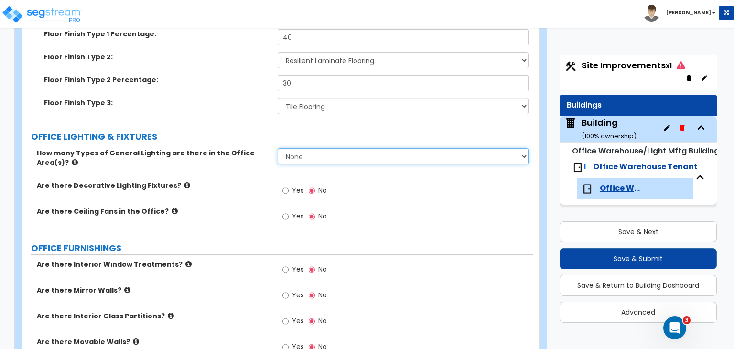
click at [296, 148] on select "None 1 2 3" at bounding box center [403, 156] width 250 height 16
select select "1"
click at [278, 148] on select "None 1 2 3" at bounding box center [403, 156] width 250 height 16
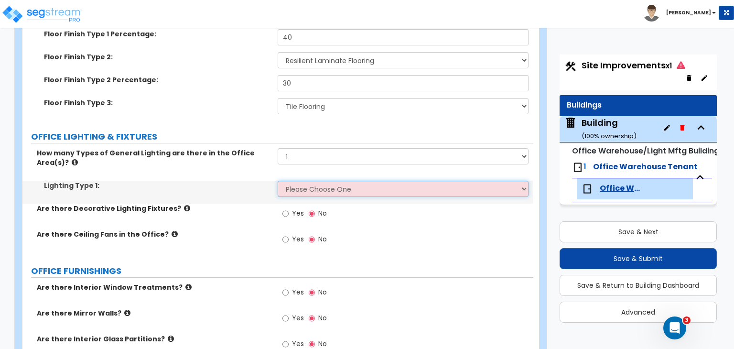
click at [302, 181] on select "Please Choose One LED Surface-Mounted LED Recessed Fluorescent Surface-Mounted …" at bounding box center [403, 189] width 250 height 16
select select "4"
click at [278, 181] on select "Please Choose One LED Surface-Mounted LED Recessed Fluorescent Surface-Mounted …" at bounding box center [403, 189] width 250 height 16
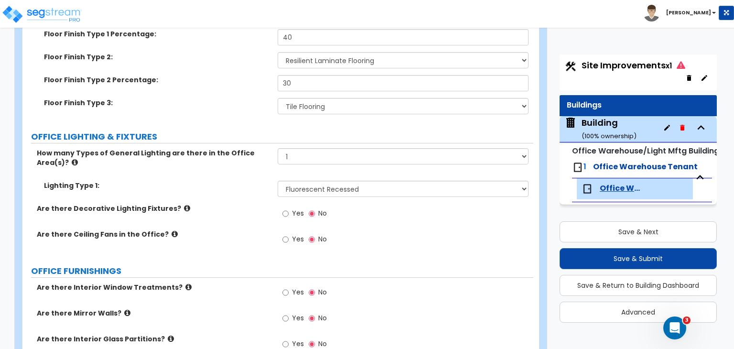
click at [250, 203] on div "Are there Decorative Lighting Fixtures? Yes No" at bounding box center [277, 216] width 511 height 26
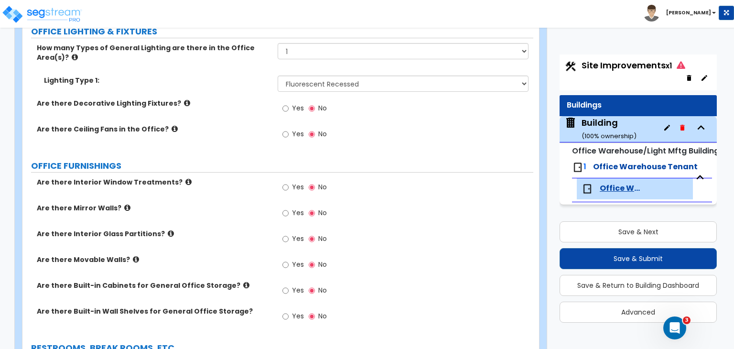
scroll to position [1257, 0]
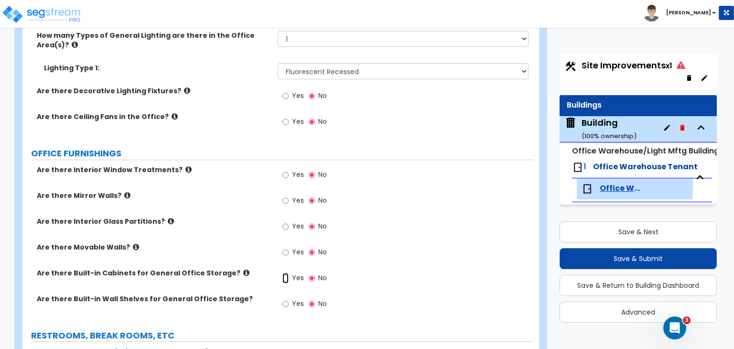
click at [284, 273] on input "Yes" at bounding box center [285, 278] width 6 height 11
radio input "true"
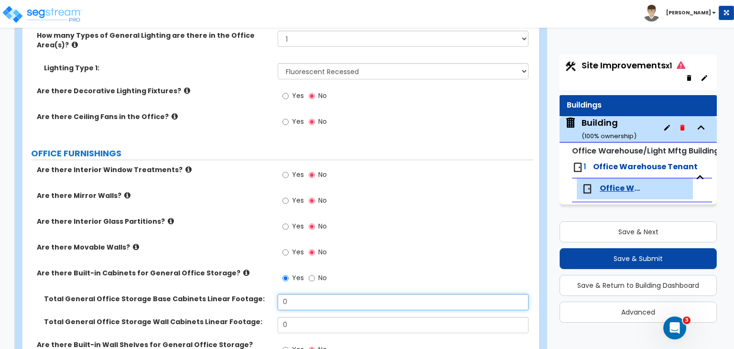
drag, startPoint x: 316, startPoint y: 274, endPoint x: 191, endPoint y: 267, distance: 125.4
click at [191, 294] on div "Total General Office Storage Base Cabinets Linear Footage: 0" at bounding box center [277, 305] width 511 height 23
type input "12"
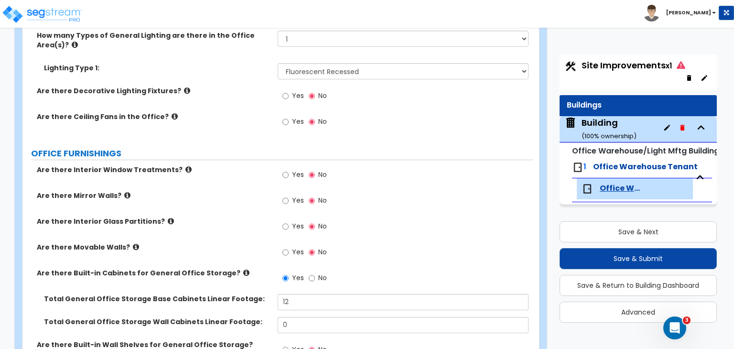
click at [265, 242] on div "Are there Movable Walls? Yes No" at bounding box center [277, 255] width 511 height 26
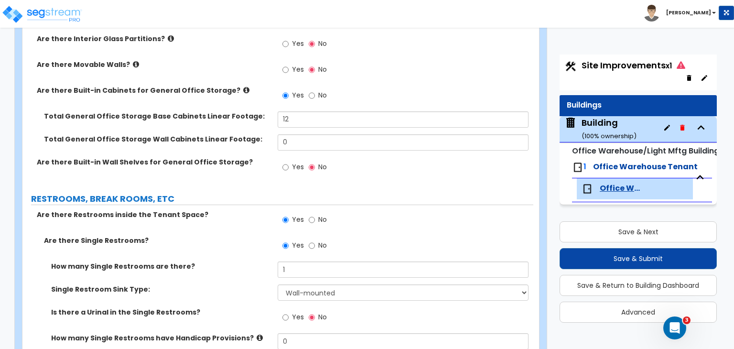
scroll to position [1494, 0]
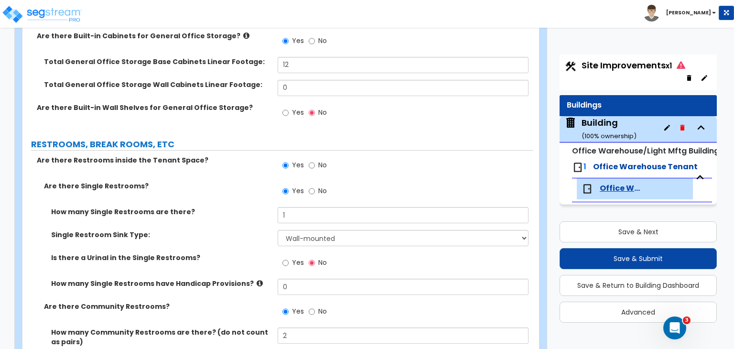
click at [235, 207] on div "How many Single Restrooms are there? 1" at bounding box center [277, 218] width 511 height 23
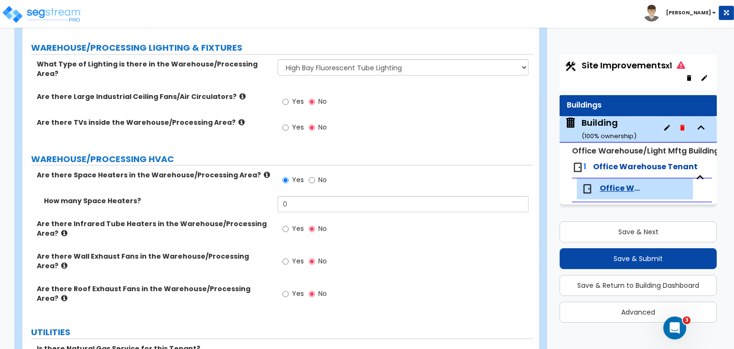
scroll to position [3751, 0]
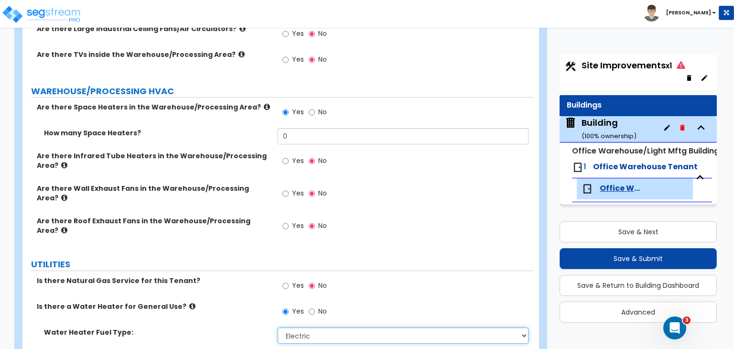
click at [310, 327] on select "Please Choose One Gas Electric" at bounding box center [403, 335] width 250 height 16
click at [285, 280] on input "Yes" at bounding box center [285, 285] width 6 height 11
radio input "true"
click at [261, 216] on div "Are there Roof Exhaust Fans in the Warehouse/Processing Area? Yes No" at bounding box center [277, 232] width 511 height 32
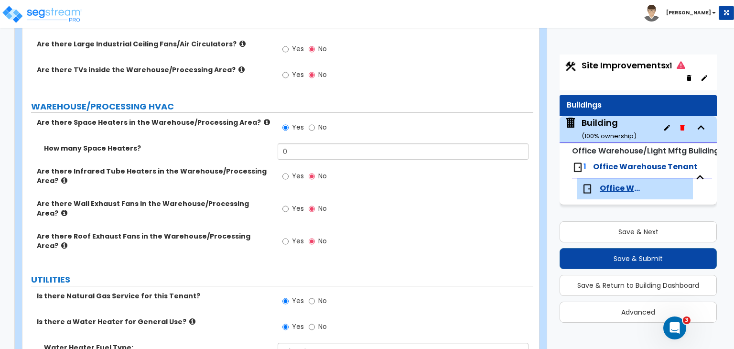
scroll to position [3735, 0]
click at [231, 291] on div "Is there Natural Gas Service for this Tenant? Yes No" at bounding box center [277, 304] width 511 height 26
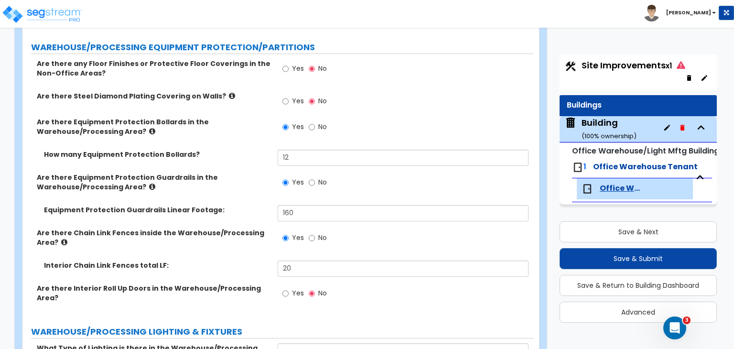
scroll to position [3388, 0]
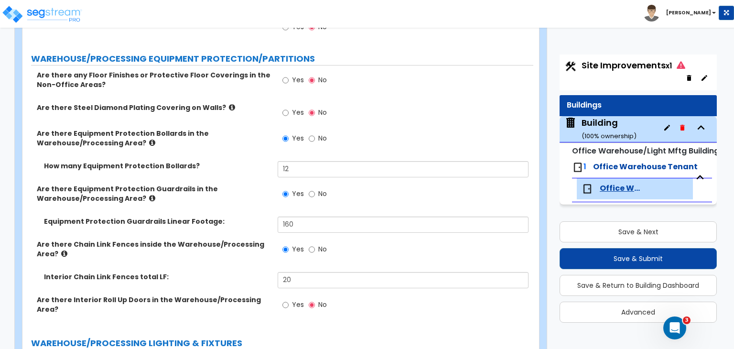
click at [236, 128] on label "Are there Equipment Protection Bollards in the Warehouse/Processing Area?" at bounding box center [154, 137] width 234 height 19
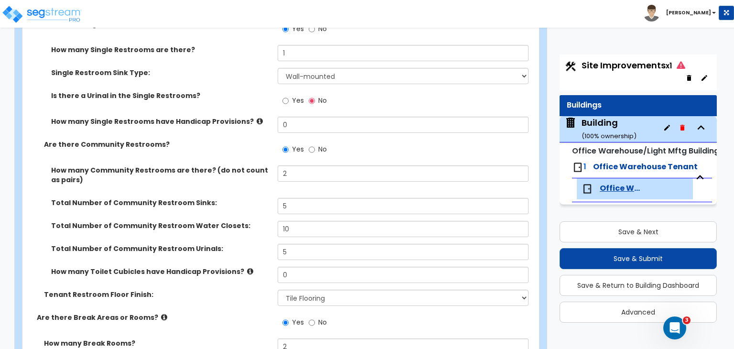
scroll to position [1722, 0]
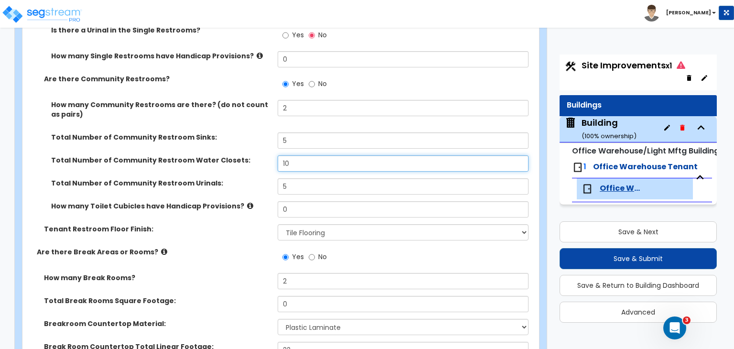
drag, startPoint x: 304, startPoint y: 138, endPoint x: 242, endPoint y: 130, distance: 62.6
click at [242, 155] on div "Total Number of Community Restroom Water Closets: 10" at bounding box center [277, 166] width 511 height 23
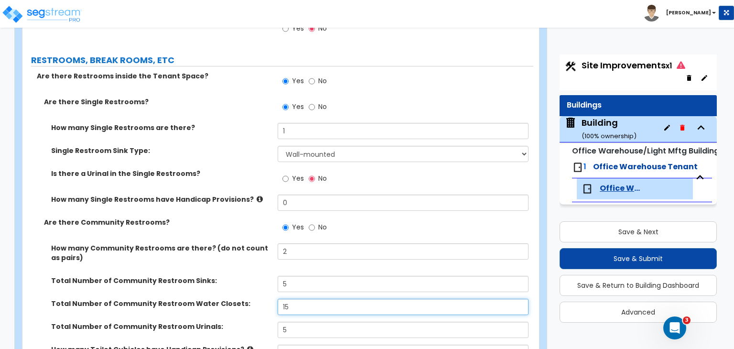
scroll to position [1578, 0]
type input "15"
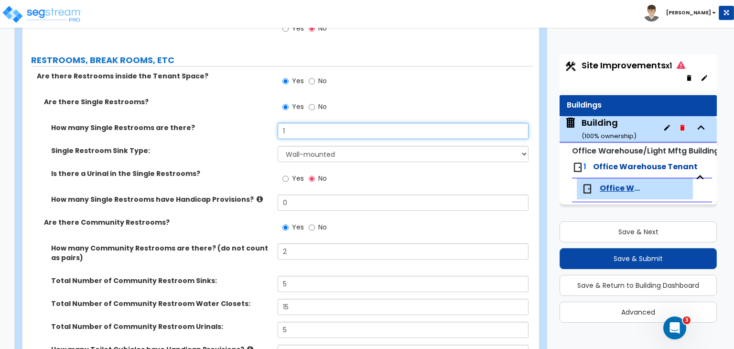
drag, startPoint x: 298, startPoint y: 106, endPoint x: 217, endPoint y: 107, distance: 80.7
click at [217, 123] on div "How many Single Restrooms are there? 1" at bounding box center [277, 134] width 511 height 23
type input "3"
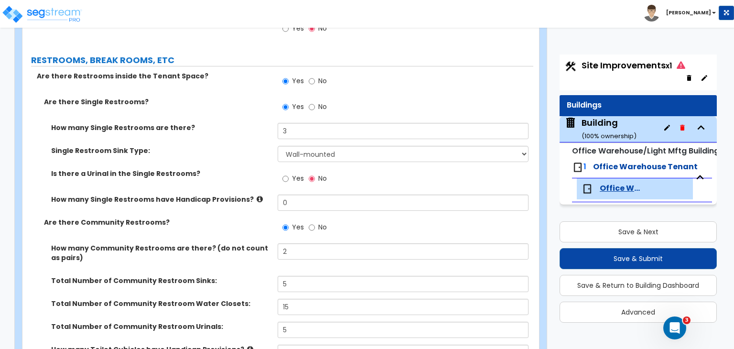
click at [229, 146] on div "Single Restroom Sink Type: Please Choose One Wall-mounted Vanity-mounted" at bounding box center [277, 157] width 511 height 23
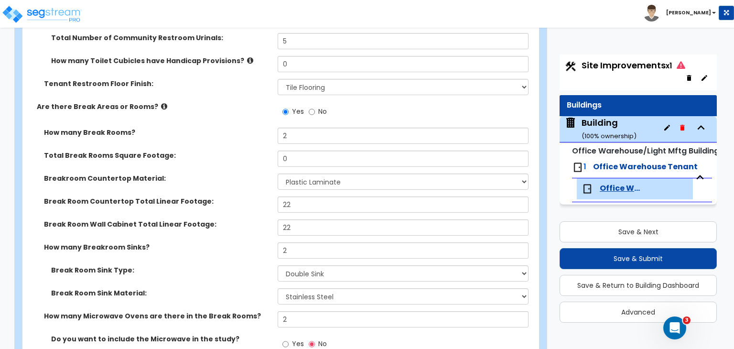
scroll to position [1869, 0]
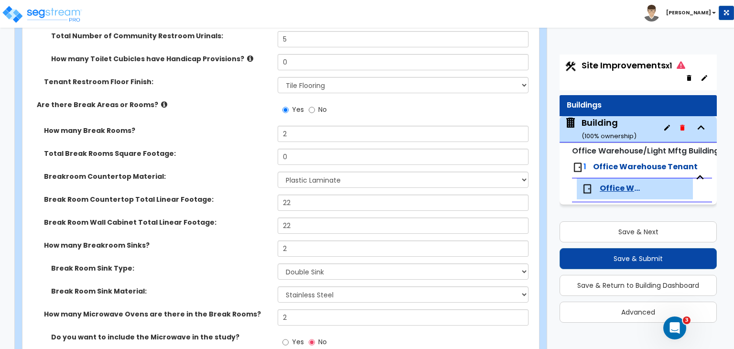
click at [235, 149] on div "Total Break Rooms Square Footage: 0" at bounding box center [277, 160] width 511 height 23
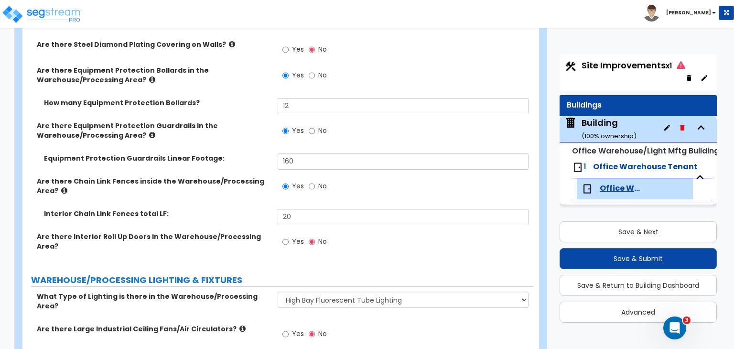
scroll to position [3499, 0]
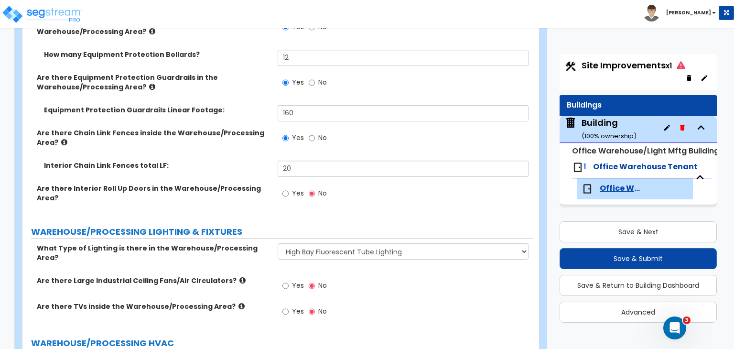
click at [235, 160] on div "Interior Chain Link Fences total LF: 20" at bounding box center [277, 171] width 511 height 23
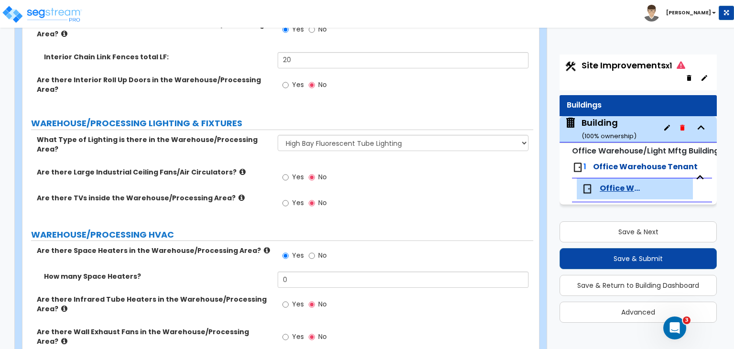
scroll to position [3609, 0]
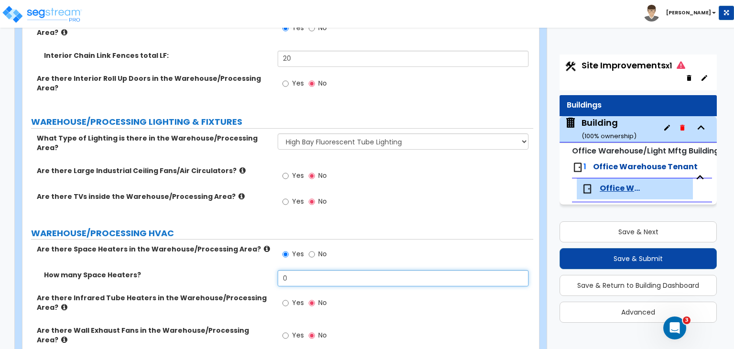
drag, startPoint x: 302, startPoint y: 213, endPoint x: 254, endPoint y: 215, distance: 48.8
click at [254, 270] on div "How many Space Heaters? 0" at bounding box center [277, 281] width 511 height 23
type input "10"
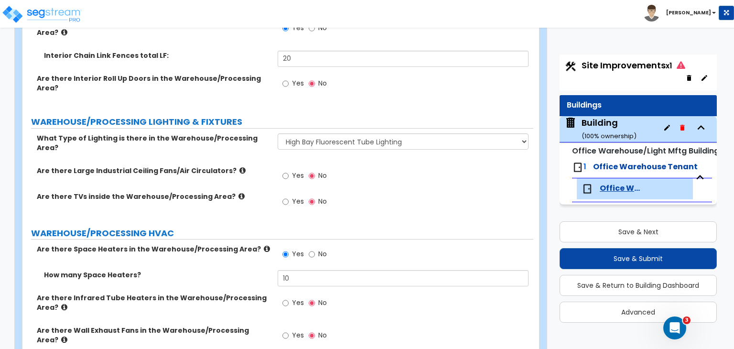
scroll to position [3647, 0]
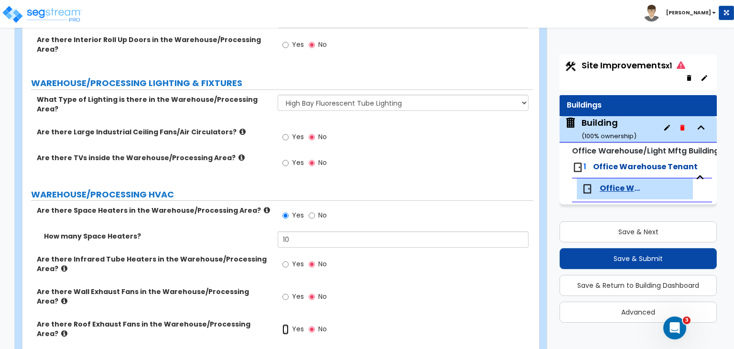
click at [285, 324] on input "Yes" at bounding box center [285, 329] width 6 height 11
radio input "true"
drag, startPoint x: 296, startPoint y: 299, endPoint x: 225, endPoint y: 276, distance: 74.0
click at [225, 276] on div "Are there Space Heaters in the Warehouse/Processing Area? Yes No How many Space…" at bounding box center [278, 289] width 496 height 169
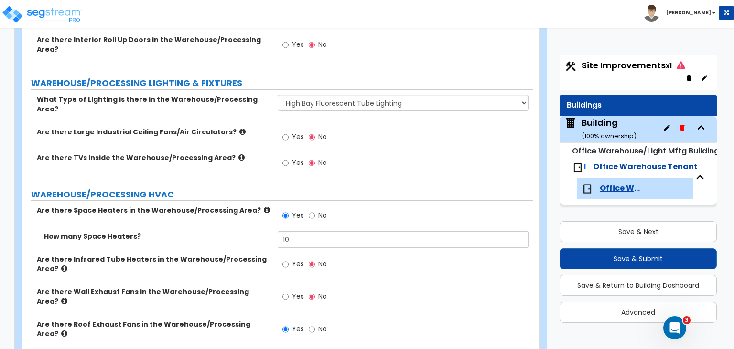
drag, startPoint x: 300, startPoint y: 291, endPoint x: 226, endPoint y: 286, distance: 74.7
drag, startPoint x: 295, startPoint y: 290, endPoint x: 182, endPoint y: 287, distance: 113.3
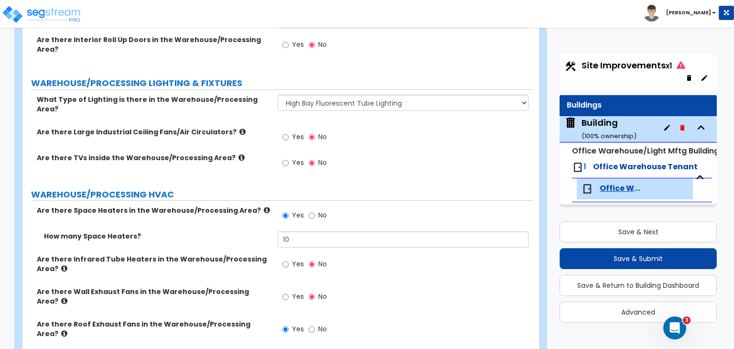
type input "5"
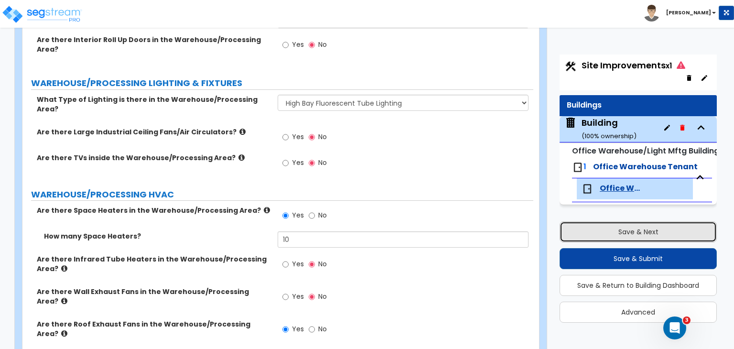
click at [569, 226] on button "Save & Next" at bounding box center [637, 231] width 157 height 21
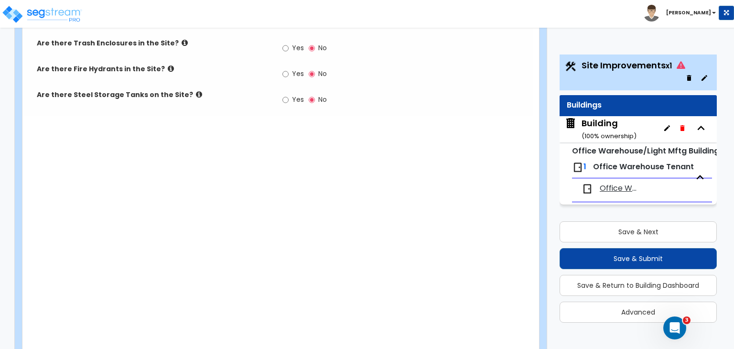
scroll to position [1475, 0]
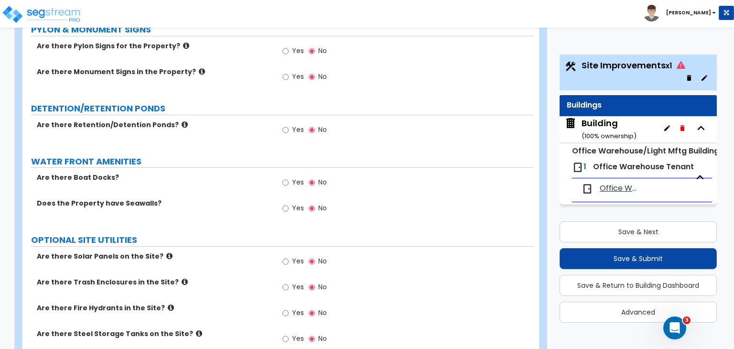
click at [218, 251] on label "Are there Solar Panels on the Site?" at bounding box center [154, 256] width 234 height 10
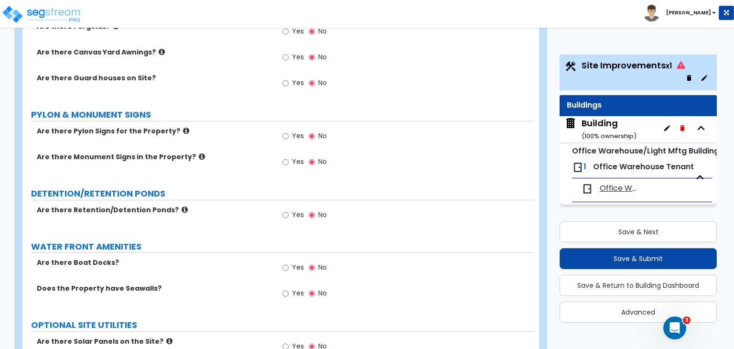
scroll to position [1388, 0]
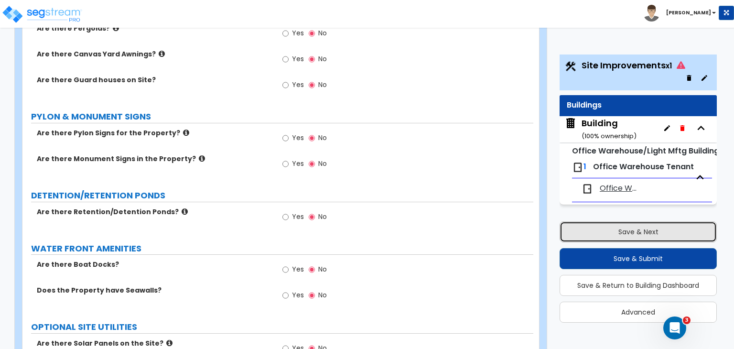
click at [632, 232] on button "Save & Next" at bounding box center [637, 231] width 157 height 21
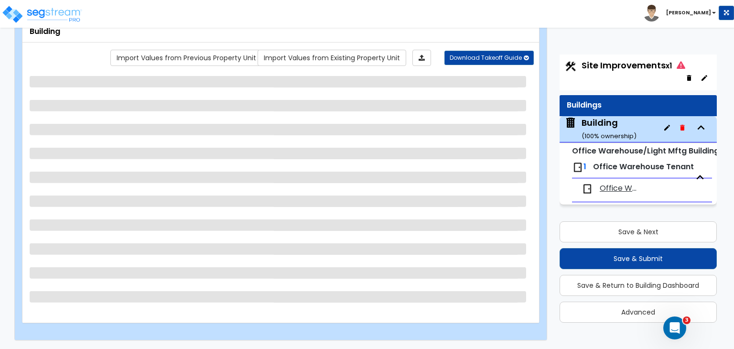
select select "2"
select select "1"
select select "4"
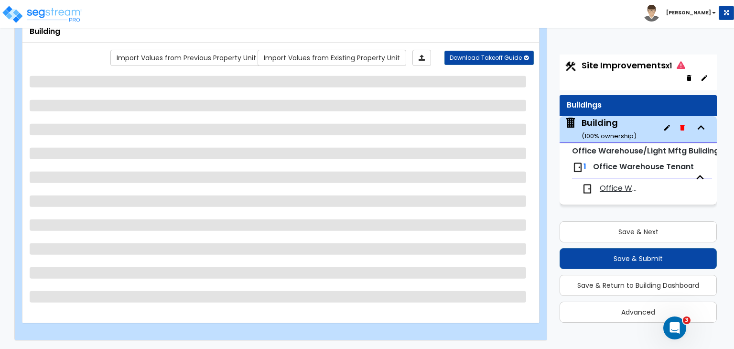
select select "2"
select select "4"
select select "2"
select select "5"
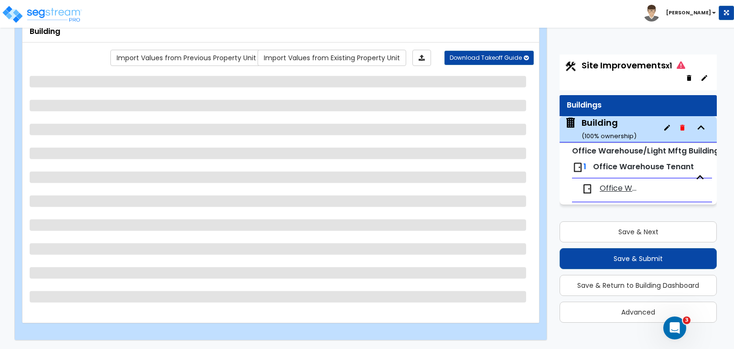
select select "2"
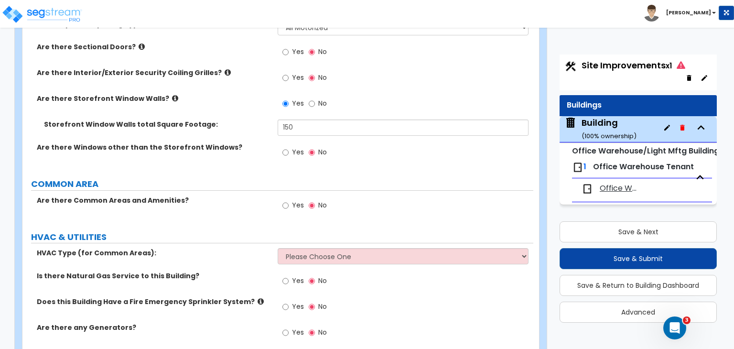
scroll to position [1548, 0]
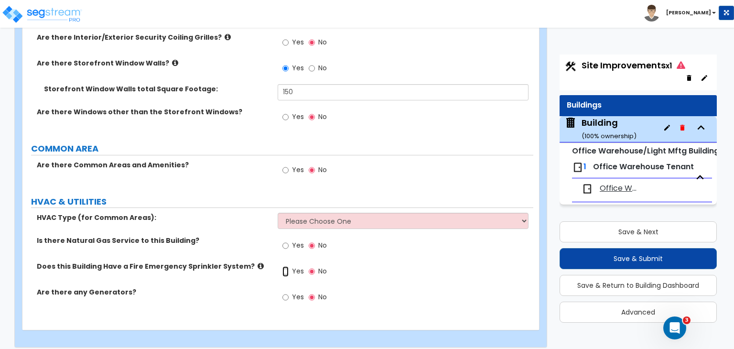
click at [284, 266] on input "Yes" at bounding box center [285, 271] width 6 height 11
radio input "true"
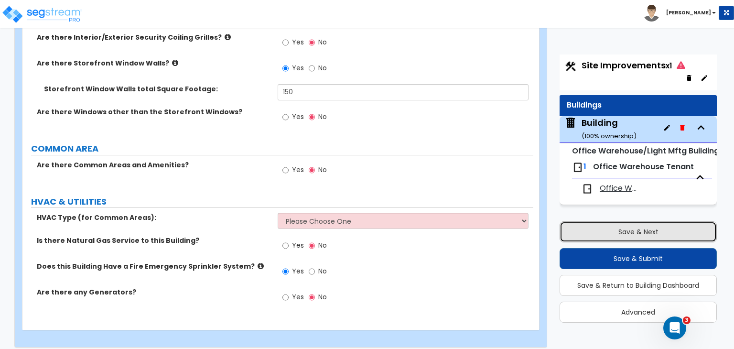
click at [586, 236] on button "Save & Next" at bounding box center [637, 231] width 157 height 21
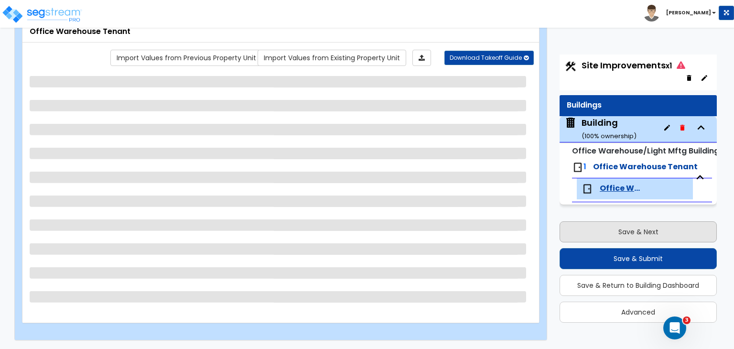
select select "1"
select select "2"
select select "1"
select select "6"
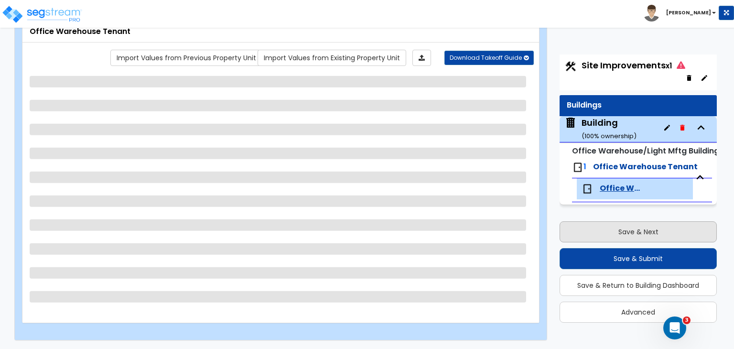
select select "1"
select select "3"
select select "5"
select select "3"
select select "1"
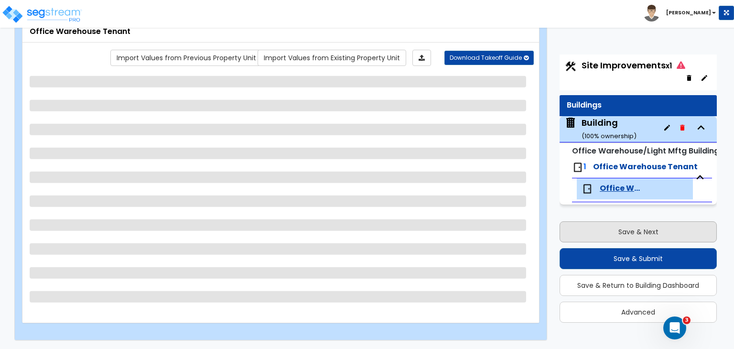
select select "1"
select select "4"
select select "1"
select select "3"
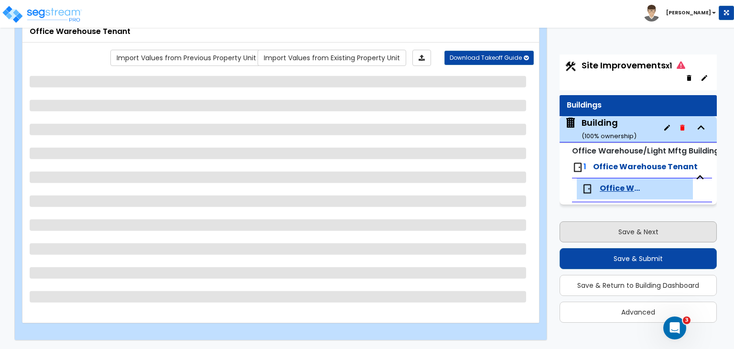
select select "2"
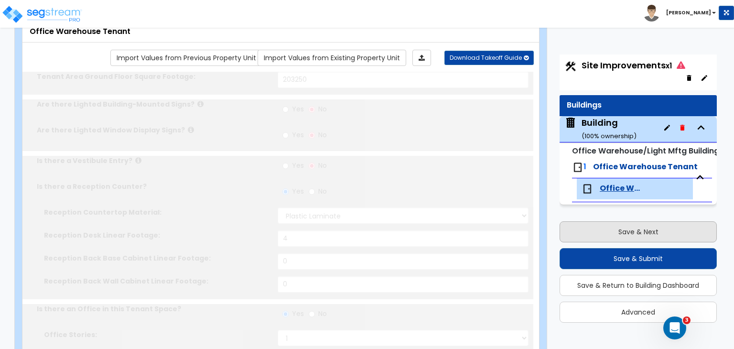
type input "2"
radio input "true"
type input "2"
select select "1"
type input "22"
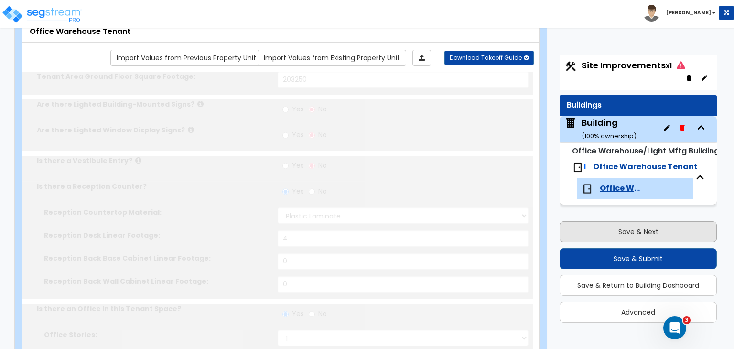
type input "22"
type input "2"
select select "2"
select select "1"
type input "2"
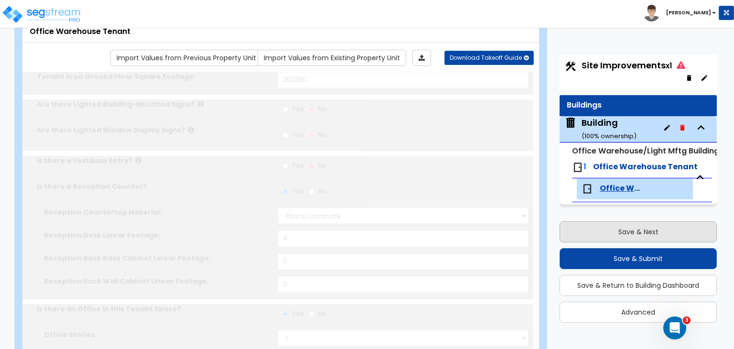
type input "1"
type input "2"
radio input "true"
type input "1"
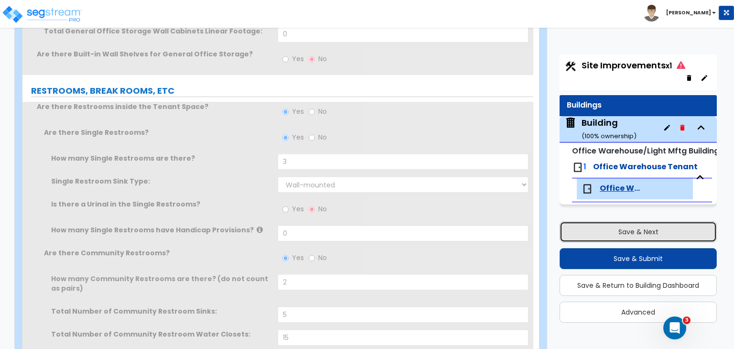
click at [602, 234] on button "Save & Next" at bounding box center [637, 231] width 157 height 21
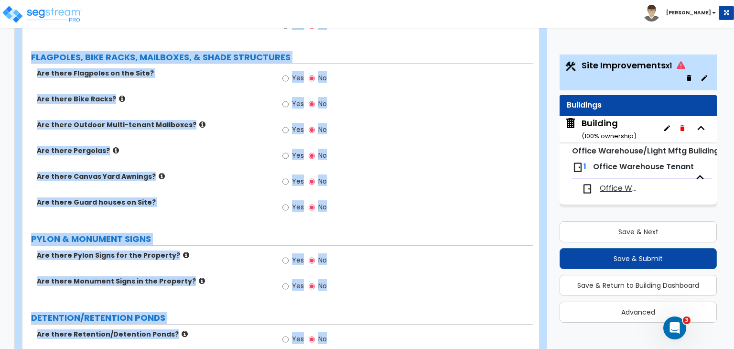
scroll to position [1475, 0]
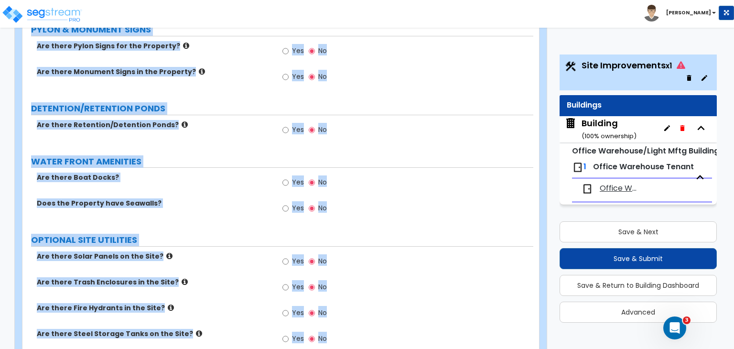
drag, startPoint x: 28, startPoint y: 91, endPoint x: 407, endPoint y: 371, distance: 471.1
copy div "Site Improvements Import Values from Previous Property Unit Import Values from …"
click at [255, 172] on label "Are there Boat Docks?" at bounding box center [154, 177] width 234 height 10
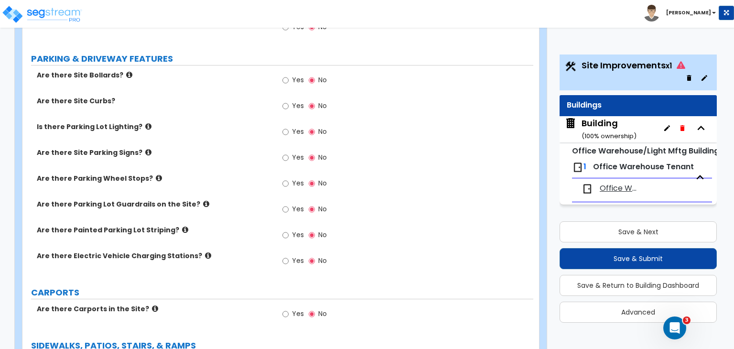
scroll to position [411, 0]
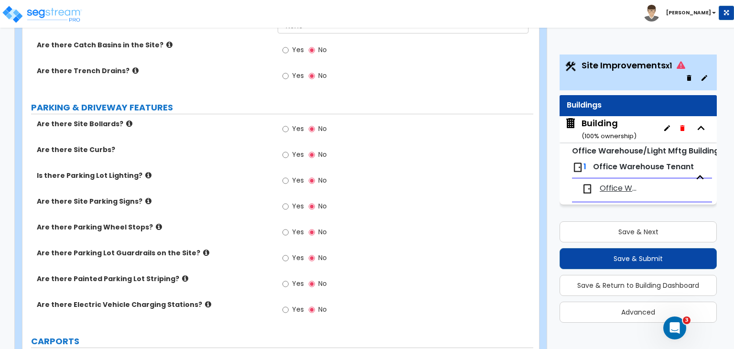
click at [248, 196] on label "Are there Site Parking Signs?" at bounding box center [154, 201] width 234 height 10
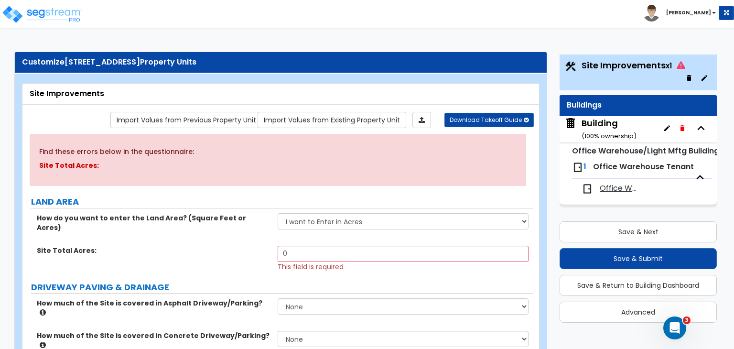
scroll to position [86, 0]
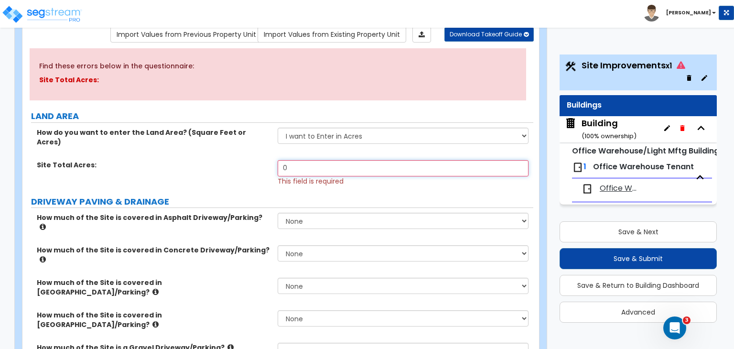
drag, startPoint x: 315, startPoint y: 156, endPoint x: 246, endPoint y: 163, distance: 68.7
click at [246, 163] on div "Site Total Acres: 0 This field is required" at bounding box center [277, 173] width 511 height 26
click at [301, 160] on input "0" at bounding box center [403, 168] width 250 height 16
drag, startPoint x: 301, startPoint y: 157, endPoint x: 233, endPoint y: 154, distance: 68.4
click at [233, 160] on div "Site Total Acres: 0 This field is required" at bounding box center [277, 173] width 511 height 26
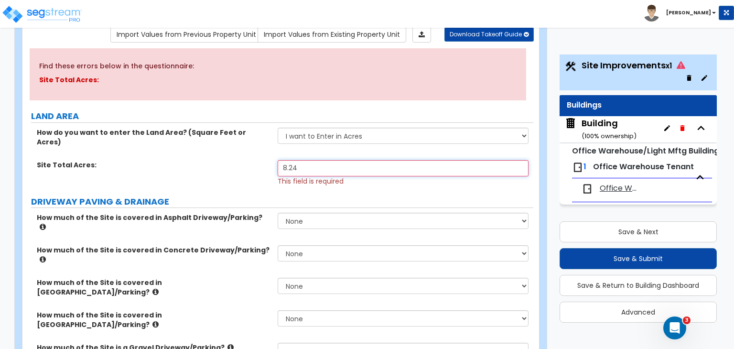
type input "8.24"
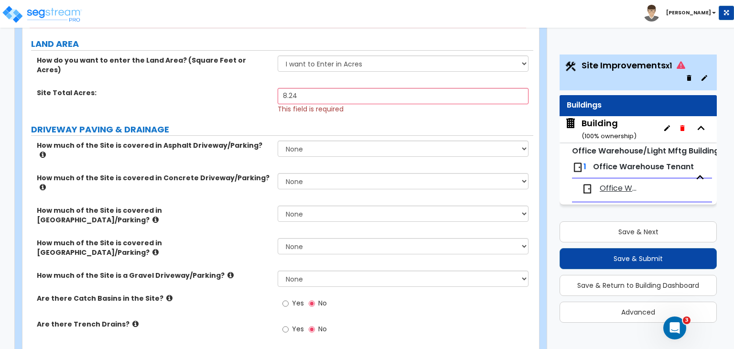
scroll to position [158, 0]
click at [32, 55] on div "How do you want to enter the Land Area? (Square Feet or Acres)" at bounding box center [149, 64] width 255 height 19
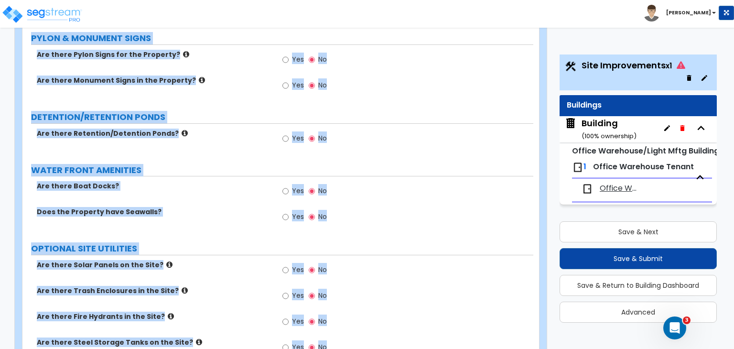
scroll to position [1475, 0]
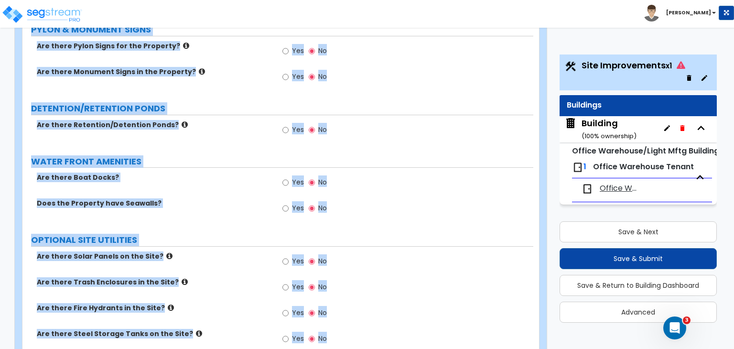
drag, startPoint x: 35, startPoint y: 57, endPoint x: 584, endPoint y: 371, distance: 632.0
copy div "How do you want to enter the Land Area? (Square Feet or Acres) I want to Enter …"
click at [252, 172] on div "Are there Boat Docks? Yes No" at bounding box center [277, 185] width 511 height 26
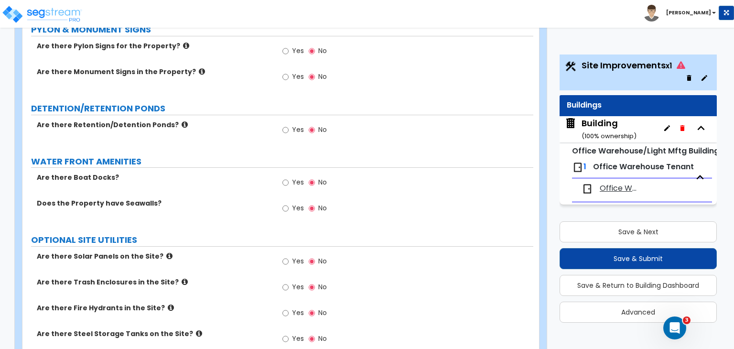
click at [252, 172] on div "Are there Boat Docks? Yes No" at bounding box center [277, 185] width 511 height 26
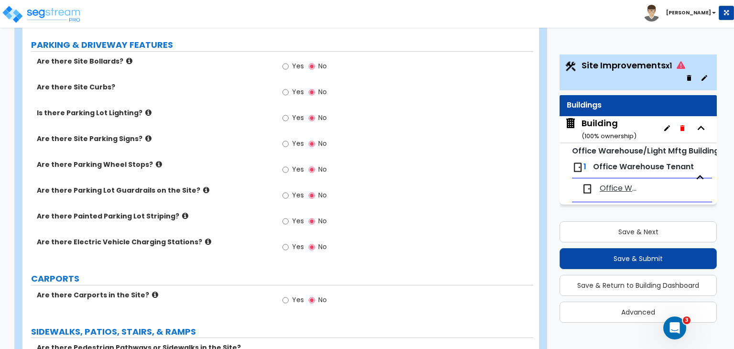
scroll to position [0, 0]
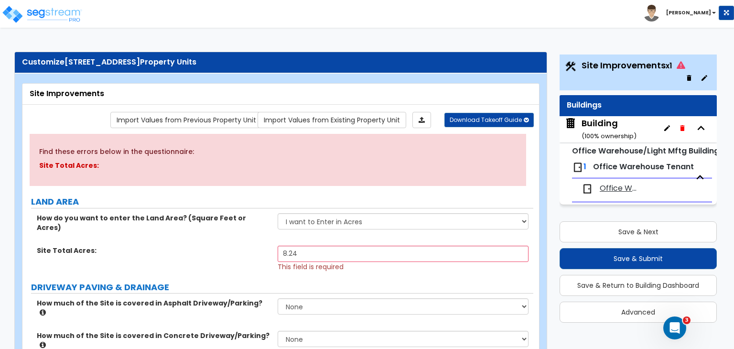
click at [238, 246] on div "Site Total Acres: 8.24 This field is required" at bounding box center [277, 259] width 511 height 26
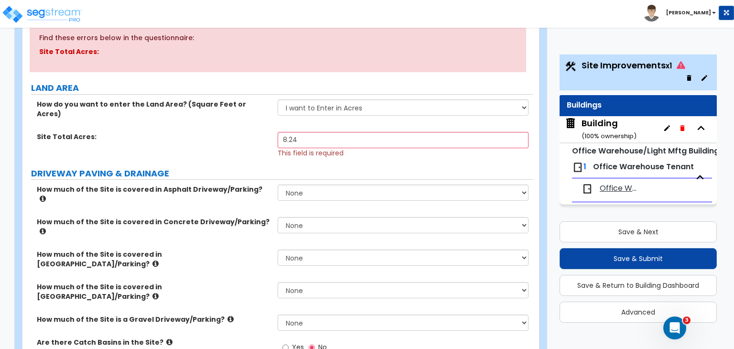
scroll to position [114, 0]
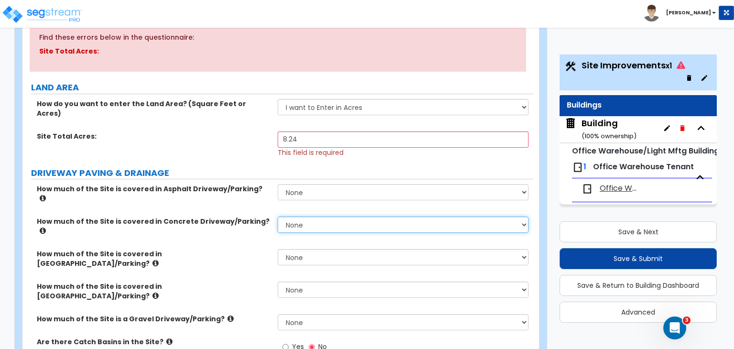
click at [308, 216] on select "None I want to Enter an Approximate Percentage I want to Enter the Square Foota…" at bounding box center [403, 224] width 250 height 16
select select "2"
click at [278, 216] on select "None I want to Enter an Approximate Percentage I want to Enter the Square Foota…" at bounding box center [403, 224] width 250 height 16
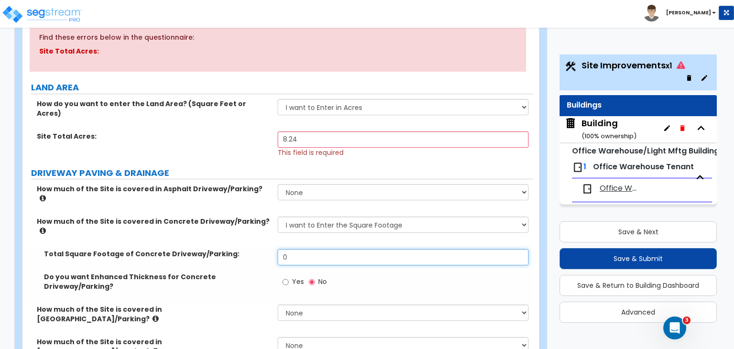
drag, startPoint x: 290, startPoint y: 225, endPoint x: 214, endPoint y: 234, distance: 77.4
click at [214, 249] on div "Total Square Footage of Concrete Driveway/Parking: 0" at bounding box center [277, 260] width 511 height 23
type input "130,000"
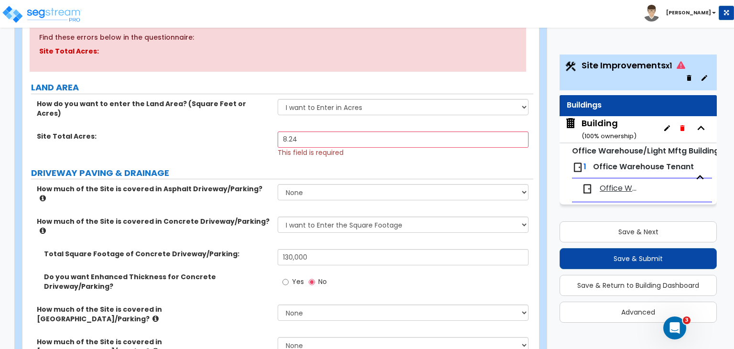
click at [258, 249] on div "Total Square Footage of Concrete Driveway/Parking: 130,000" at bounding box center [277, 260] width 511 height 23
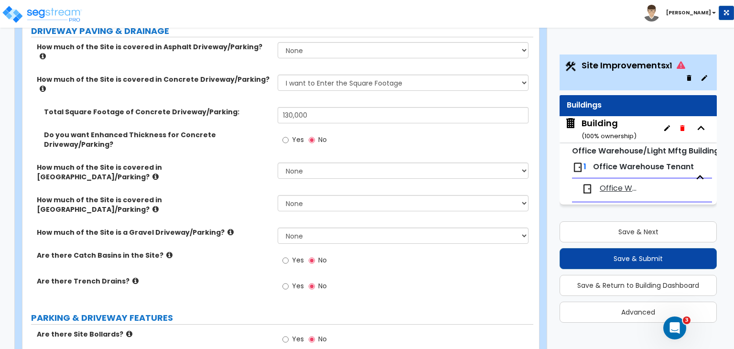
scroll to position [257, 0]
click at [287, 254] on input "Yes" at bounding box center [285, 259] width 6 height 11
radio input "true"
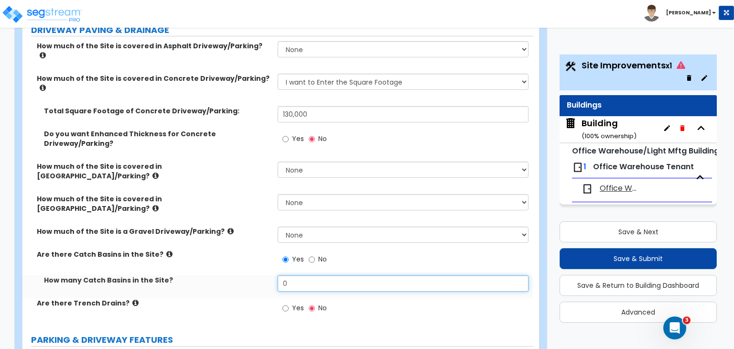
drag, startPoint x: 301, startPoint y: 223, endPoint x: 244, endPoint y: 229, distance: 57.2
click at [244, 275] on div "How many Catch Basins in the Site? 0" at bounding box center [277, 286] width 511 height 23
type input "2"
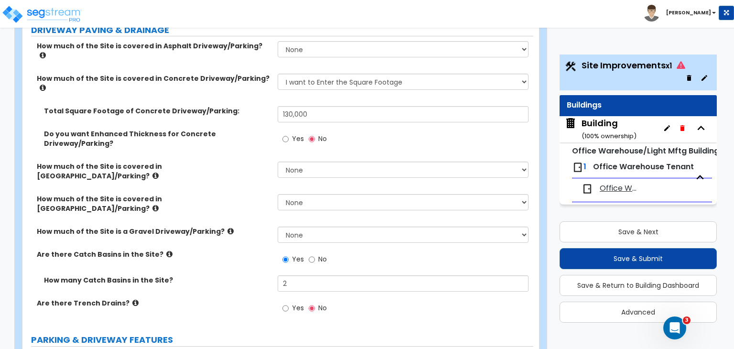
click at [244, 275] on label "How many Catch Basins in the Site?" at bounding box center [157, 280] width 226 height 10
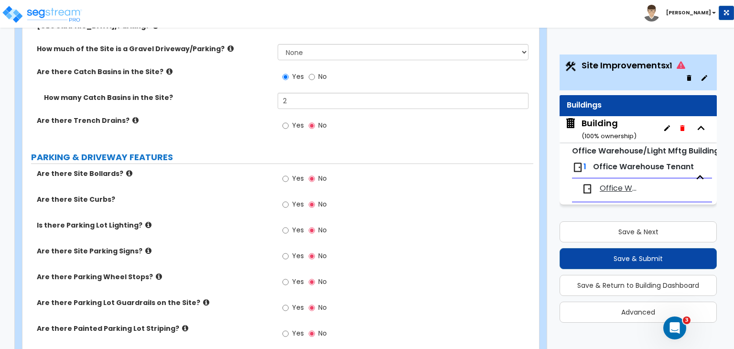
scroll to position [454, 0]
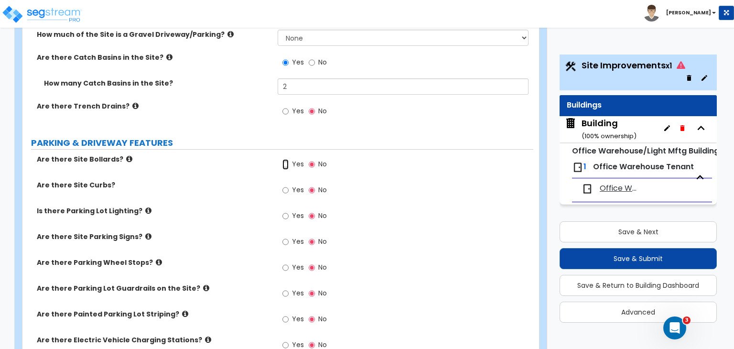
click at [287, 159] on input "Yes" at bounding box center [285, 164] width 6 height 11
radio input "true"
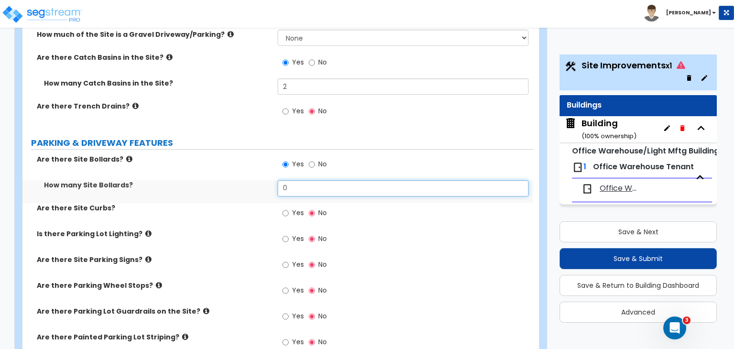
drag, startPoint x: 303, startPoint y: 140, endPoint x: 244, endPoint y: 131, distance: 60.3
click at [244, 180] on div "How many Site Bollards? 0" at bounding box center [277, 191] width 511 height 23
type input "10"
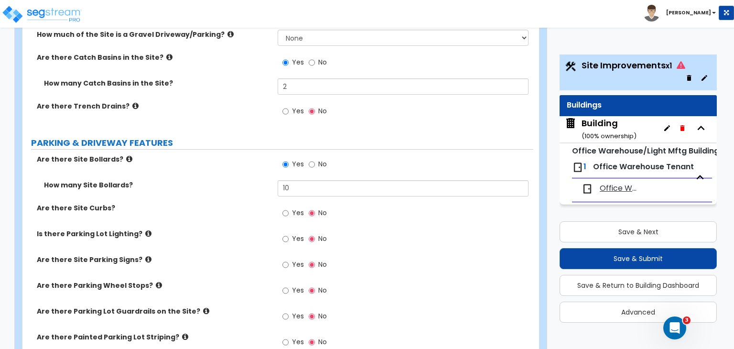
click at [244, 180] on label "How many Site Bollards?" at bounding box center [157, 185] width 226 height 10
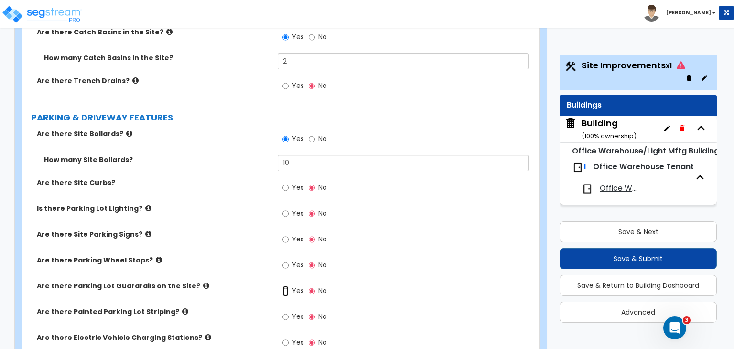
click at [285, 286] on input "Yes" at bounding box center [285, 291] width 6 height 11
radio input "true"
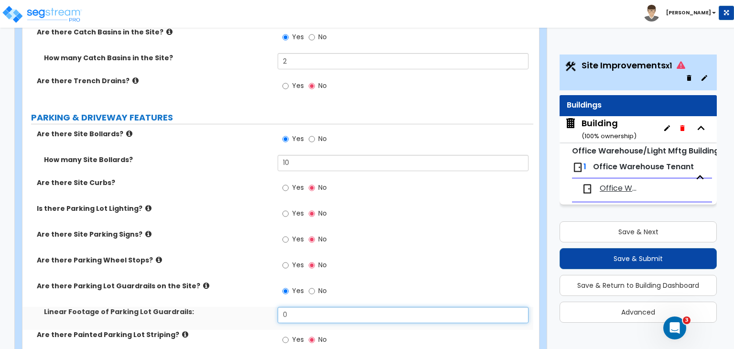
drag, startPoint x: 299, startPoint y: 255, endPoint x: 250, endPoint y: 260, distance: 49.4
click at [250, 307] on div "Linear Footage of Parking Lot Guardrails: 0" at bounding box center [277, 318] width 511 height 23
type input "160"
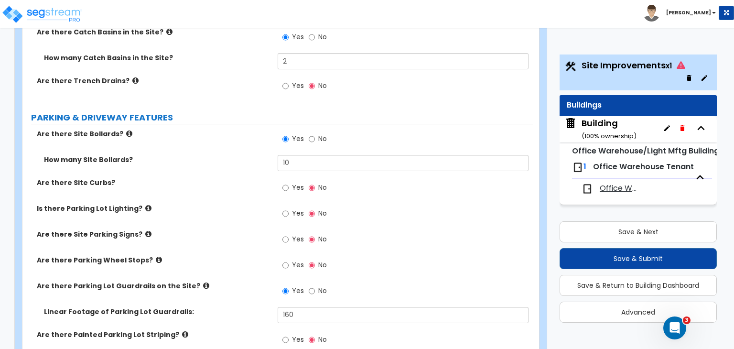
click at [250, 307] on label "Linear Footage of Parking Lot Guardrails:" at bounding box center [157, 312] width 226 height 10
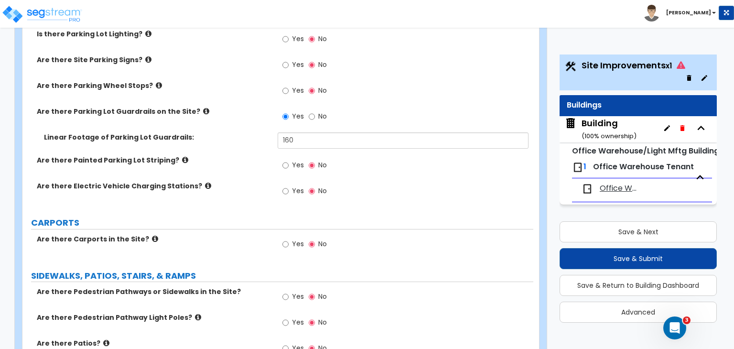
scroll to position [655, 0]
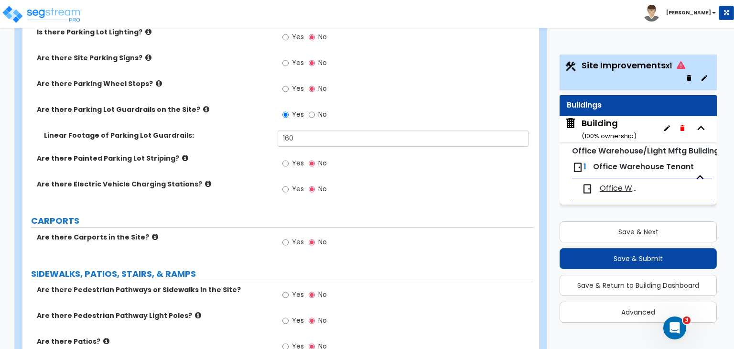
click at [229, 232] on div "Are there Carports in the Site? Yes No" at bounding box center [277, 245] width 511 height 26
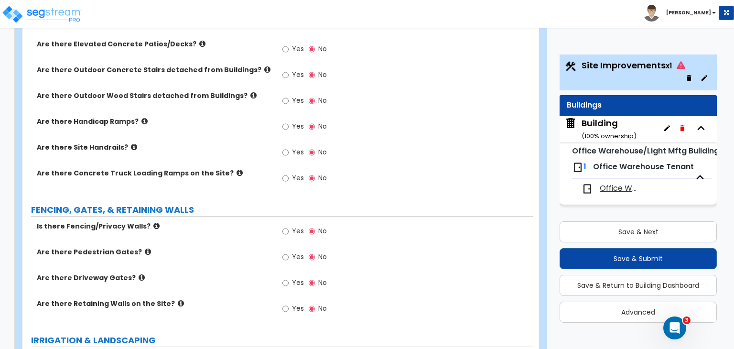
scroll to position [980, 0]
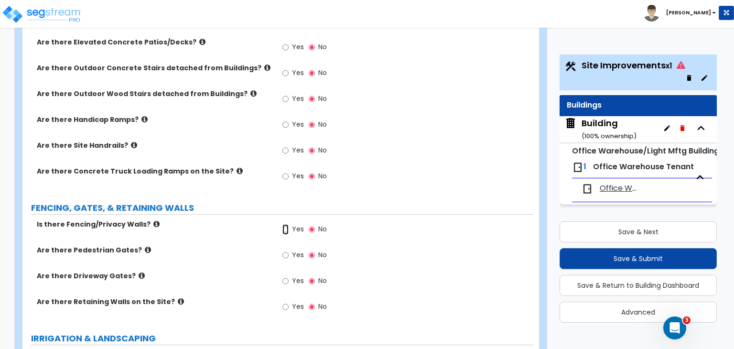
click at [283, 224] on input "Yes" at bounding box center [285, 229] width 6 height 11
radio input "true"
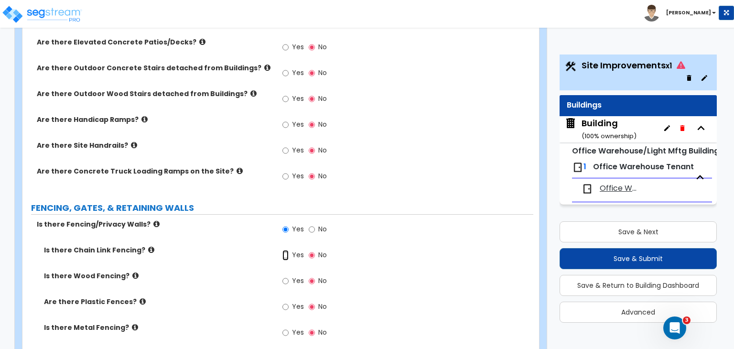
click at [284, 250] on input "Yes" at bounding box center [285, 255] width 6 height 11
radio input "true"
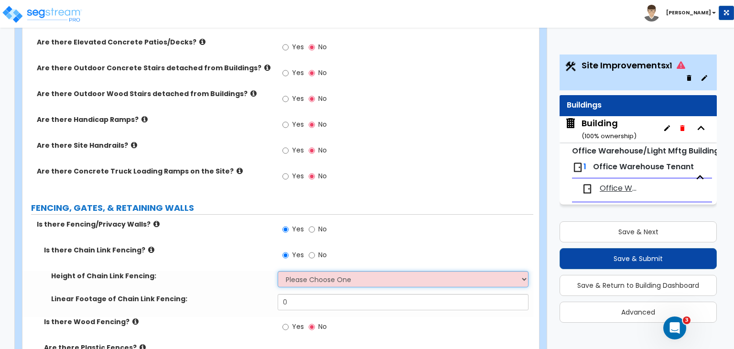
click at [291, 271] on select "Please Choose One 3 feet 4 feet 5 feet 6 feet 10 feet 12 feet" at bounding box center [403, 279] width 250 height 16
select select "5"
click at [278, 271] on select "Please Choose One 3 feet 4 feet 5 feet 6 feet 10 feet 12 feet" at bounding box center [403, 279] width 250 height 16
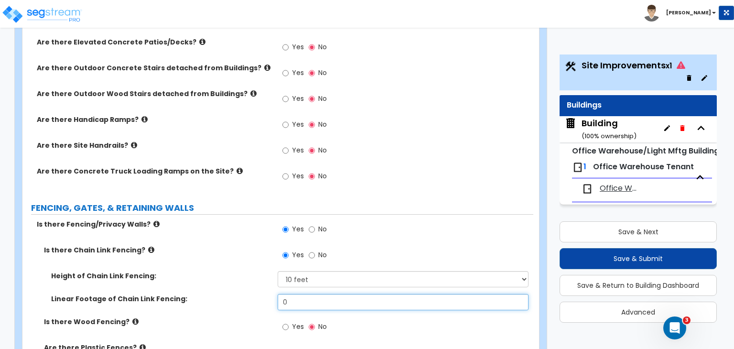
drag, startPoint x: 299, startPoint y: 249, endPoint x: 256, endPoint y: 242, distance: 43.5
click at [256, 294] on div "Linear Footage of Chain Link Fencing: 0" at bounding box center [277, 305] width 511 height 23
type input "951"
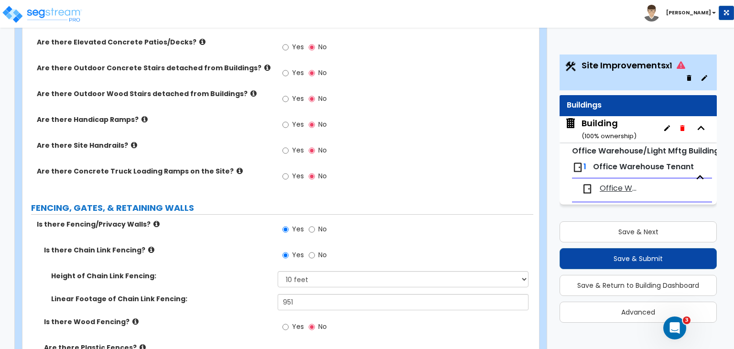
click at [256, 294] on label "Linear Footage of Chain Link Fencing:" at bounding box center [160, 299] width 219 height 10
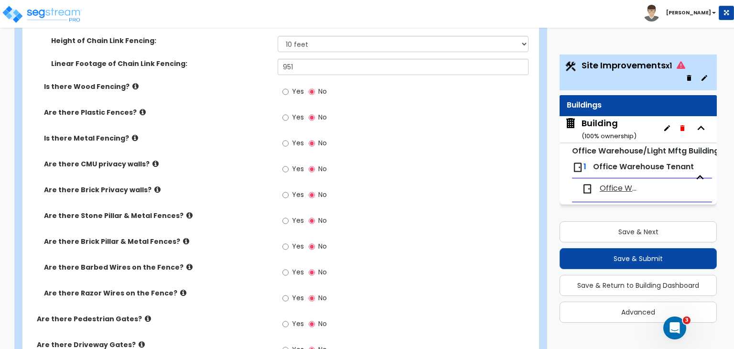
scroll to position [1216, 0]
click at [285, 343] on input "Yes" at bounding box center [285, 348] width 6 height 11
radio input "true"
click at [239, 261] on div "Are there Barbed Wires on the Fence? Yes No" at bounding box center [277, 274] width 511 height 26
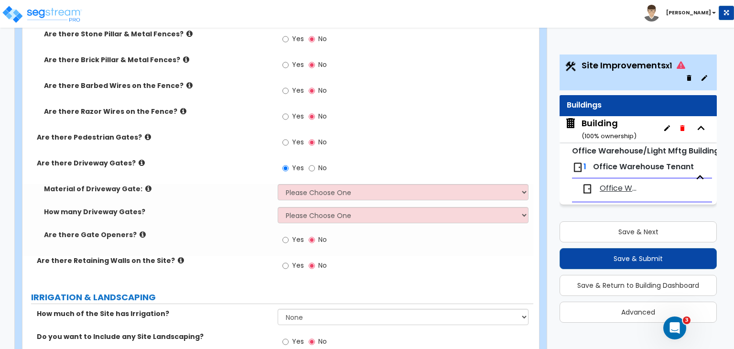
scroll to position [1398, 0]
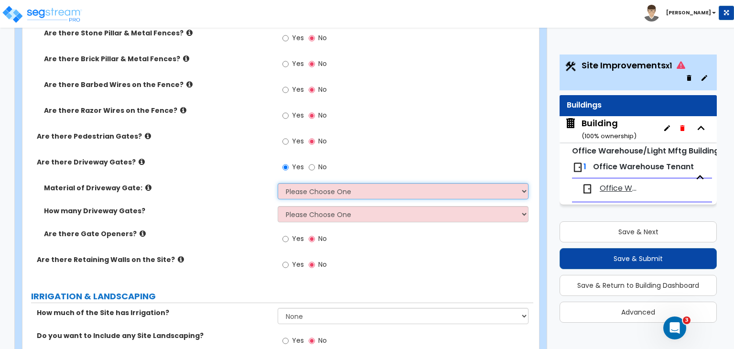
click at [326, 183] on select "Please Choose One Wood Steel" at bounding box center [403, 191] width 250 height 16
select select "2"
click at [278, 183] on select "Please Choose One Wood Steel" at bounding box center [403, 191] width 250 height 16
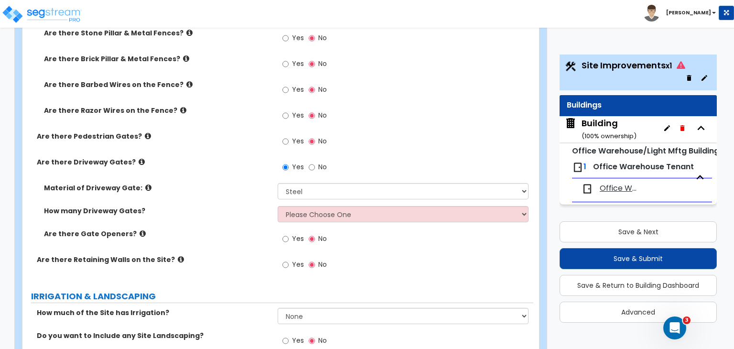
click at [241, 206] on div "How many Driveway Gates? Please Choose One 1 2 3" at bounding box center [277, 217] width 511 height 23
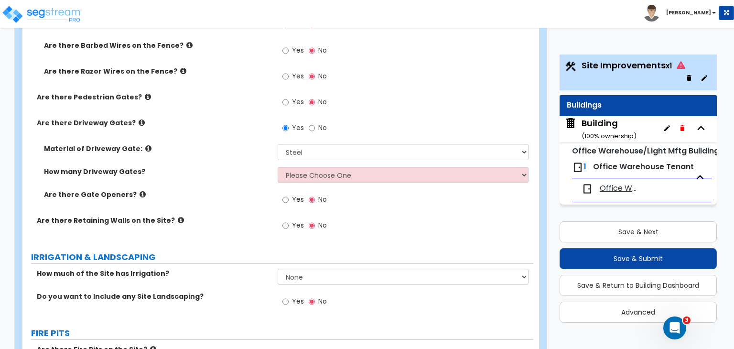
scroll to position [1469, 0]
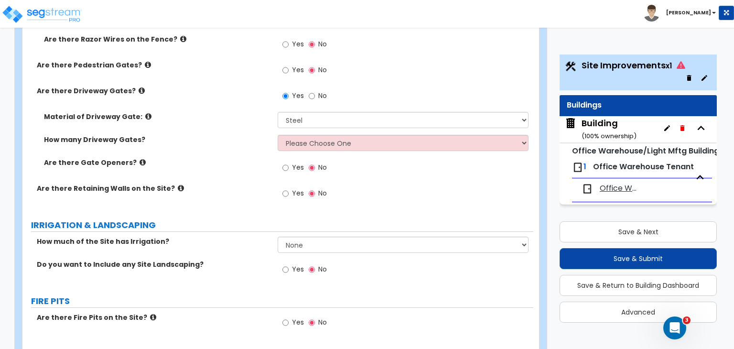
click at [230, 236] on div "How much of the Site has Irrigation? None I want to Enter an Approximate Percen…" at bounding box center [277, 247] width 511 height 23
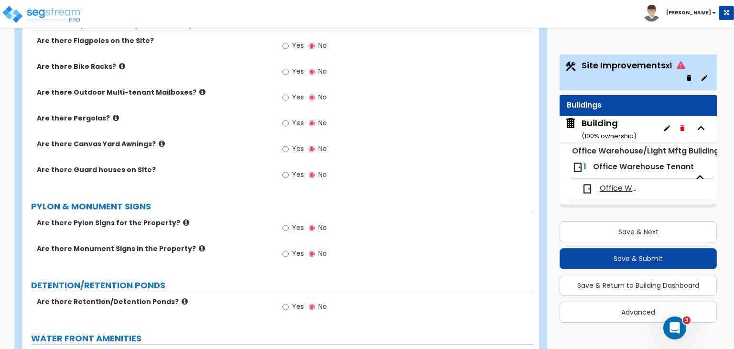
scroll to position [1799, 0]
click at [286, 222] on input "Yes" at bounding box center [285, 227] width 6 height 11
radio input "true"
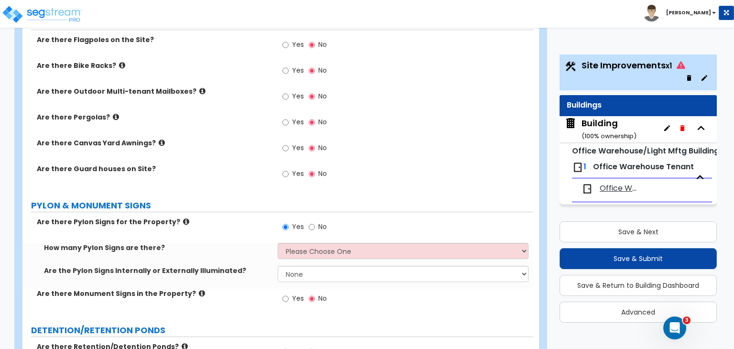
click at [238, 199] on label "PYLON & MONUMENT SIGNS" at bounding box center [282, 205] width 502 height 12
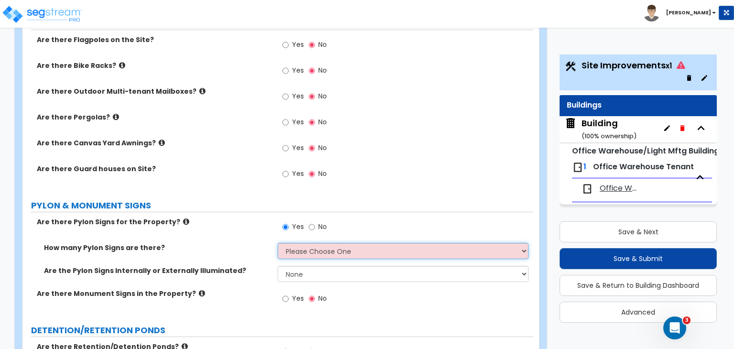
click at [301, 243] on select "Please Choose One 1 2 3" at bounding box center [403, 251] width 250 height 16
select select "1"
click at [278, 243] on select "Please Choose One 1 2 3" at bounding box center [403, 251] width 250 height 16
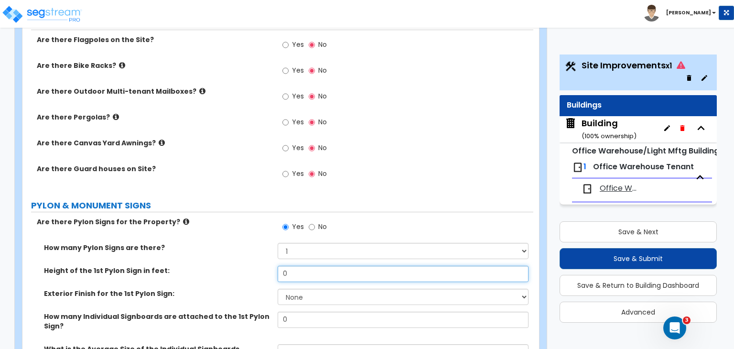
drag, startPoint x: 317, startPoint y: 216, endPoint x: 211, endPoint y: 220, distance: 106.1
click at [211, 266] on div "Height of the 1st Pylon Sign in feet: 0" at bounding box center [277, 277] width 511 height 23
type input "70"
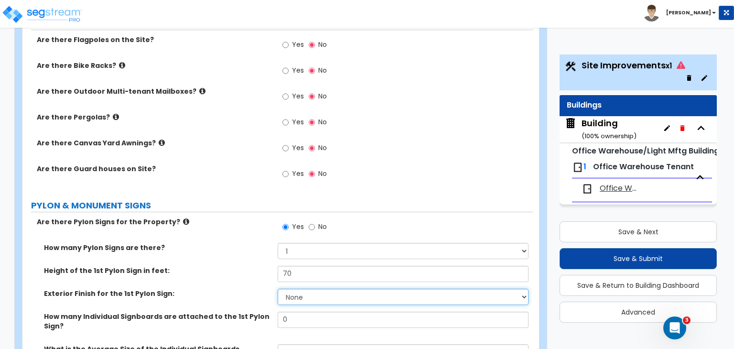
click at [288, 289] on select "None Paint Finish Brick Veneer Finish Stone Veneer Finish Metal Composite Finis…" at bounding box center [403, 297] width 250 height 16
select select "4"
click at [278, 289] on select "None Paint Finish Brick Veneer Finish Stone Veneer Finish Metal Composite Finis…" at bounding box center [403, 297] width 250 height 16
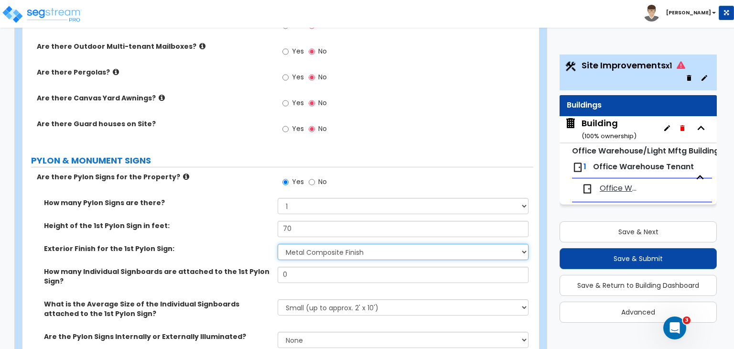
scroll to position [1848, 0]
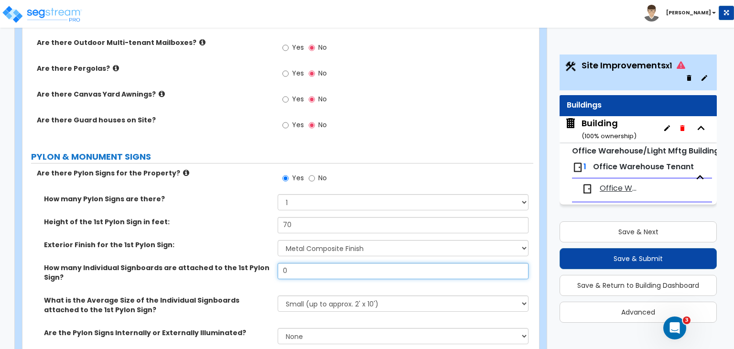
drag, startPoint x: 298, startPoint y: 215, endPoint x: 255, endPoint y: 216, distance: 43.5
click at [255, 263] on div "How many Individual Signboards are attached to the 1st Pylon Sign? 0" at bounding box center [277, 279] width 511 height 32
type input "1"
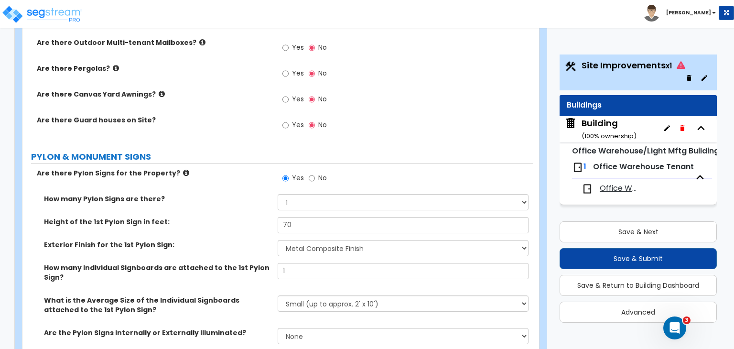
click at [250, 217] on div "Height of the 1st Pylon Sign in feet: 70" at bounding box center [277, 228] width 511 height 23
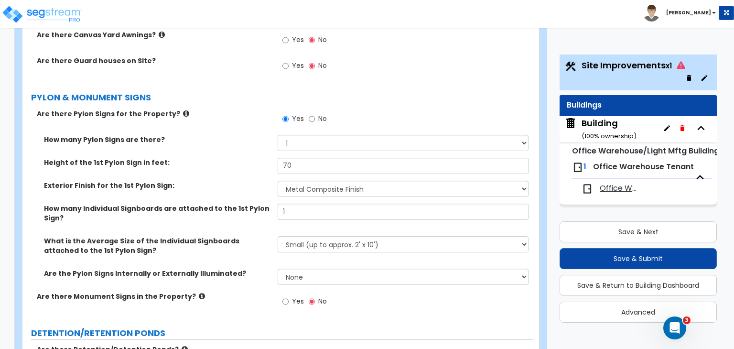
scroll to position [1911, 0]
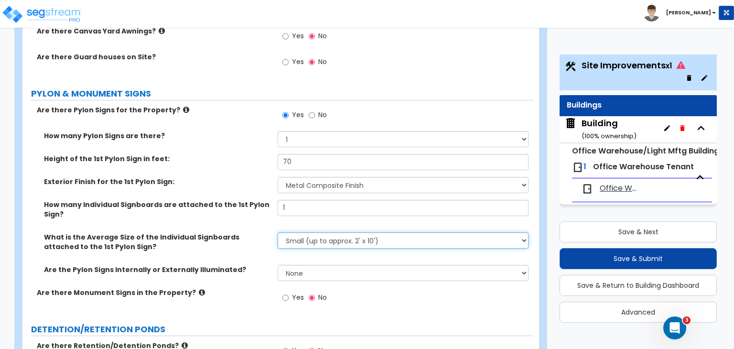
click at [296, 232] on select "Small (up to approx. 2' x 10') Medium (up to approx. 4' x 10') Large (up to app…" at bounding box center [403, 240] width 250 height 16
select select "2"
click at [278, 232] on select "Small (up to approx. 2' x 10') Medium (up to approx. 4' x 10') Large (up to app…" at bounding box center [403, 240] width 250 height 16
click at [311, 265] on div "Are the Pylon Signs Internally or Externally Illuminated? None Internally Illum…" at bounding box center [277, 276] width 511 height 23
click at [262, 232] on div "What is the Average Size of the Individual Signboards attached to the 1st Pylon…" at bounding box center [277, 248] width 511 height 32
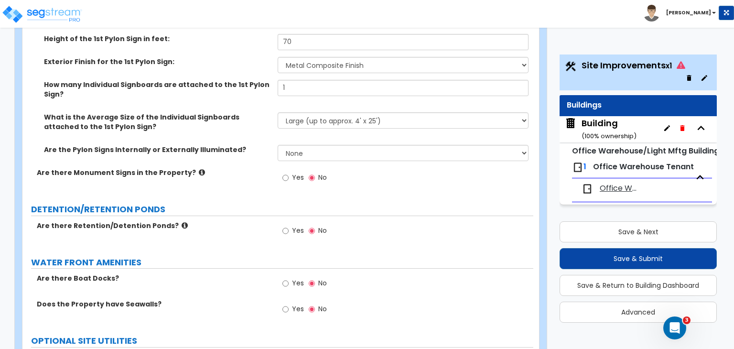
scroll to position [2031, 0]
click at [413, 273] on div "Yes No" at bounding box center [405, 286] width 255 height 26
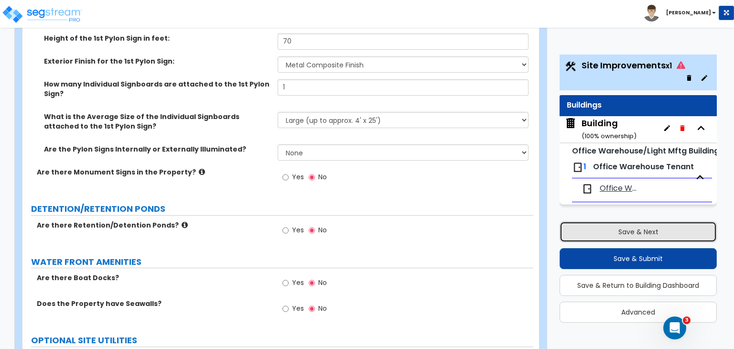
click at [583, 228] on button "Save & Next" at bounding box center [637, 231] width 157 height 21
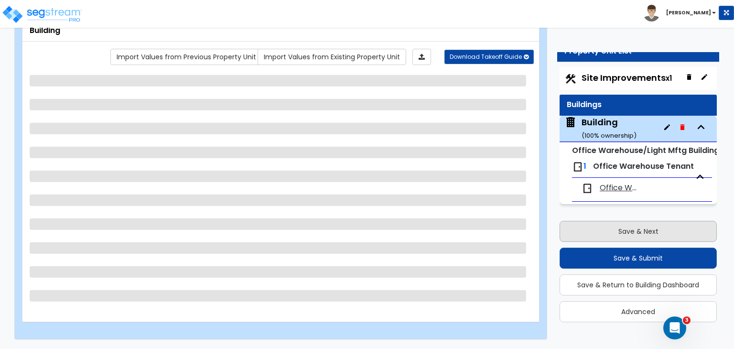
scroll to position [62, 0]
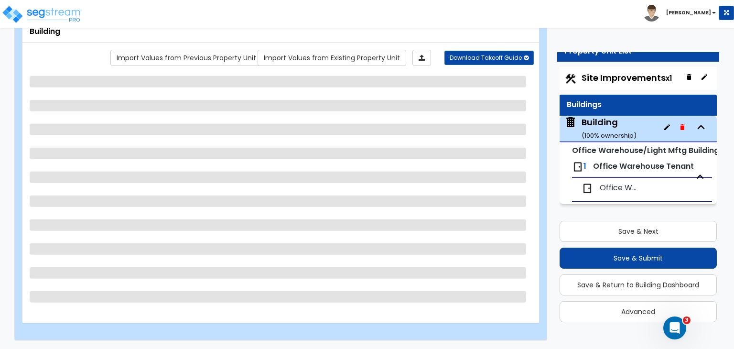
select select "2"
select select "1"
select select "4"
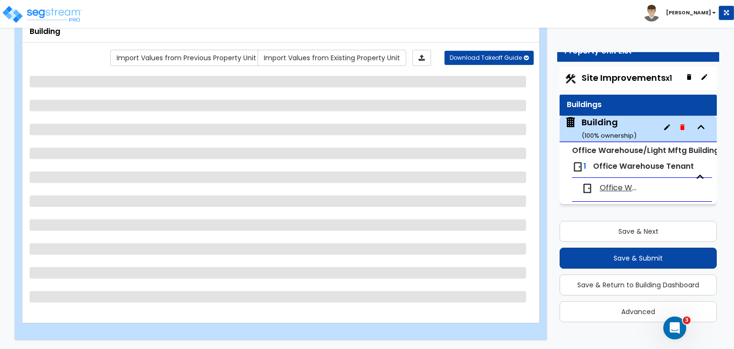
select select "2"
select select "4"
select select "2"
select select "5"
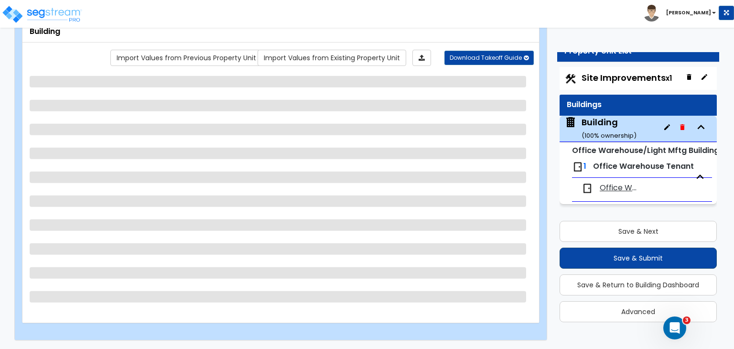
select select "2"
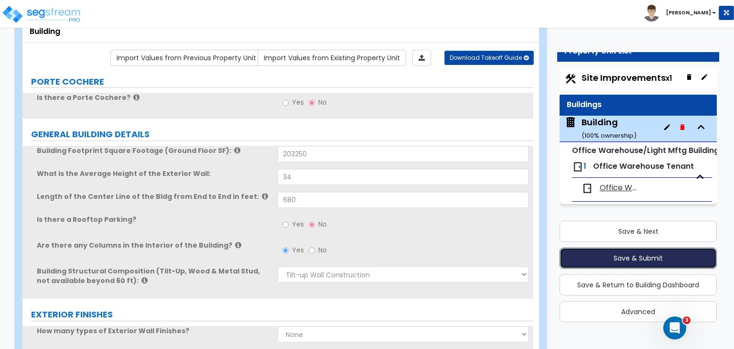
click at [618, 258] on button "Save & Submit" at bounding box center [637, 257] width 157 height 21
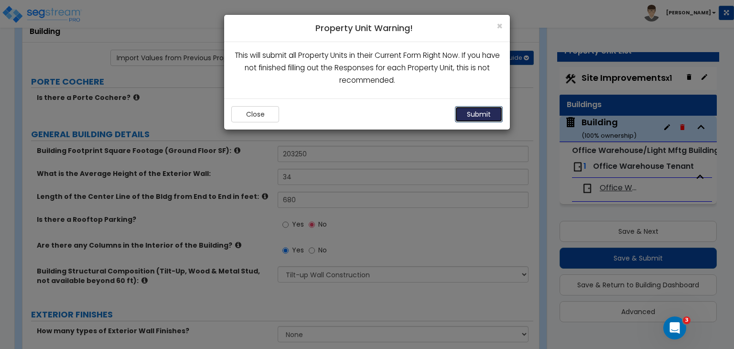
click at [484, 114] on button "Submit" at bounding box center [479, 114] width 48 height 16
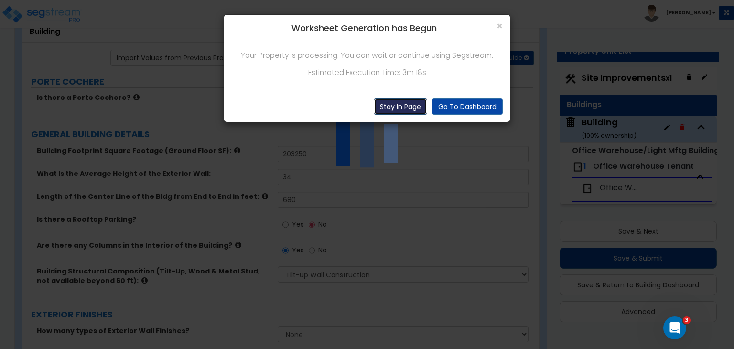
click at [408, 106] on button "Stay In Page" at bounding box center [400, 106] width 53 height 16
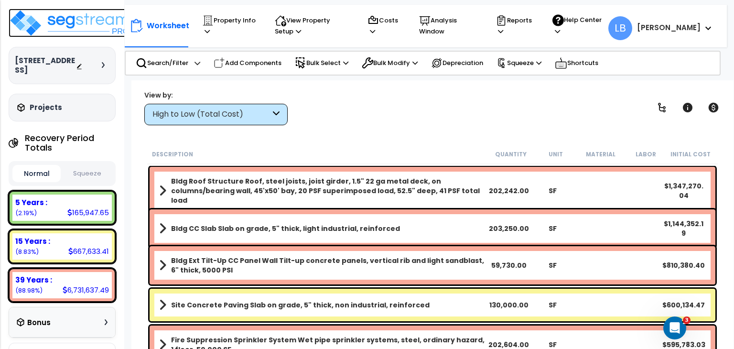
click at [84, 23] on img at bounding box center [71, 23] width 124 height 29
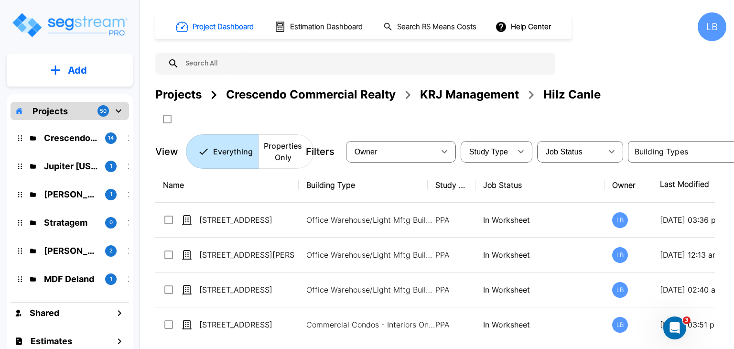
click at [89, 69] on button "Add" at bounding box center [70, 70] width 126 height 28
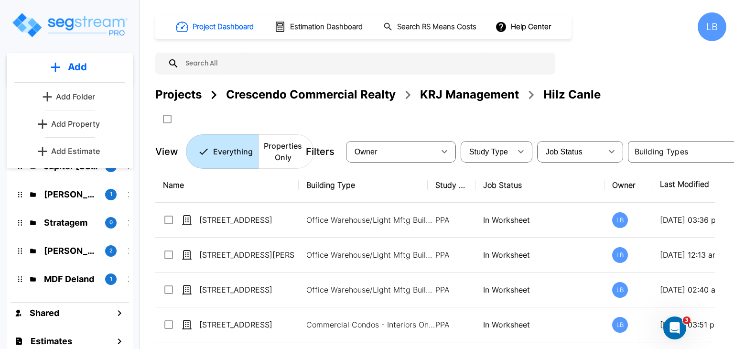
click at [92, 119] on p "Add Property" at bounding box center [75, 123] width 49 height 11
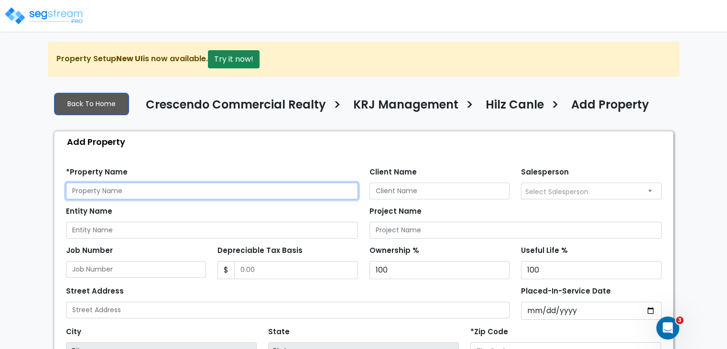
click at [149, 189] on input "text" at bounding box center [212, 190] width 292 height 17
drag, startPoint x: 136, startPoint y: 188, endPoint x: 33, endPoint y: 184, distance: 102.8
click at [33, 184] on div "We are Building your Property. So please grab a coffee and let us do the heavy …" at bounding box center [363, 288] width 727 height 492
type input "14002 Hitzfield Ct"
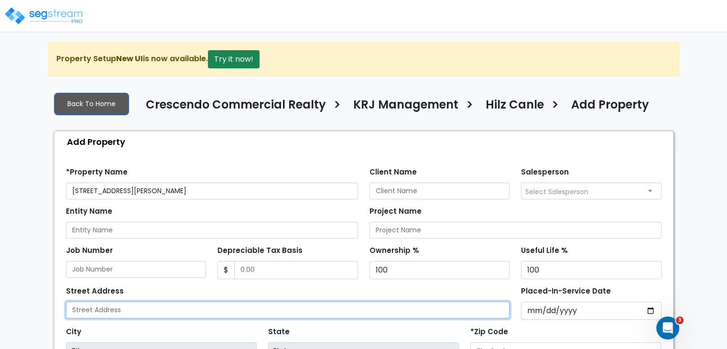
click at [87, 310] on input "text" at bounding box center [288, 309] width 444 height 17
paste input "14002 Hitzfield Ct"
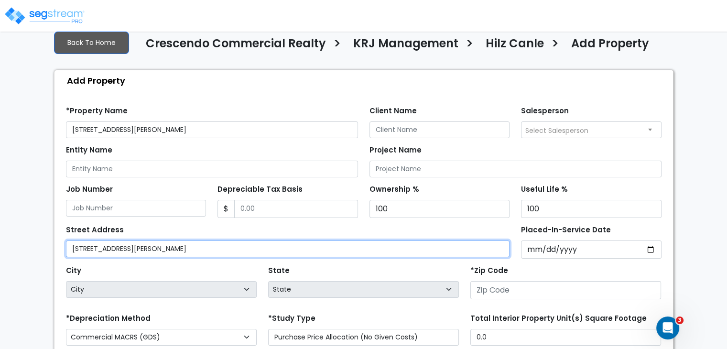
type input "[STREET_ADDRESS][PERSON_NAME]"
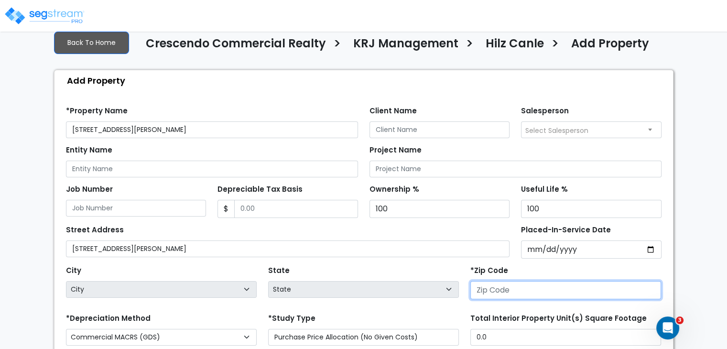
click at [491, 292] on input "number" at bounding box center [565, 290] width 191 height 18
type input "4"
select select "KY"
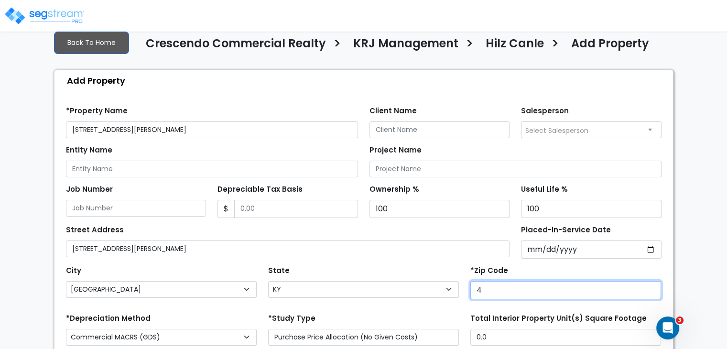
type input "46"
select select "IN"
type input "46783"
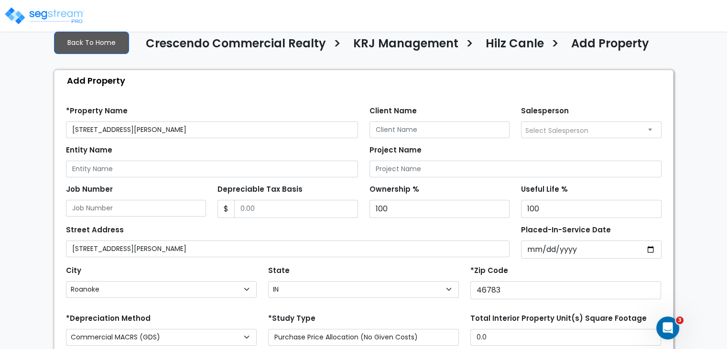
click at [392, 268] on div "State State National Average AB AK AL AR AZ BC CA CO CT DC DE FL GA HI" at bounding box center [363, 282] width 202 height 38
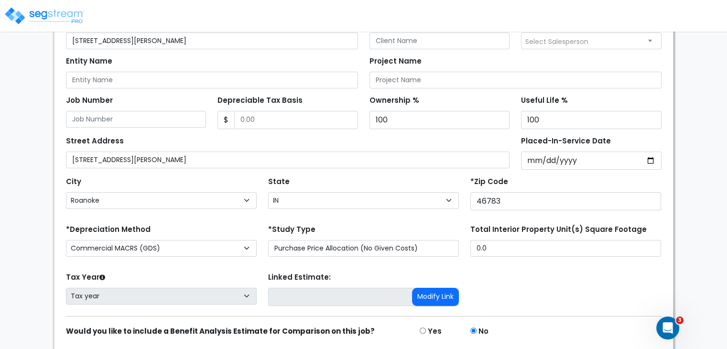
scroll to position [183, 0]
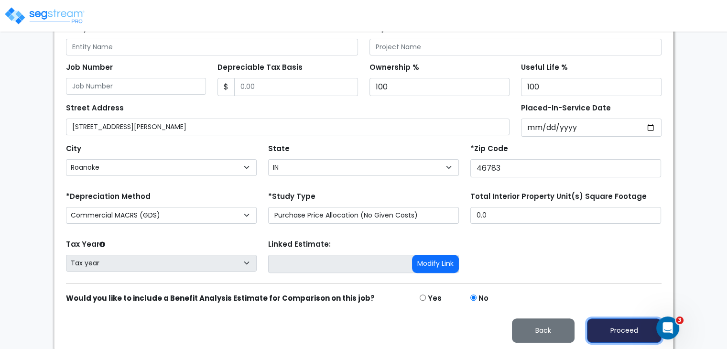
click at [599, 321] on button "Proceed" at bounding box center [624, 330] width 75 height 24
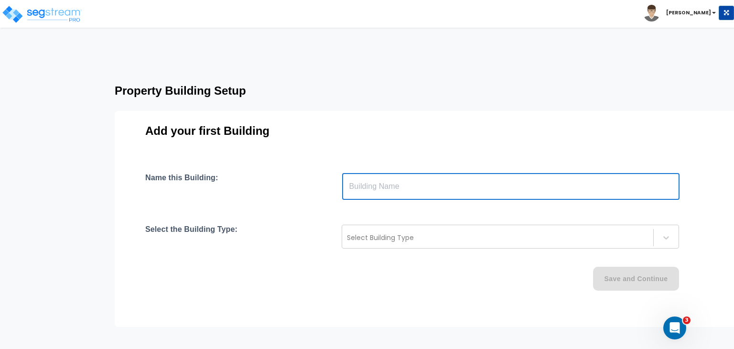
click at [407, 188] on input "text" at bounding box center [510, 186] width 337 height 27
type input "Building"
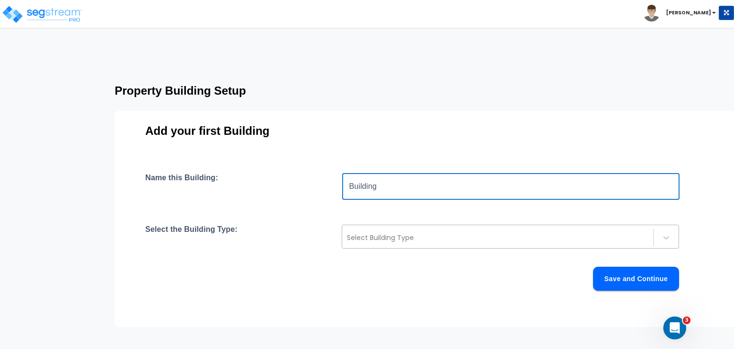
click at [376, 235] on div at bounding box center [497, 237] width 301 height 11
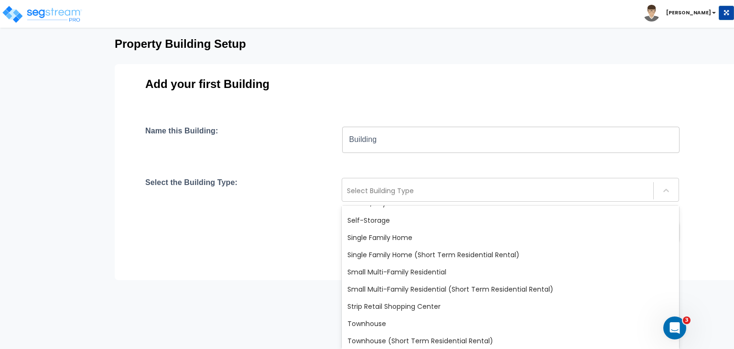
scroll to position [823, 0]
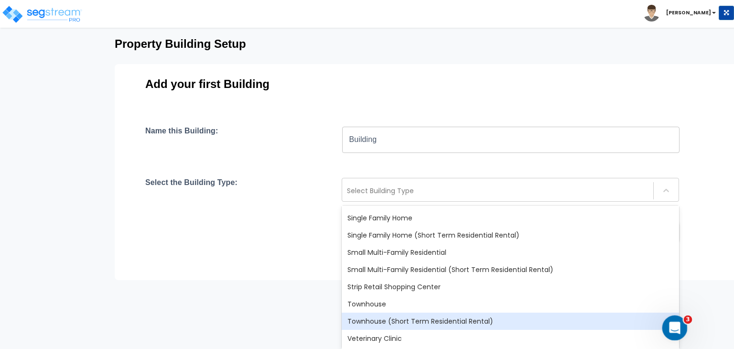
click at [679, 321] on div "Open Intercom Messenger" at bounding box center [673, 326] width 32 height 32
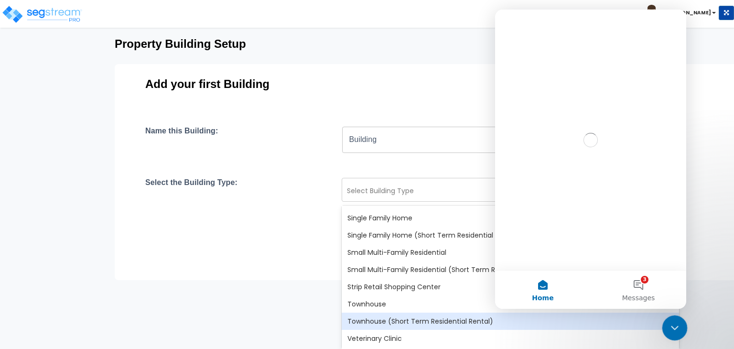
scroll to position [0, 0]
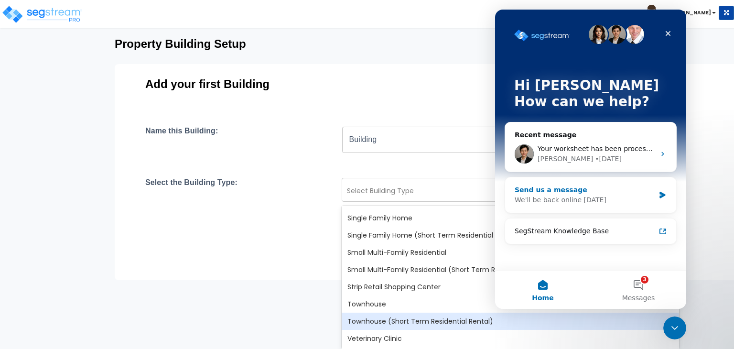
click at [584, 192] on div "Send us a message" at bounding box center [584, 190] width 140 height 10
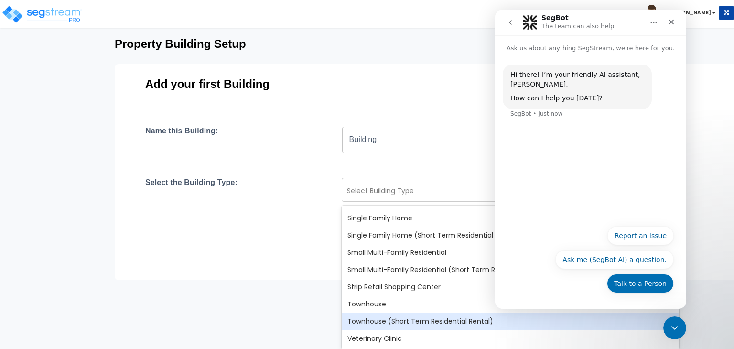
click at [641, 286] on button "Talk to a Person" at bounding box center [640, 283] width 67 height 19
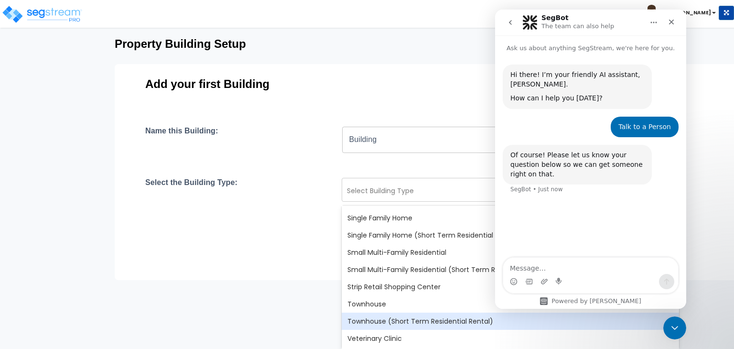
click at [558, 264] on textarea "Message…" at bounding box center [590, 265] width 175 height 16
click at [559, 269] on textarea "which template can i use for a cold storage distribution warehouse" at bounding box center [590, 261] width 175 height 26
type textarea "which template can i use for a cold storage distribution warehouse?"
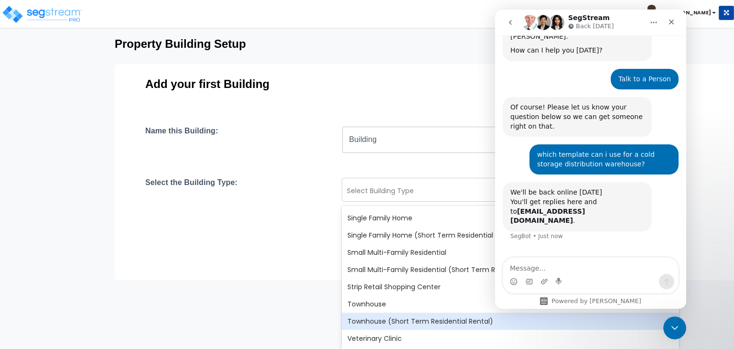
scroll to position [50, 0]
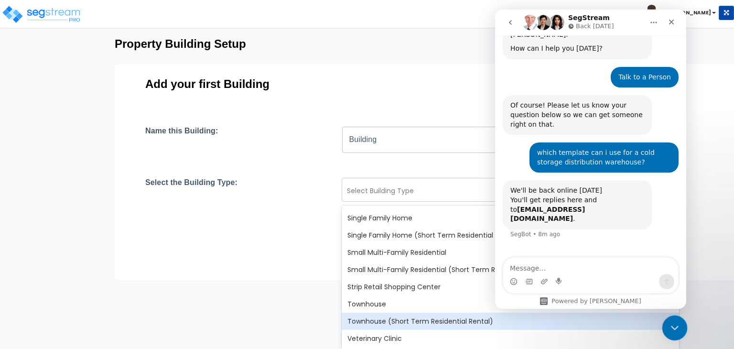
click at [670, 324] on icon "Close Intercom Messenger" at bounding box center [672, 326] width 11 height 11
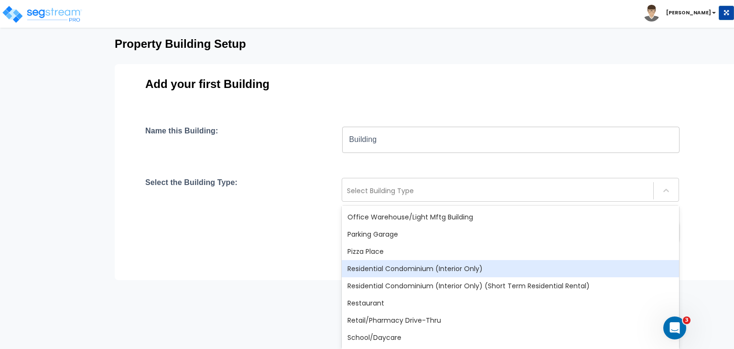
scroll to position [642, 0]
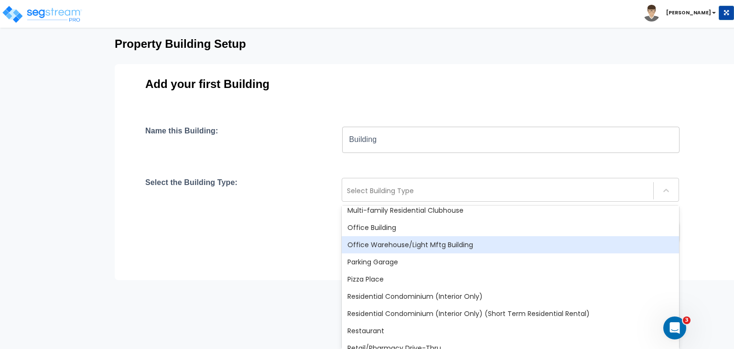
click at [422, 243] on div "Office Warehouse/Light Mftg Building" at bounding box center [510, 244] width 337 height 17
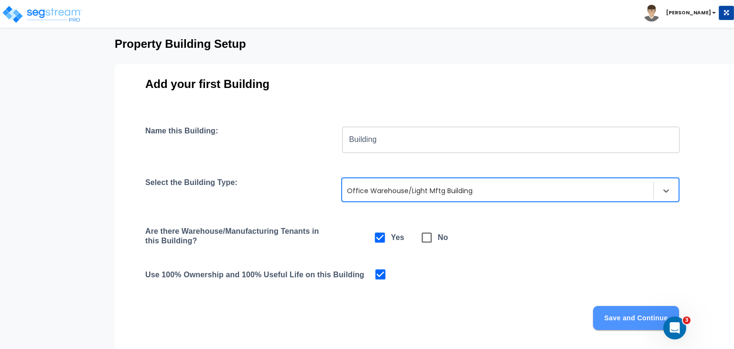
click at [609, 318] on button "Save and Continue" at bounding box center [636, 318] width 86 height 24
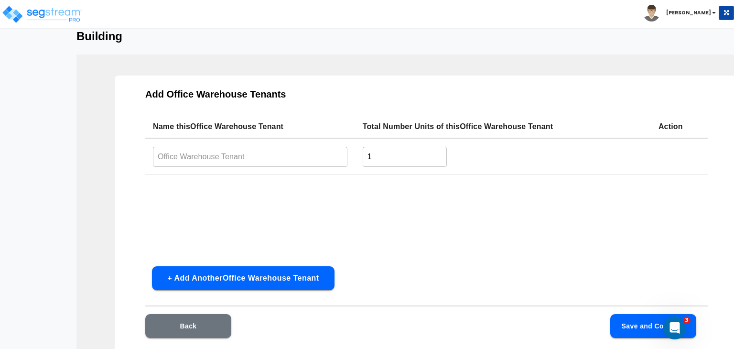
click at [236, 156] on input "text" at bounding box center [250, 156] width 194 height 21
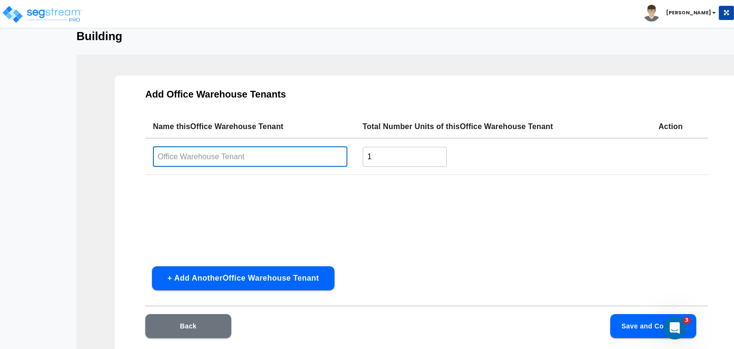
type input "Building Interior"
click at [625, 319] on button "Save and Continue" at bounding box center [653, 326] width 86 height 24
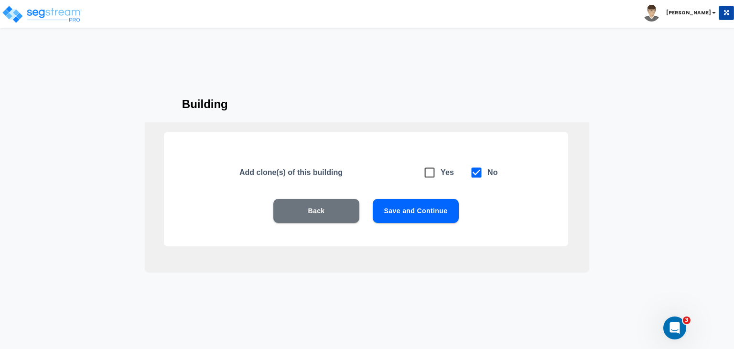
scroll to position [12, 0]
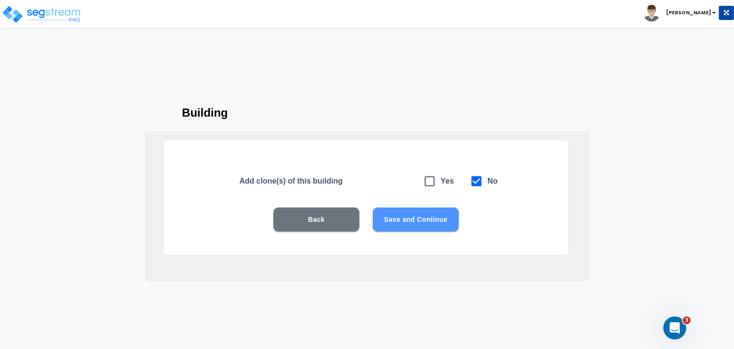
click at [418, 218] on button "Save and Continue" at bounding box center [416, 219] width 86 height 24
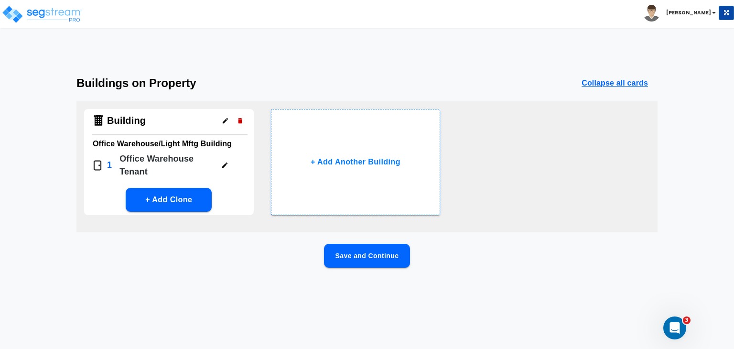
click at [358, 257] on button "Save and Continue" at bounding box center [367, 256] width 86 height 24
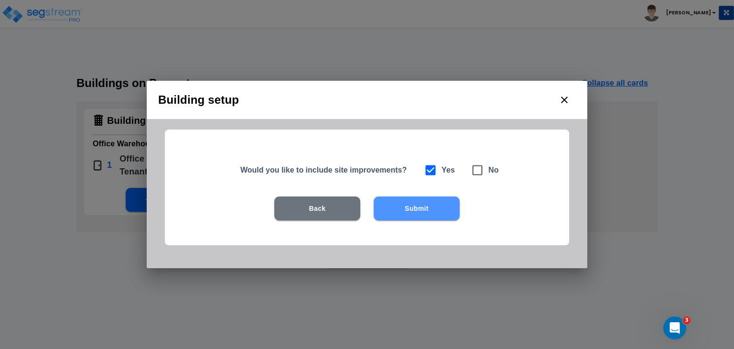
click at [411, 209] on button "Submit" at bounding box center [417, 208] width 86 height 24
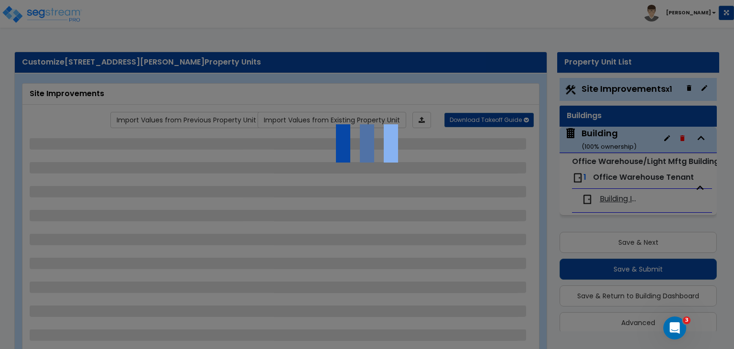
scroll to position [11, 0]
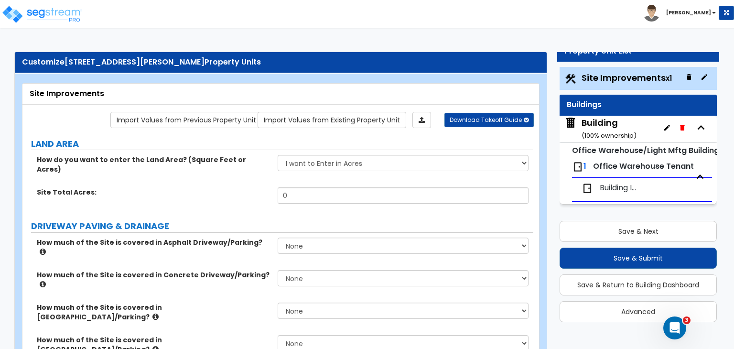
click at [595, 124] on div "Building ( 100 % ownership)" at bounding box center [608, 129] width 55 height 24
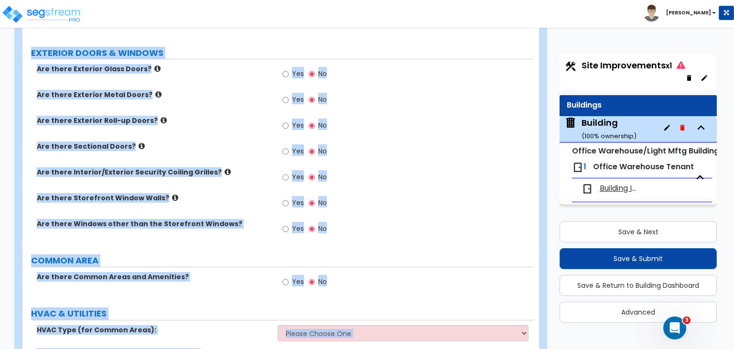
scroll to position [710, 0]
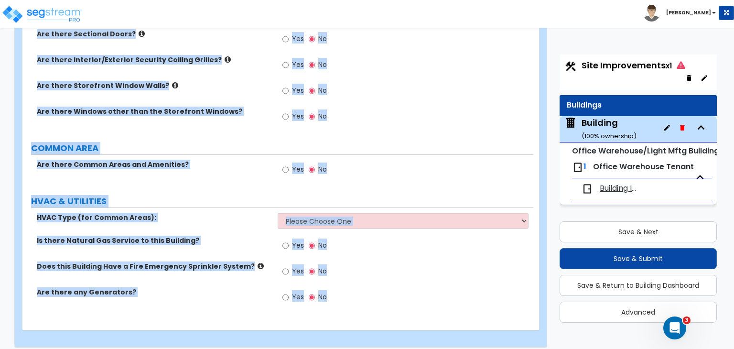
drag, startPoint x: 27, startPoint y: 92, endPoint x: 629, endPoint y: 371, distance: 663.8
copy div "Building Import Values from Previous Property Unit Import Values from Existing …"
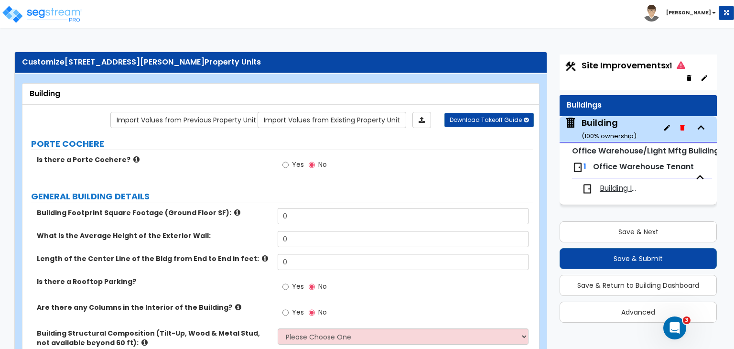
scroll to position [43, 0]
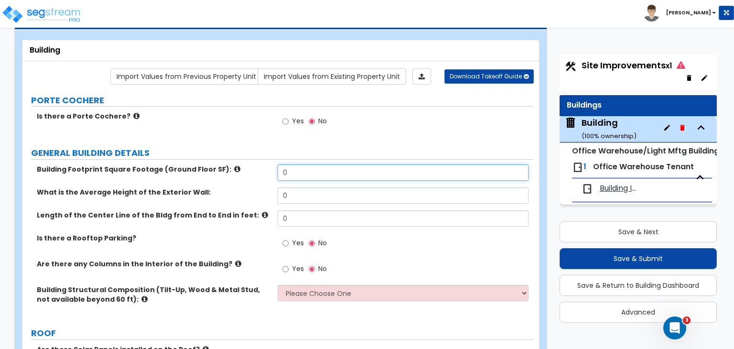
drag, startPoint x: 299, startPoint y: 169, endPoint x: 212, endPoint y: 169, distance: 87.4
click at [212, 169] on div "Building Footprint Square Footage (Ground Floor SF): 0" at bounding box center [277, 175] width 511 height 23
type input "62,075"
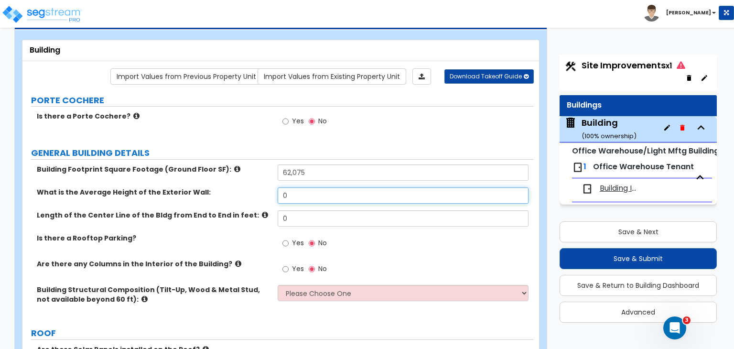
drag, startPoint x: 305, startPoint y: 194, endPoint x: 247, endPoint y: 190, distance: 58.4
click at [247, 190] on div "What is the Average Height of the Exterior Wall: 0" at bounding box center [277, 198] width 511 height 23
type input "28"
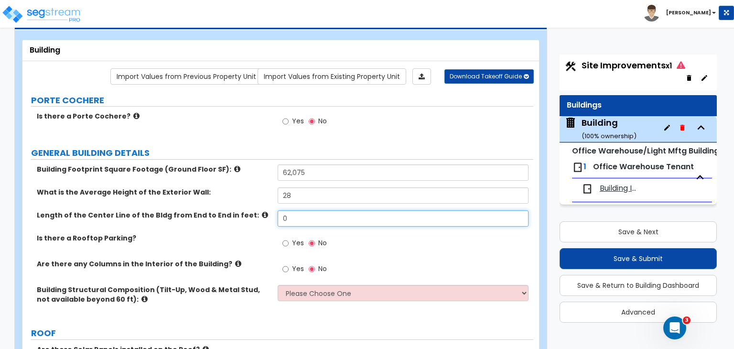
drag, startPoint x: 301, startPoint y: 219, endPoint x: 241, endPoint y: 209, distance: 61.5
click at [241, 210] on div "Length of the Center Line of the Bldg from End to End in feet: 0" at bounding box center [277, 221] width 511 height 23
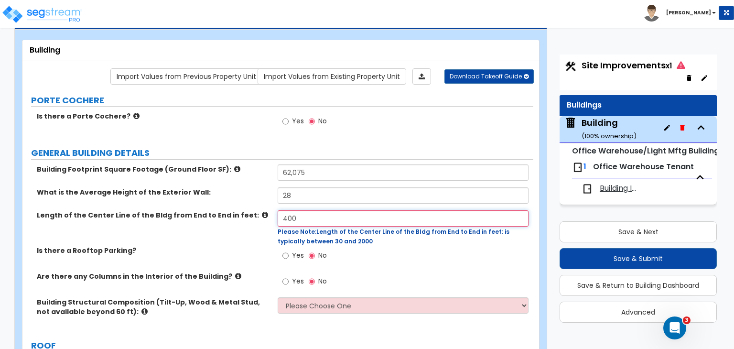
type input "400"
click at [251, 239] on div "Building Footprint Square Footage (Ground Floor SF): 62,075 What is the Average…" at bounding box center [278, 246] width 496 height 165
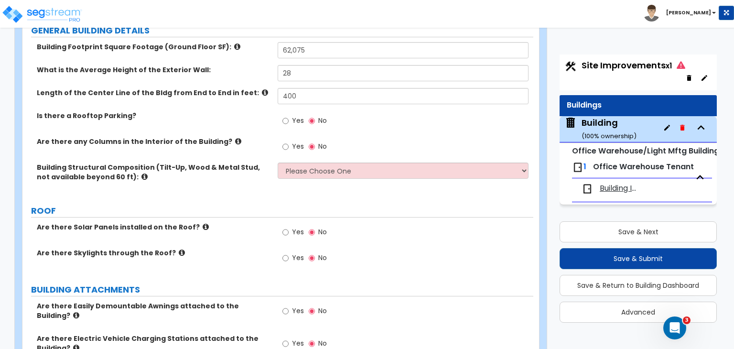
scroll to position [166, 0]
click at [283, 144] on input "Yes" at bounding box center [285, 146] width 6 height 11
radio input "true"
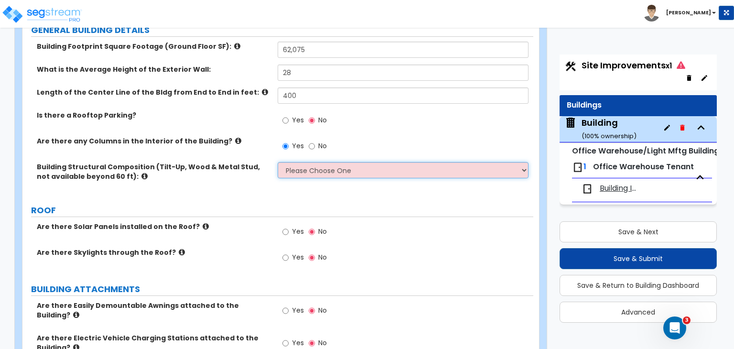
click at [299, 175] on select "Please Choose One Pre-Engineered Metal Building Tilt-up Wall Construction Reinf…" at bounding box center [403, 170] width 250 height 16
select select "1"
click at [278, 162] on select "Please Choose One Pre-Engineered Metal Building Tilt-up Wall Construction Reinf…" at bounding box center [403, 170] width 250 height 16
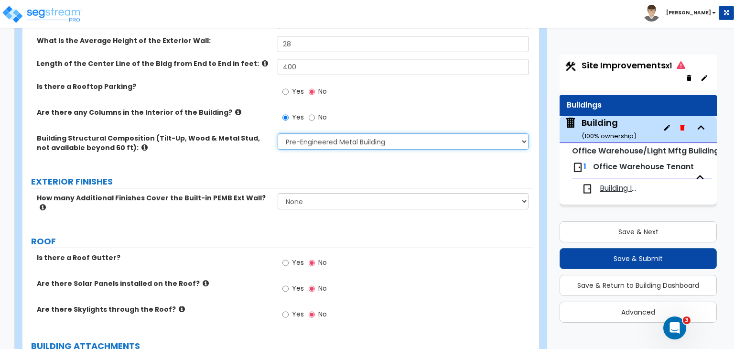
scroll to position [199, 0]
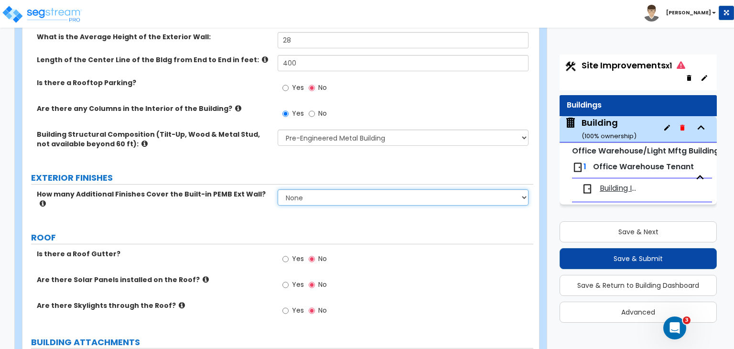
click at [293, 195] on select "None 1 2 3" at bounding box center [403, 197] width 250 height 16
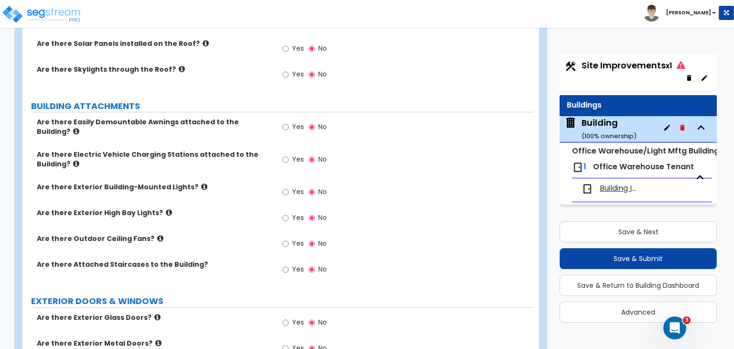
scroll to position [435, 0]
click at [371, 155] on div "Yes No" at bounding box center [405, 162] width 255 height 26
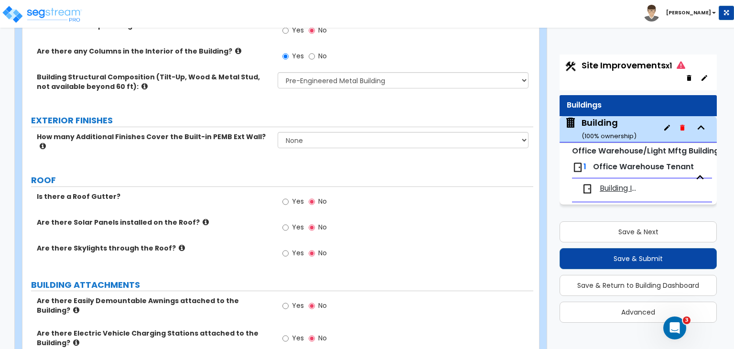
scroll to position [273, 0]
